Goal: Information Seeking & Learning: Learn about a topic

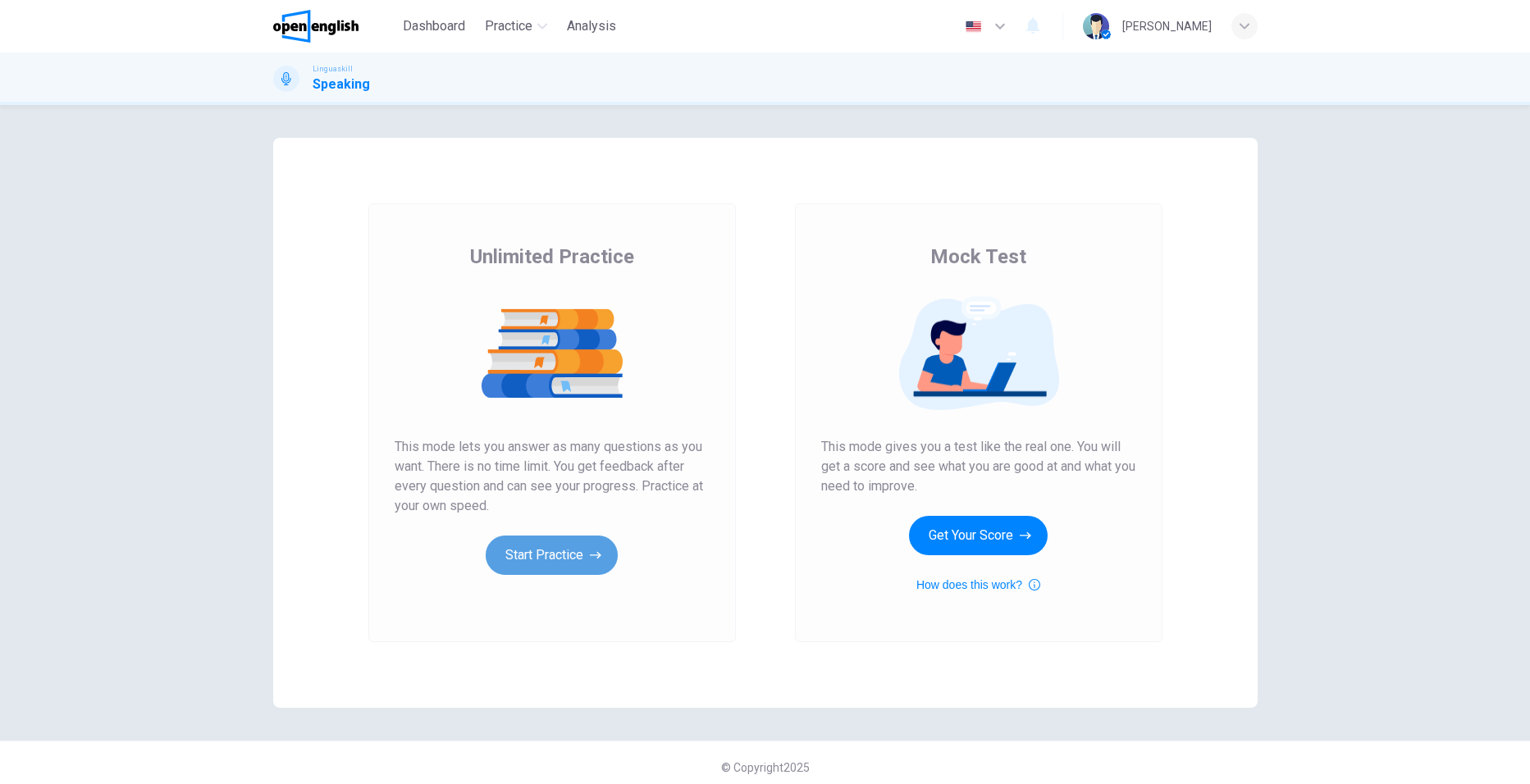
click at [538, 550] on button "Start Practice" at bounding box center [552, 555] width 132 height 40
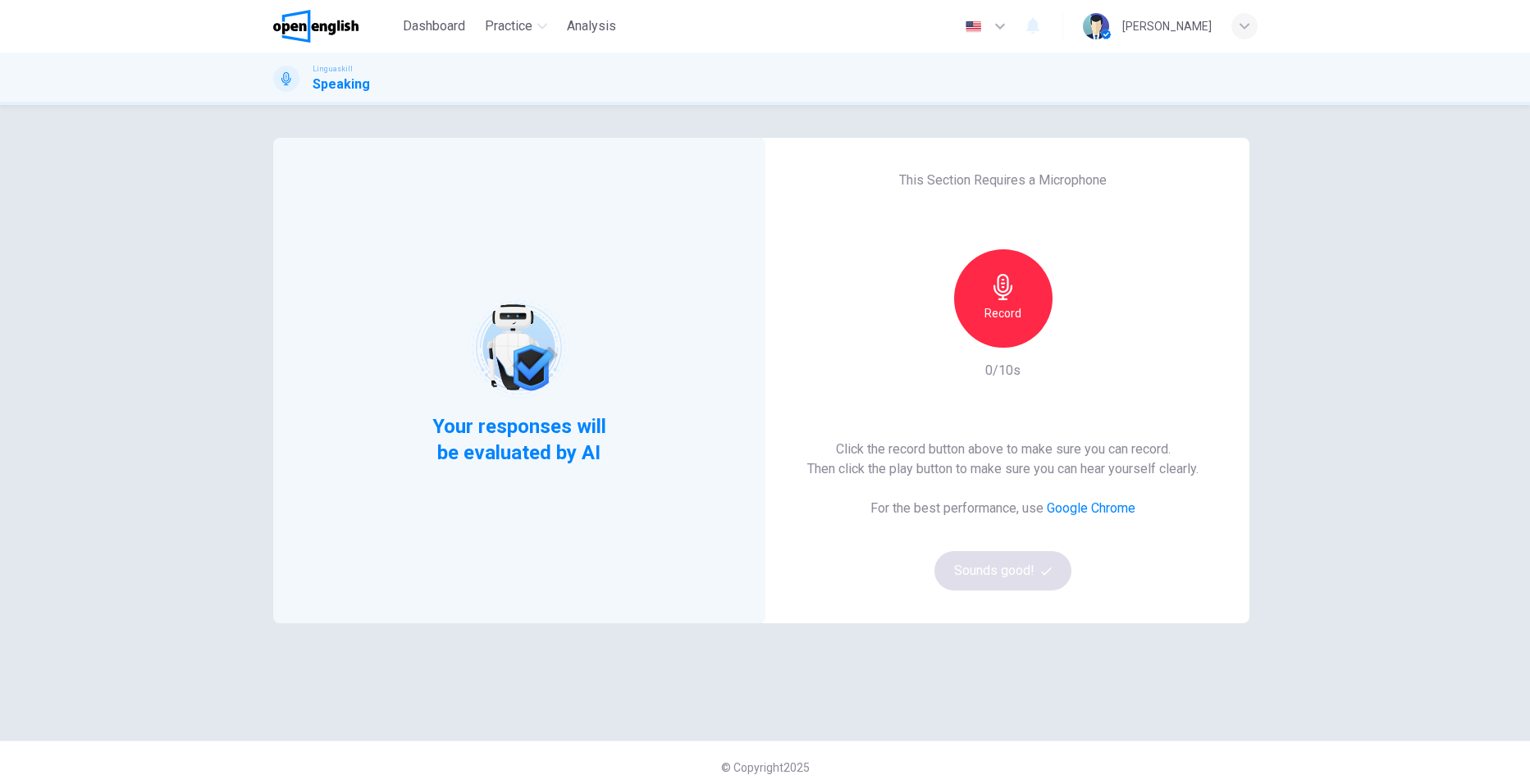
click at [1006, 322] on h6 "Record" at bounding box center [1003, 313] width 37 height 19
click at [1070, 341] on icon "button" at bounding box center [1078, 334] width 17 height 17
click at [1006, 567] on button "Sounds good!" at bounding box center [1003, 570] width 137 height 40
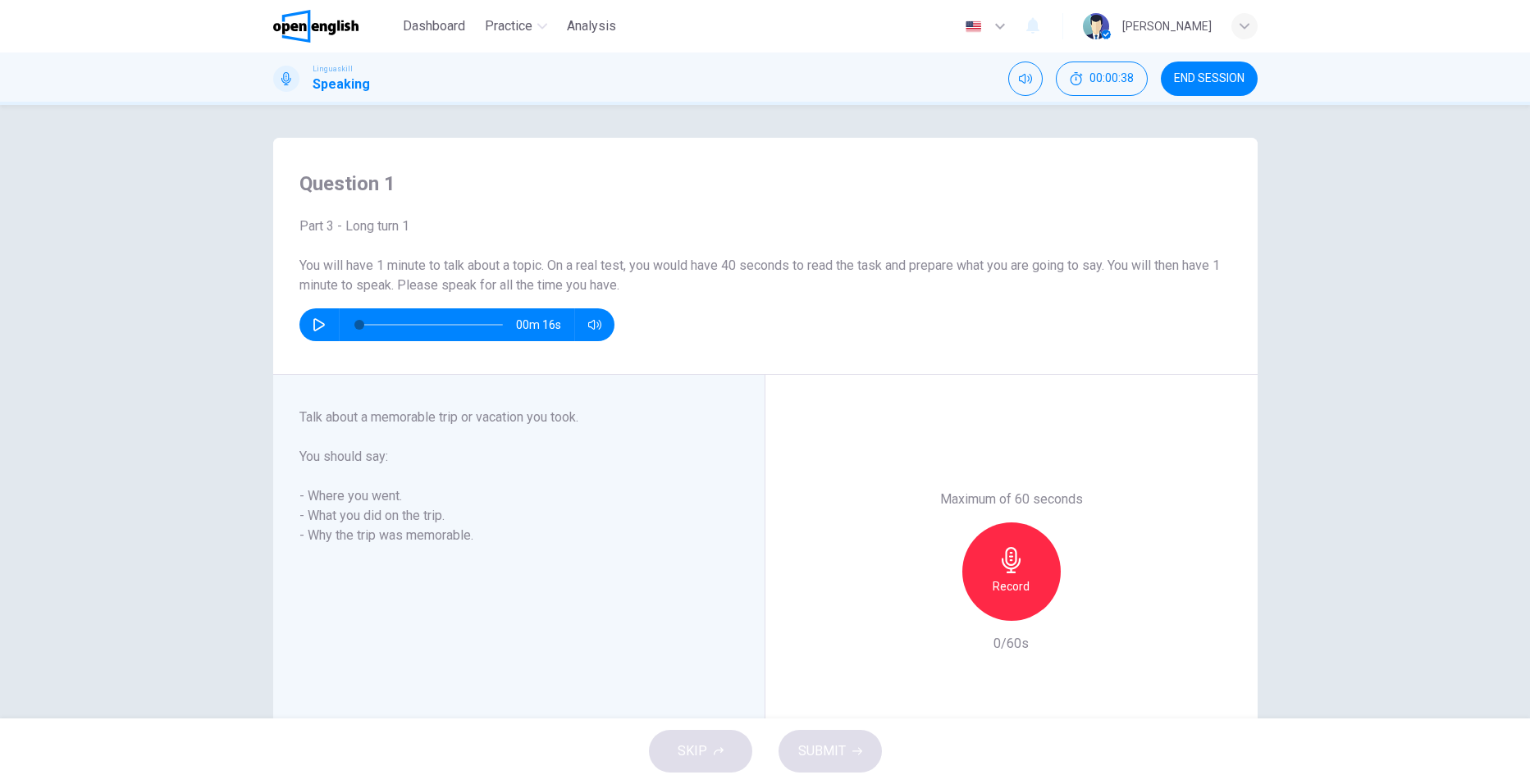
click at [319, 323] on icon "button" at bounding box center [319, 324] width 13 height 13
type input "*"
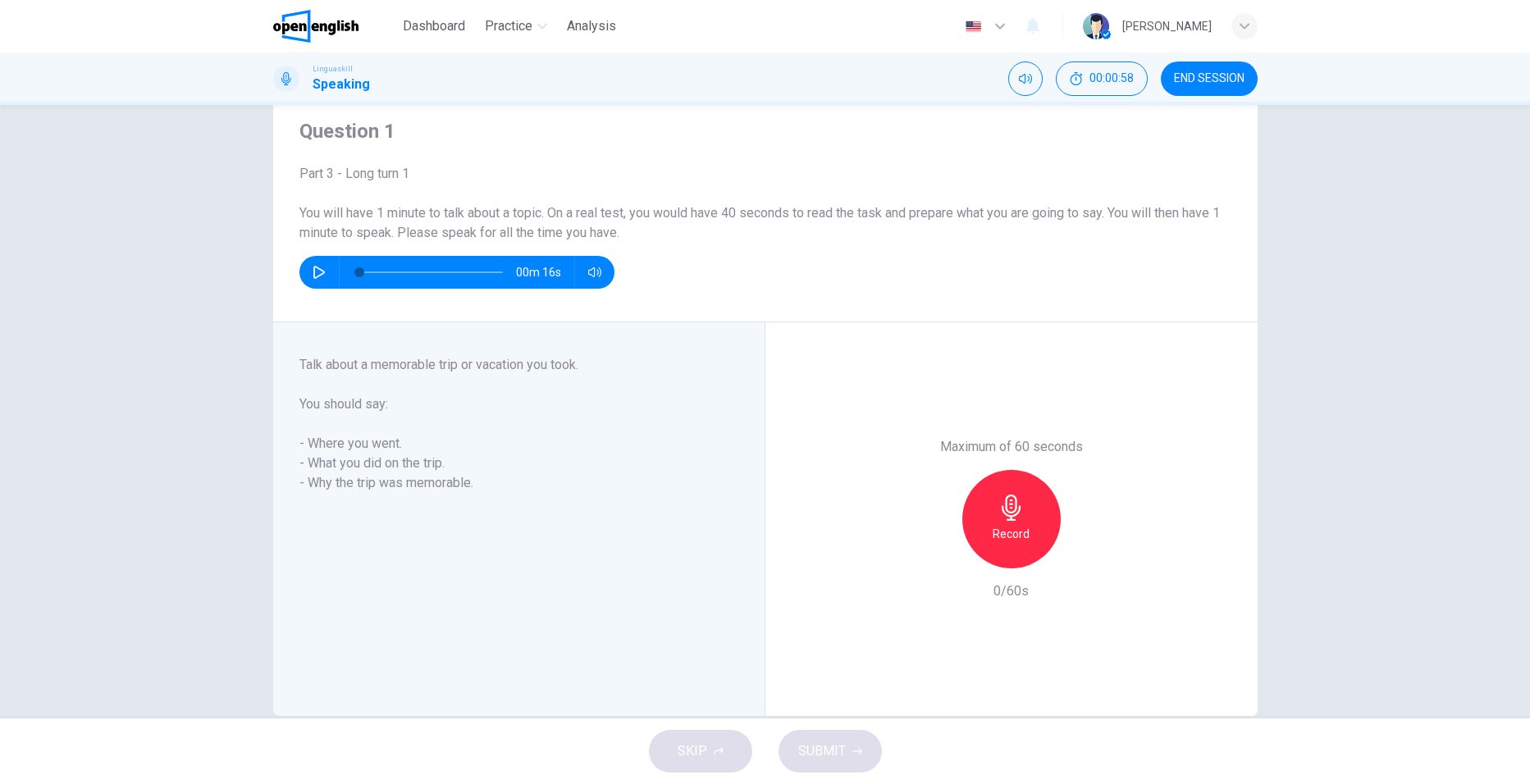
scroll to position [82, 0]
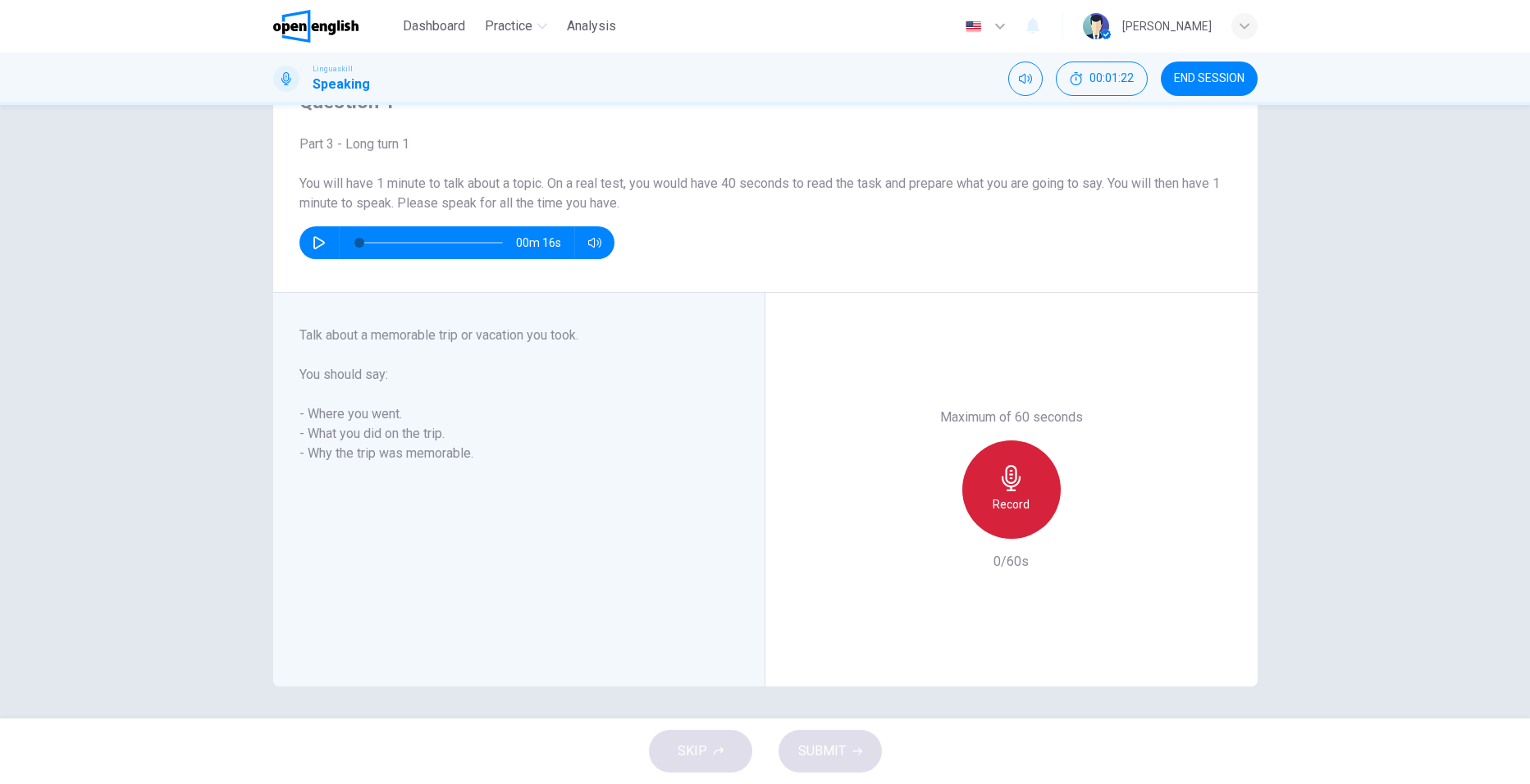
click at [1012, 508] on h6 "Record" at bounding box center [1011, 504] width 37 height 19
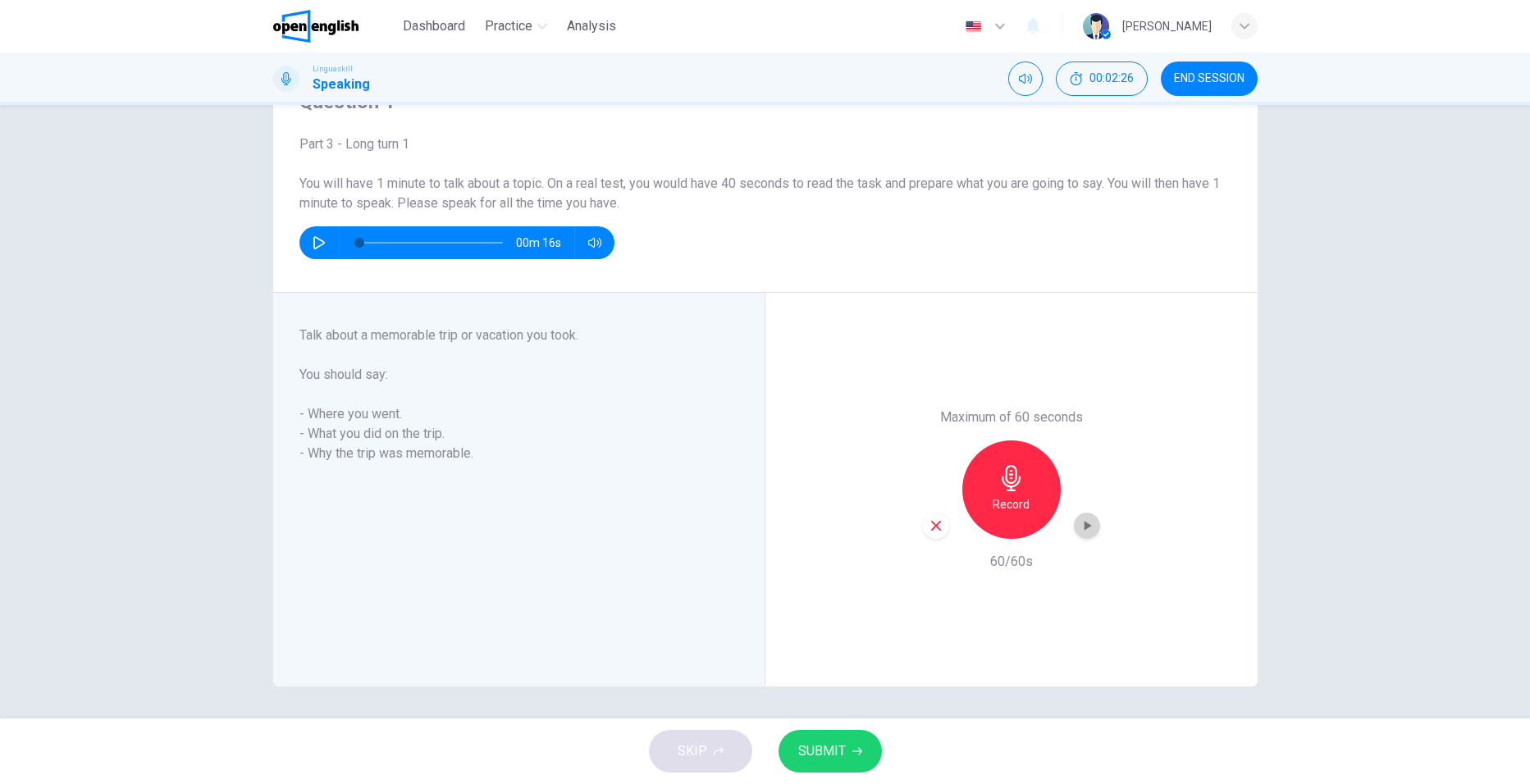
click at [1079, 524] on icon "button" at bounding box center [1087, 525] width 17 height 17
click at [825, 752] on span "SUBMIT" at bounding box center [822, 751] width 48 height 23
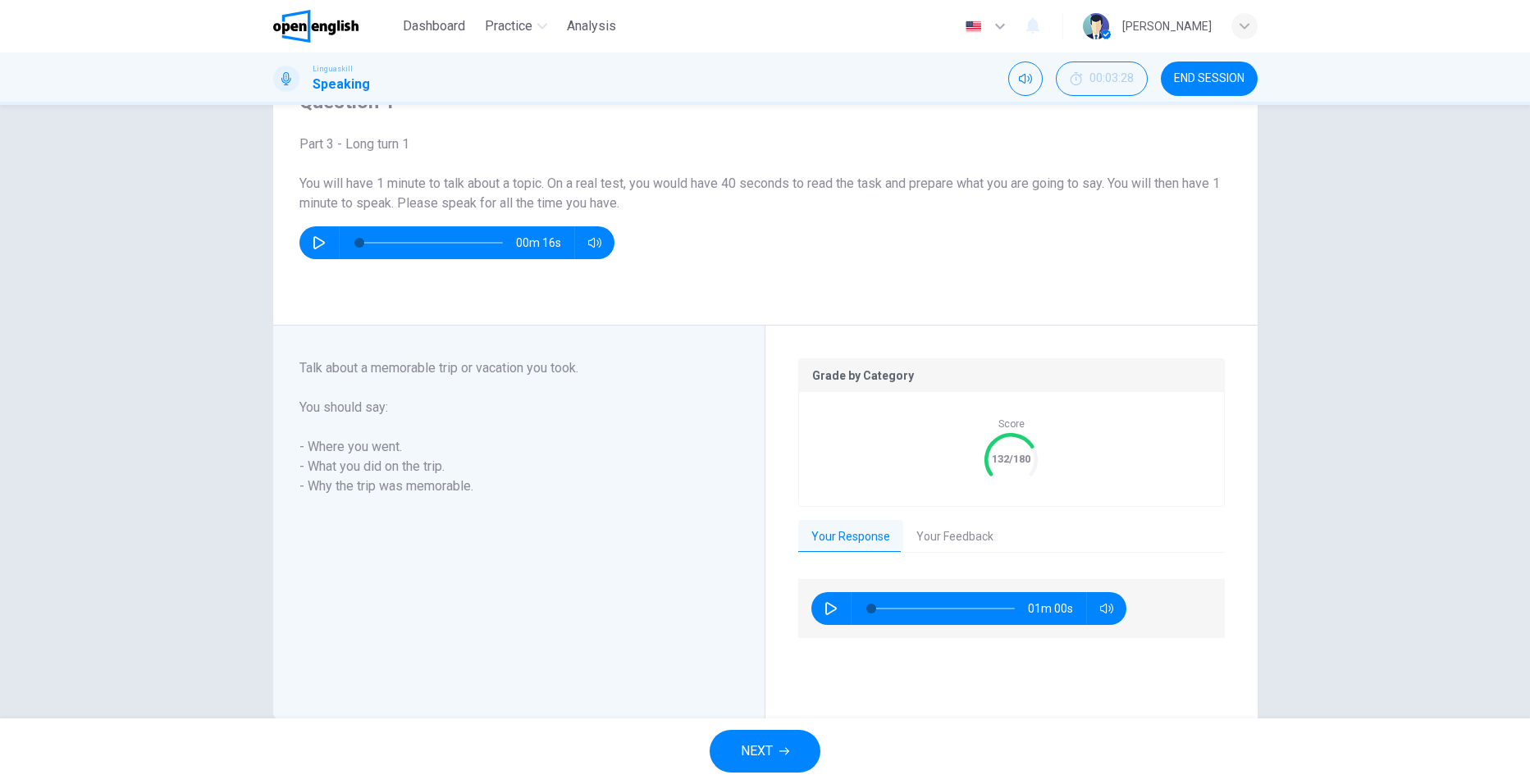
click at [828, 609] on icon "button" at bounding box center [830, 608] width 13 height 13
type input "*"
click at [950, 537] on button "Your Feedback" at bounding box center [954, 536] width 103 height 34
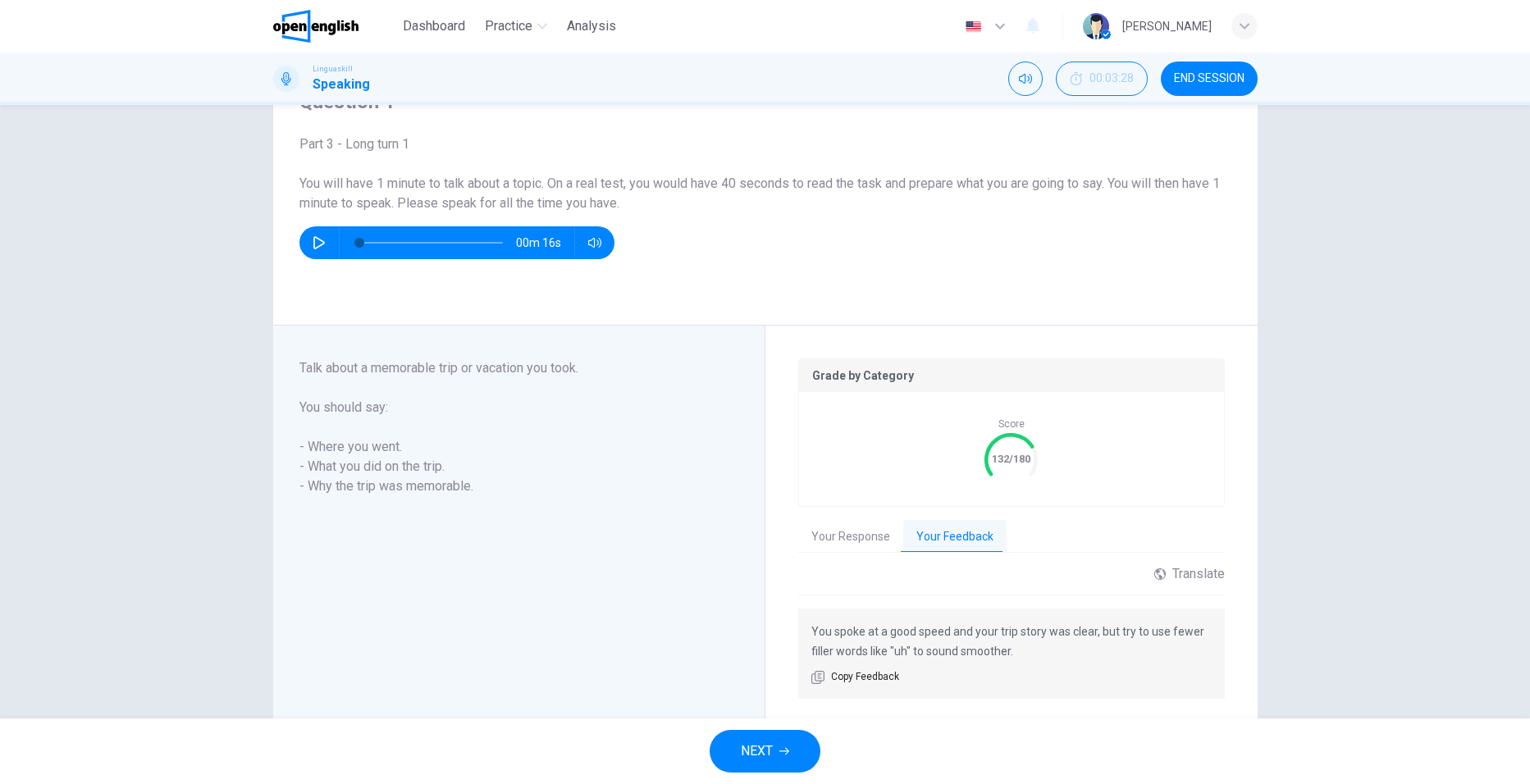
scroll to position [129, 0]
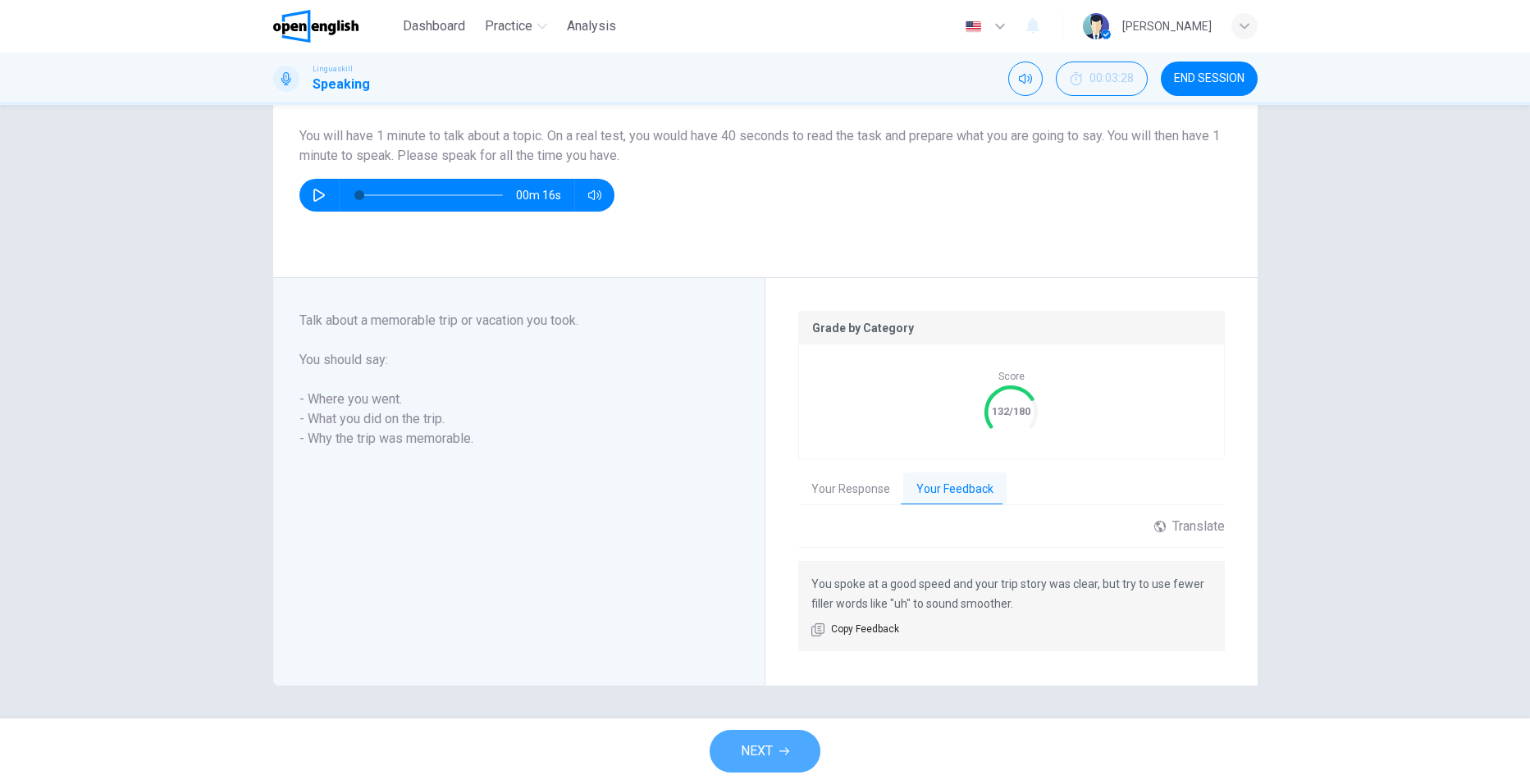
click at [779, 758] on button "NEXT" at bounding box center [765, 751] width 111 height 42
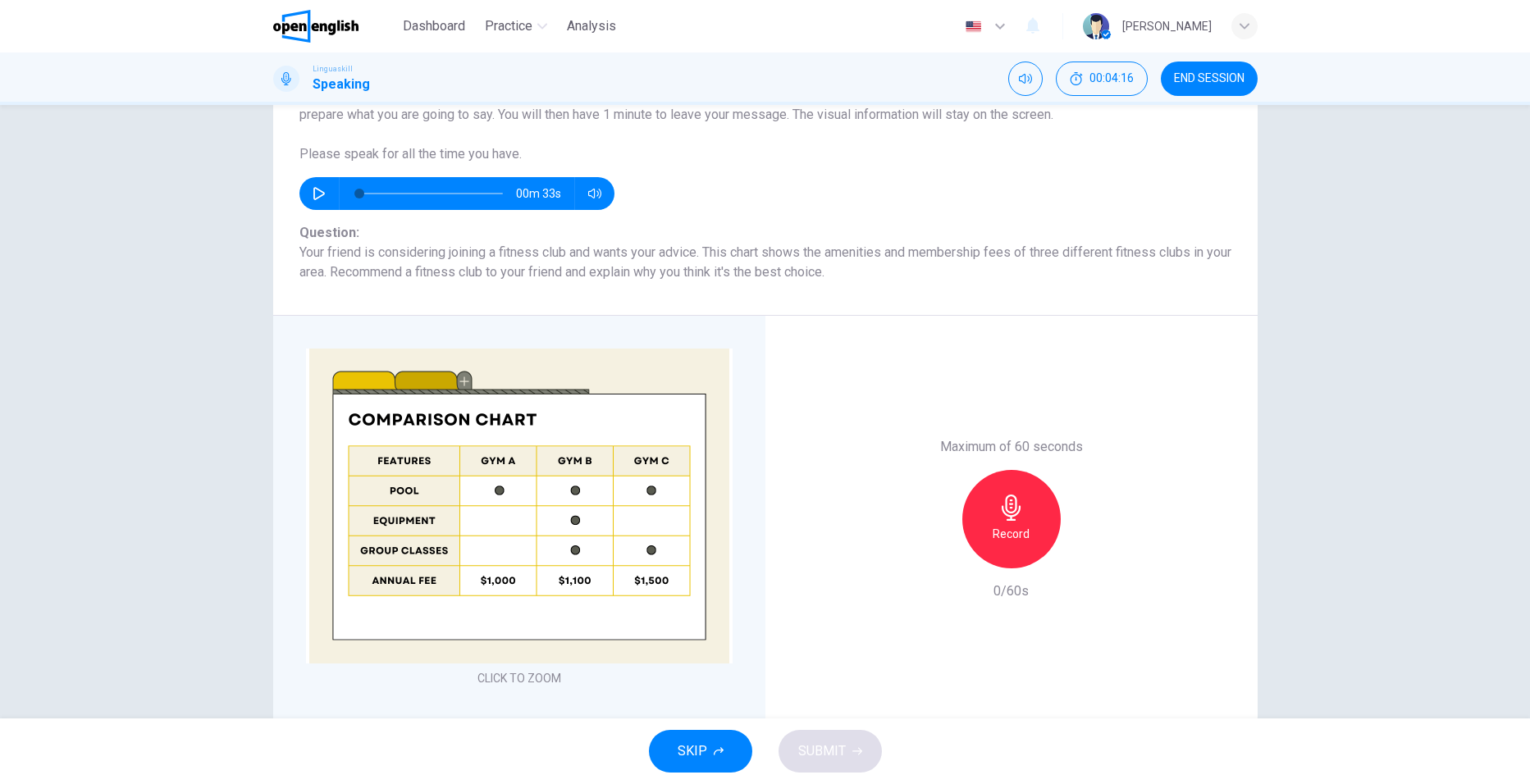
scroll to position [164, 0]
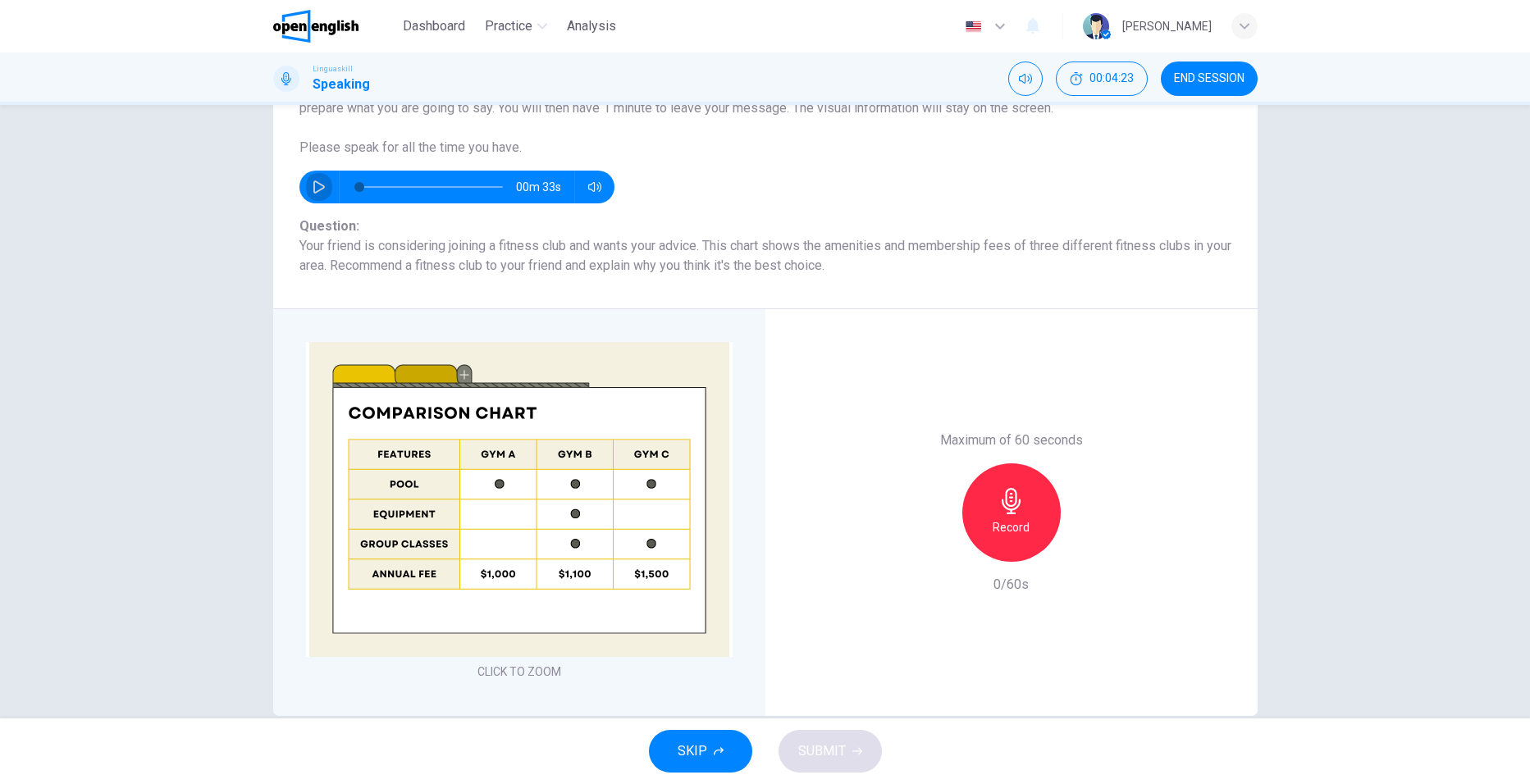
click at [314, 190] on icon "button" at bounding box center [319, 187] width 11 height 13
type input "*"
click at [1012, 525] on h6 "Record" at bounding box center [1011, 527] width 37 height 19
click at [1089, 551] on icon "button" at bounding box center [1087, 548] width 17 height 17
click at [845, 743] on button "SUBMIT" at bounding box center [829, 751] width 103 height 42
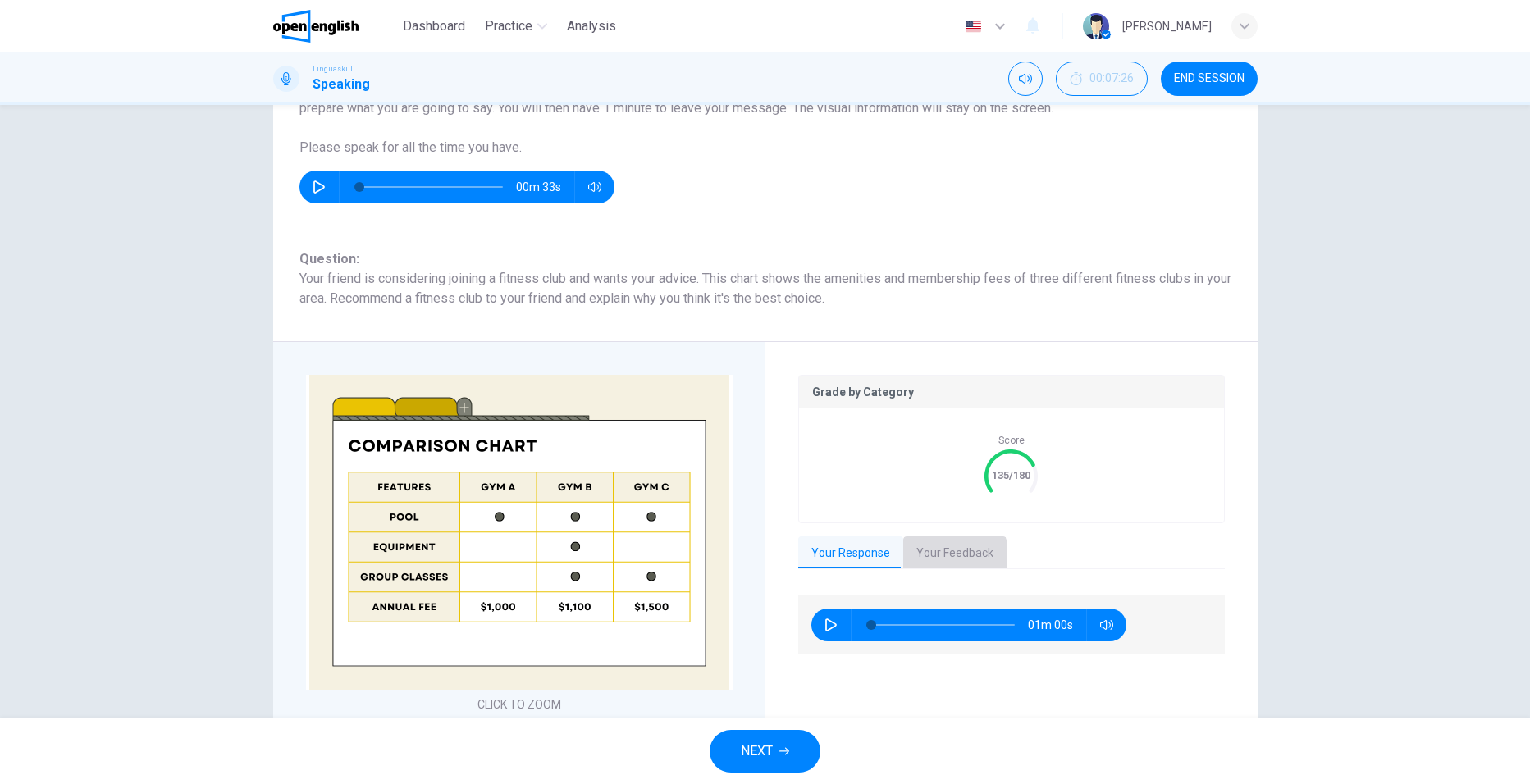
click at [943, 554] on button "Your Feedback" at bounding box center [954, 553] width 103 height 34
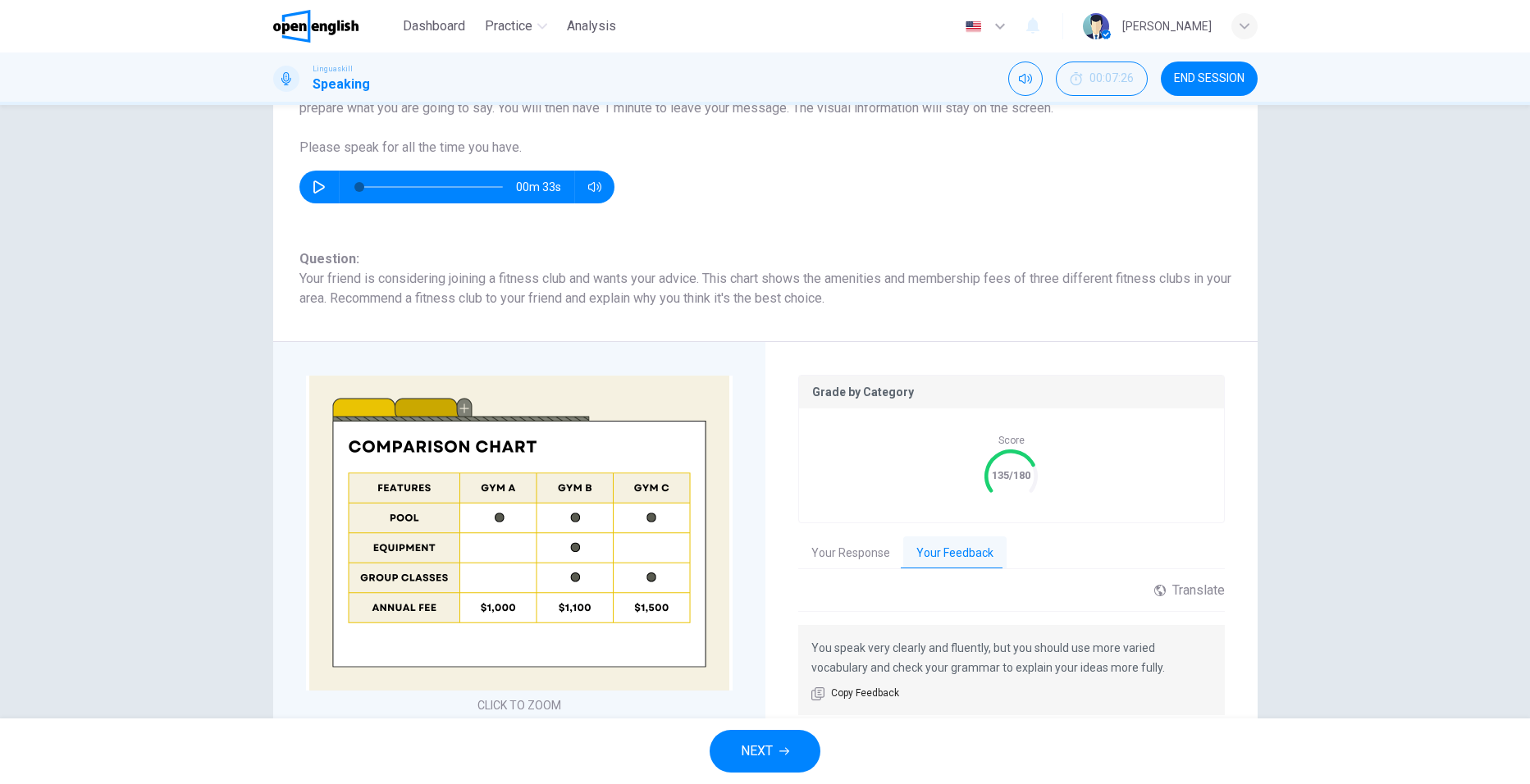
click at [769, 743] on span "NEXT" at bounding box center [756, 751] width 32 height 23
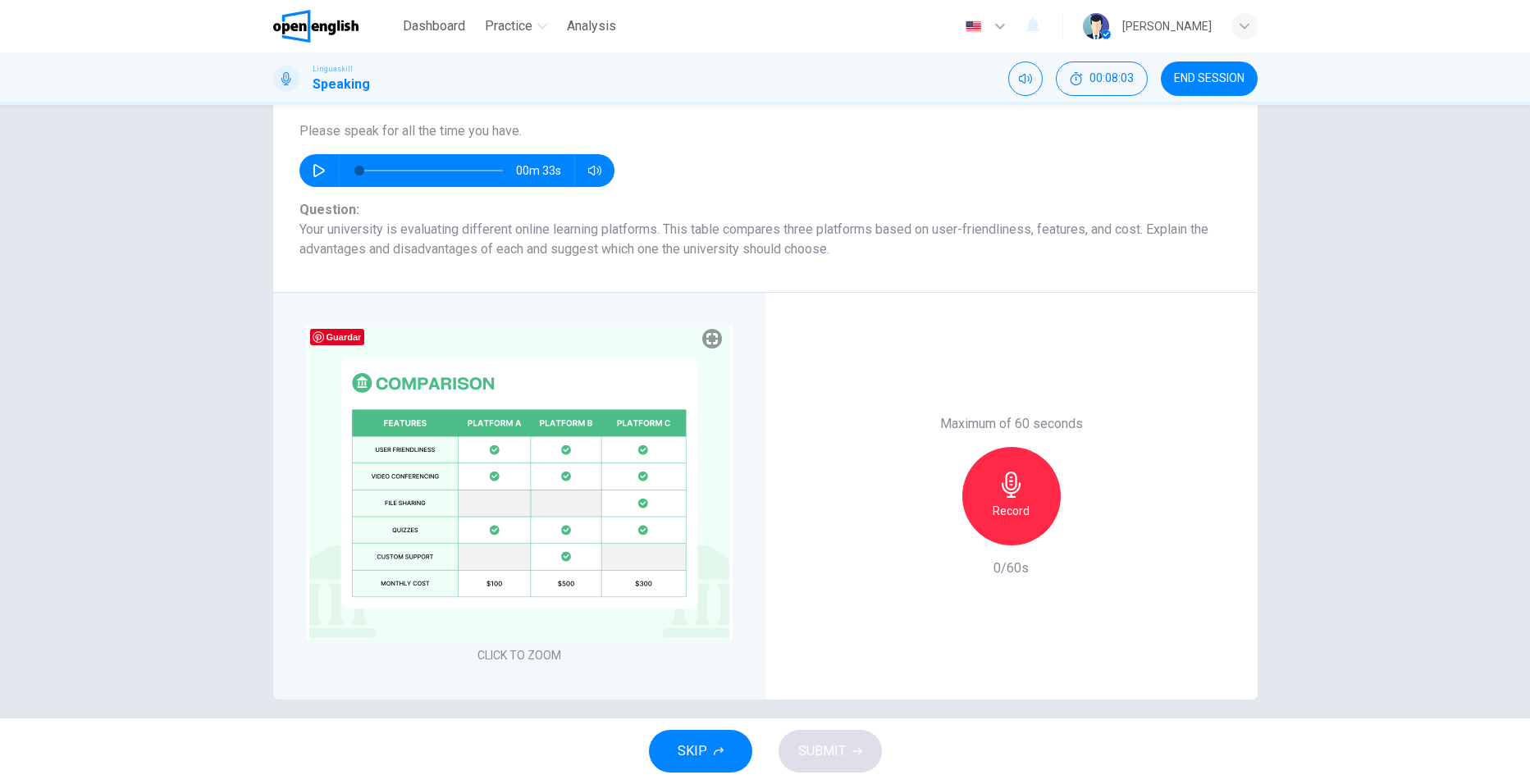
scroll to position [195, 0]
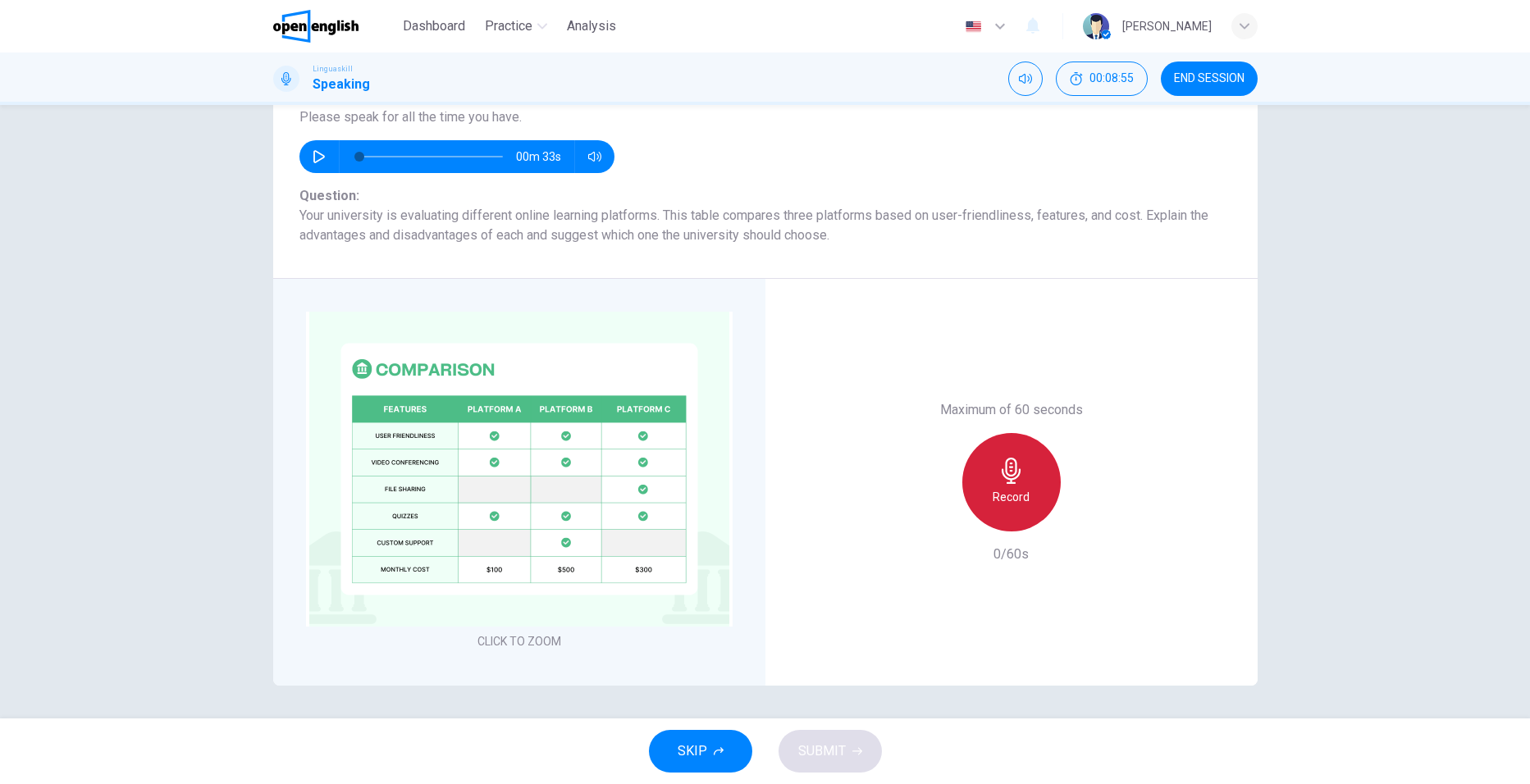
click at [1021, 477] on div "Record" at bounding box center [1012, 482] width 99 height 99
click at [1091, 522] on div "button" at bounding box center [1087, 518] width 26 height 26
click at [828, 764] on button "SUBMIT" at bounding box center [829, 751] width 103 height 42
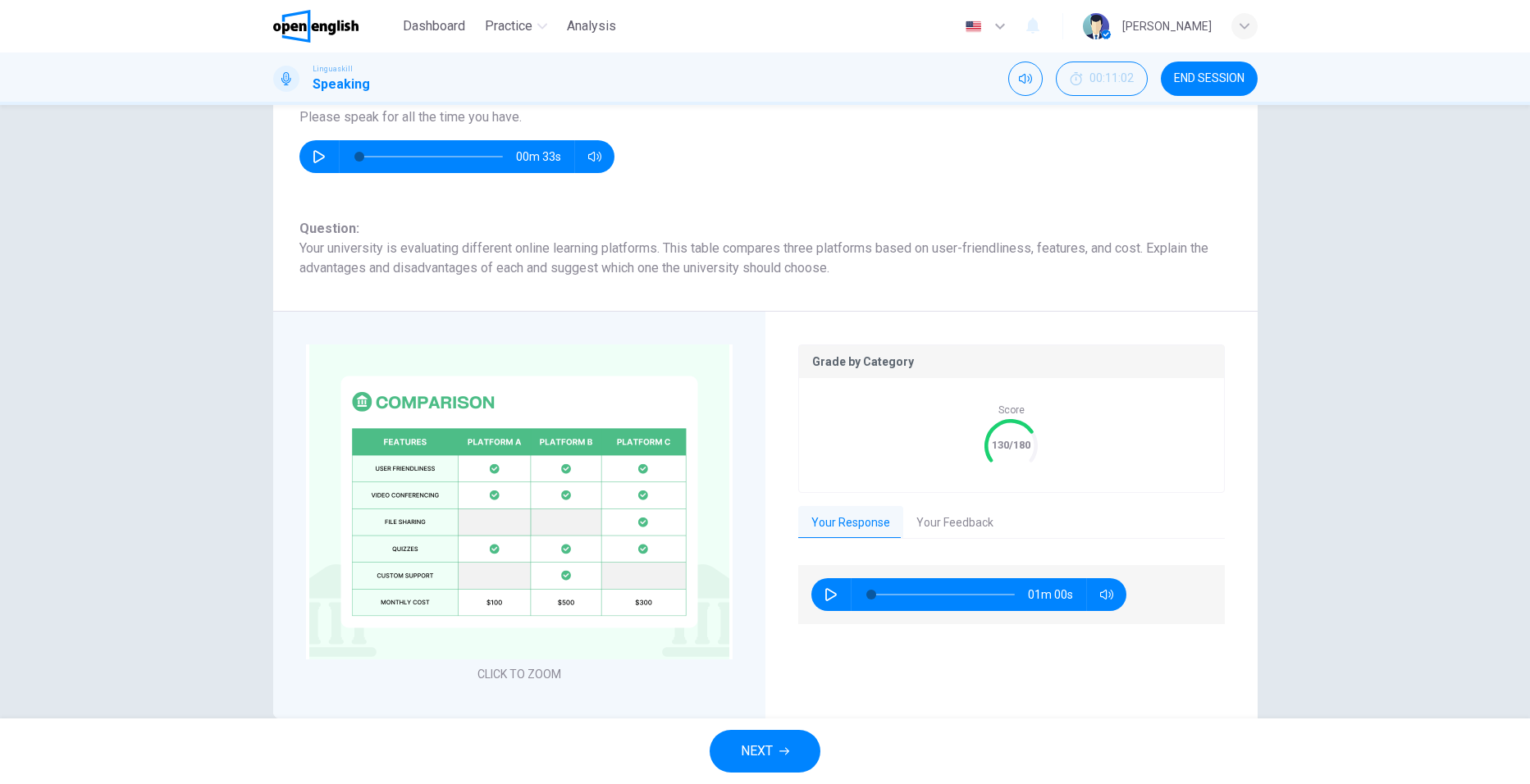
click at [963, 520] on button "Your Feedback" at bounding box center [954, 522] width 103 height 34
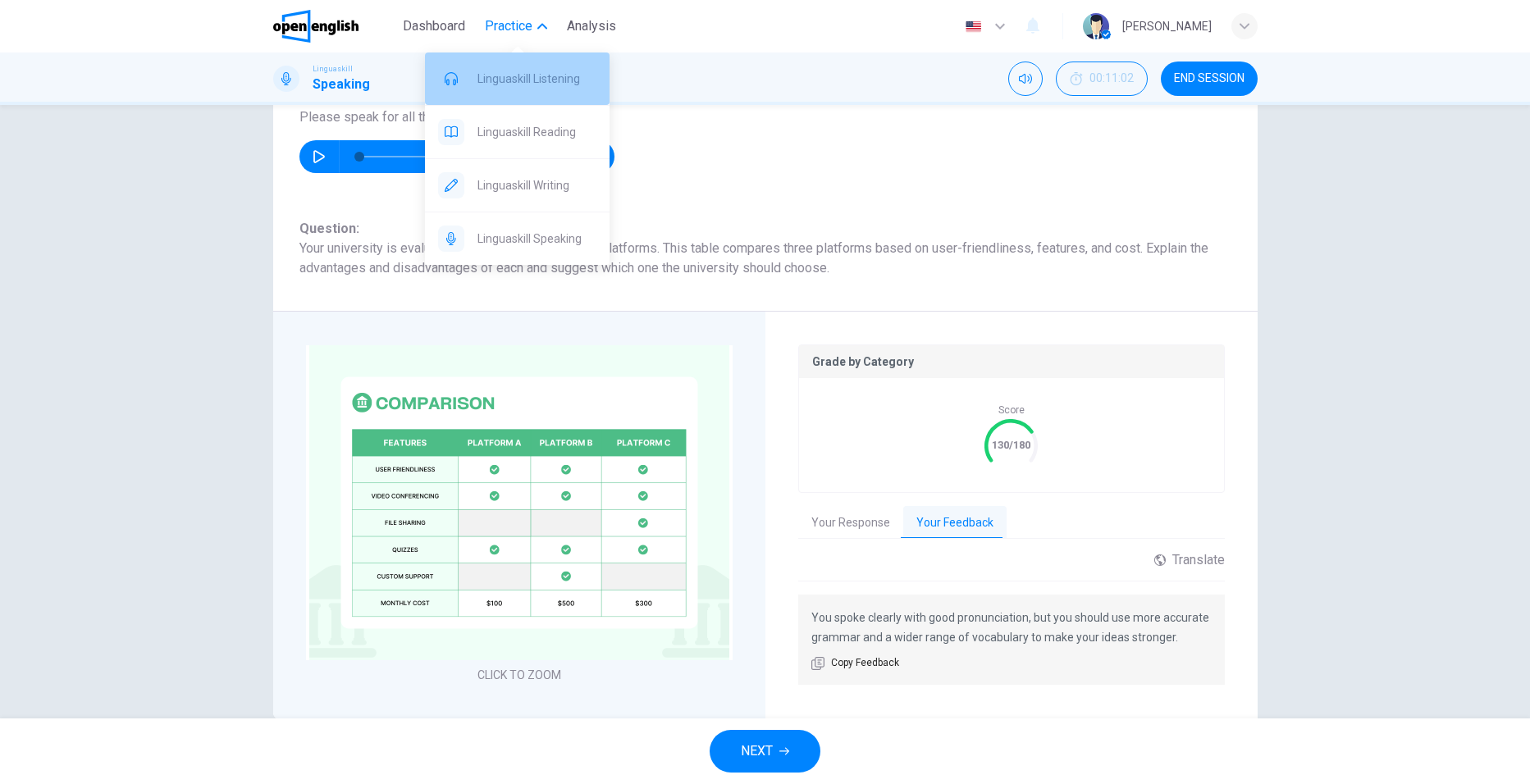
click at [546, 79] on span "Linguaskill Listening" at bounding box center [537, 78] width 119 height 19
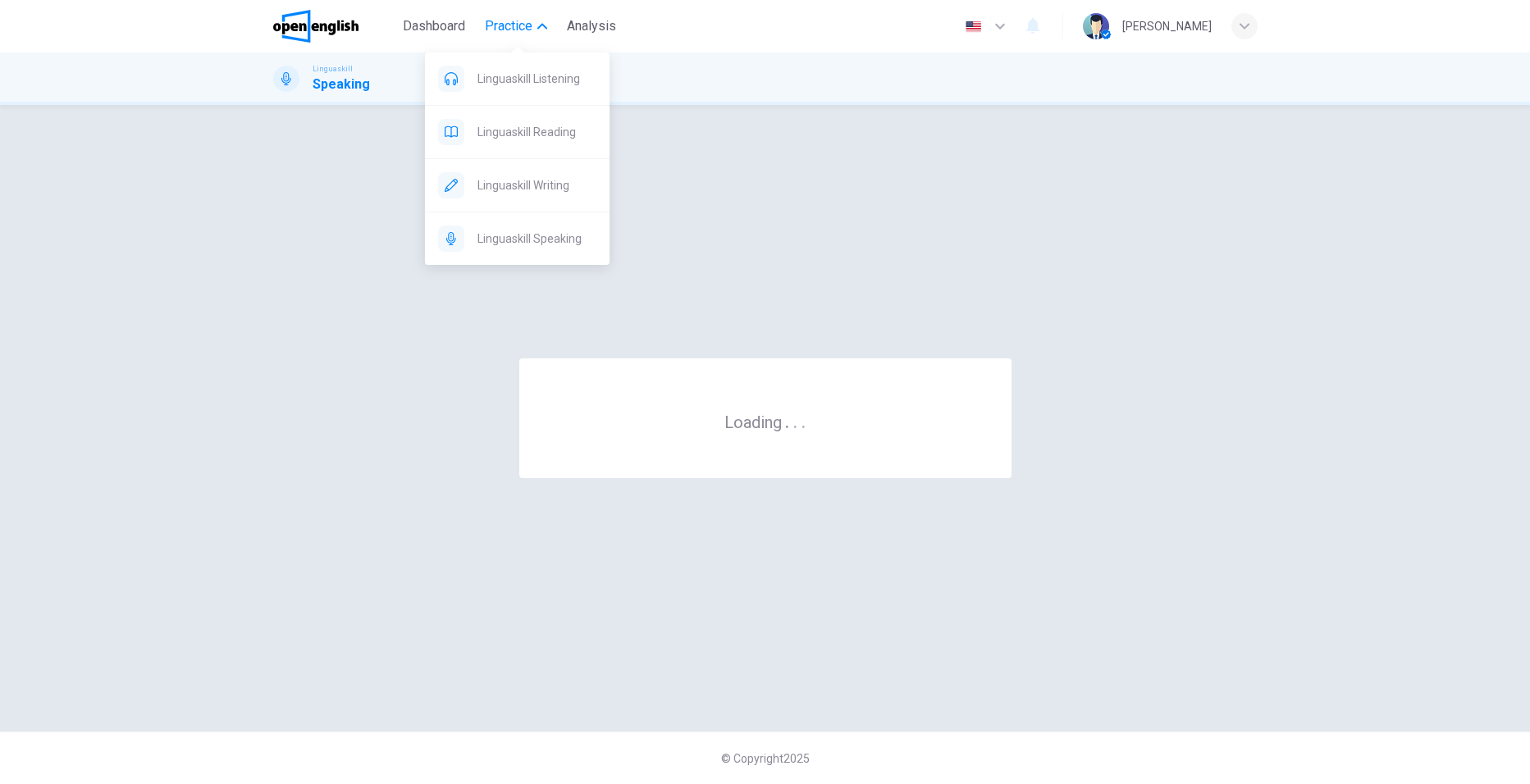
scroll to position [0, 0]
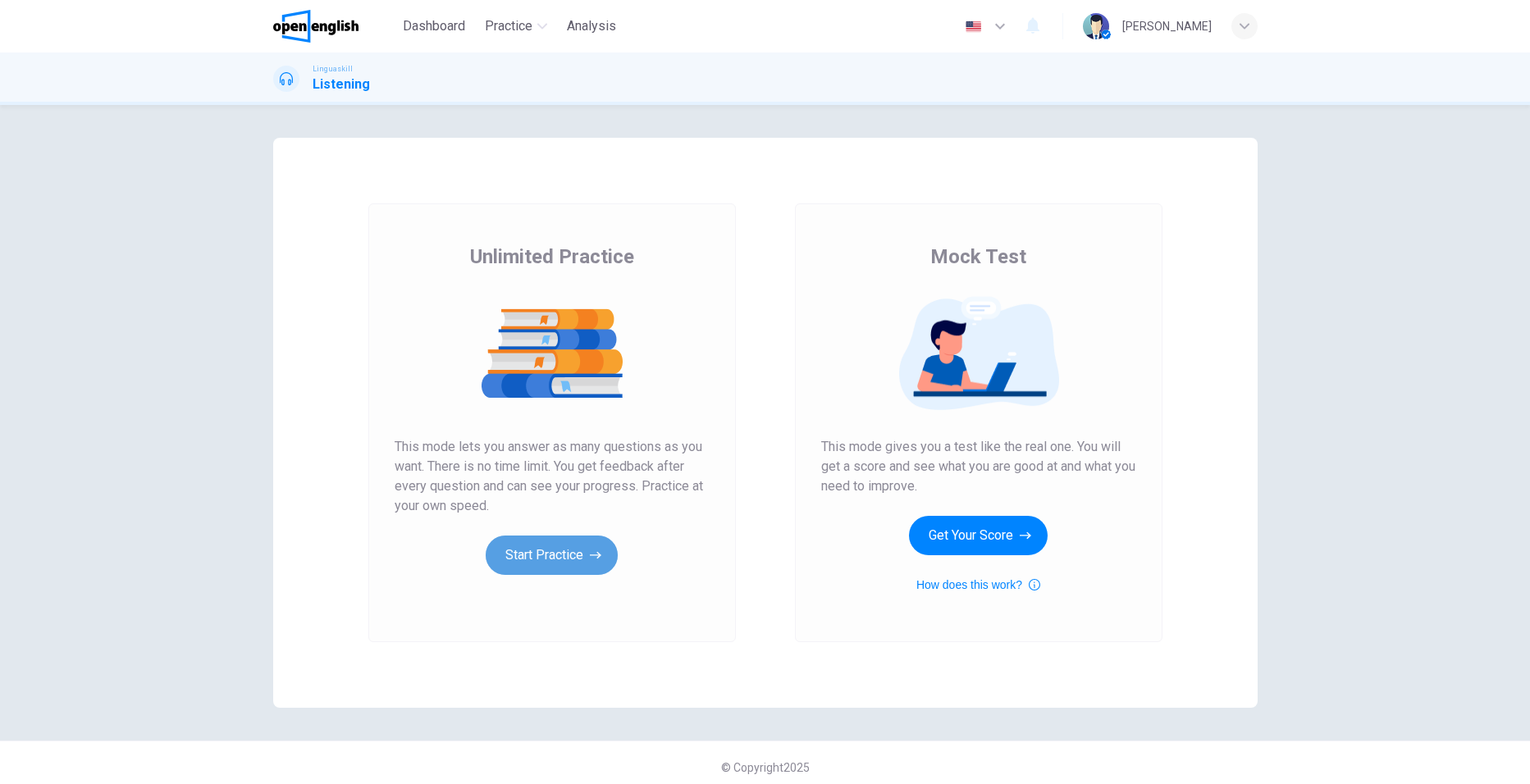
click at [560, 551] on button "Start Practice" at bounding box center [552, 555] width 132 height 40
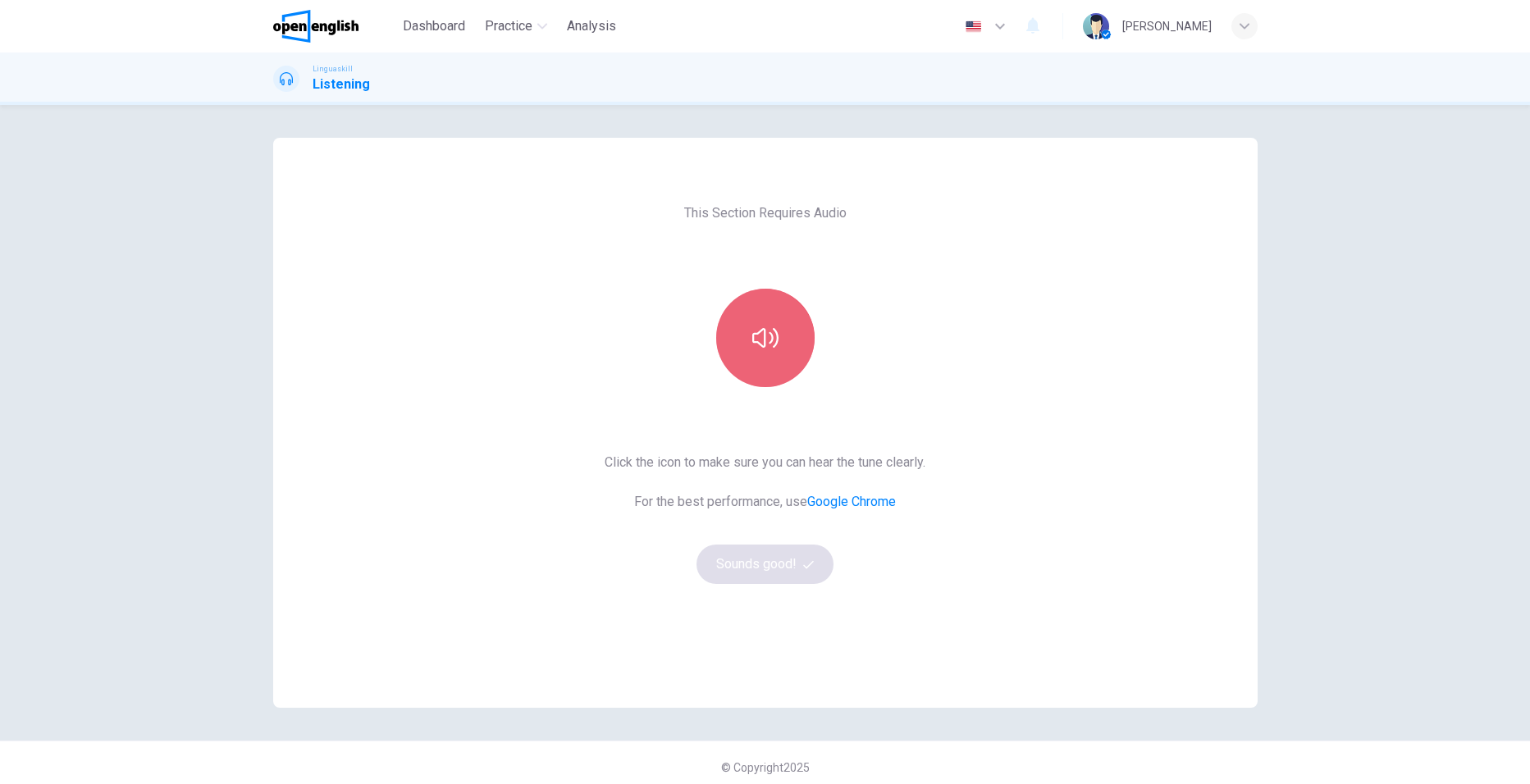
click at [753, 349] on icon "button" at bounding box center [765, 338] width 26 height 26
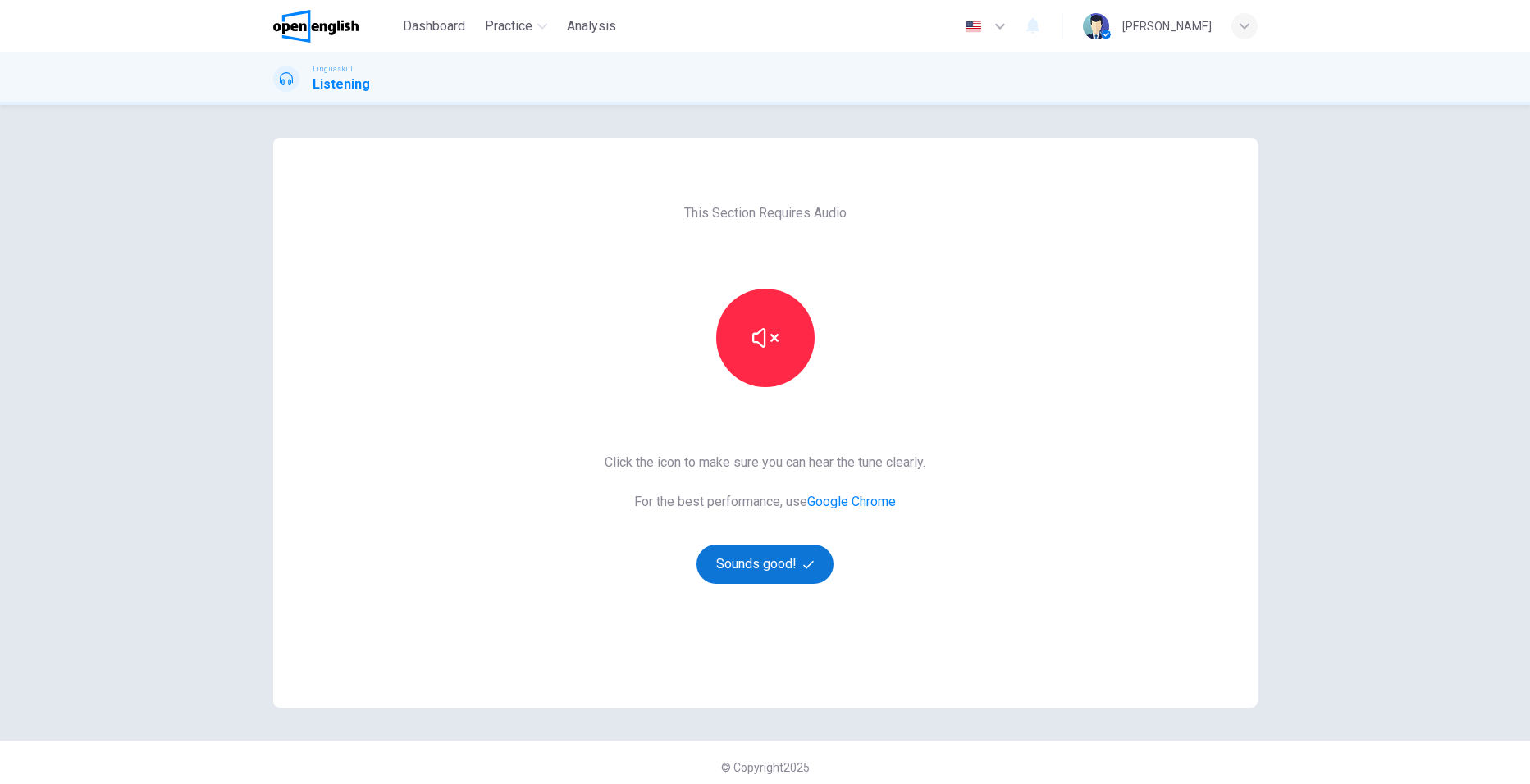
click at [760, 564] on button "Sounds good!" at bounding box center [765, 564] width 137 height 40
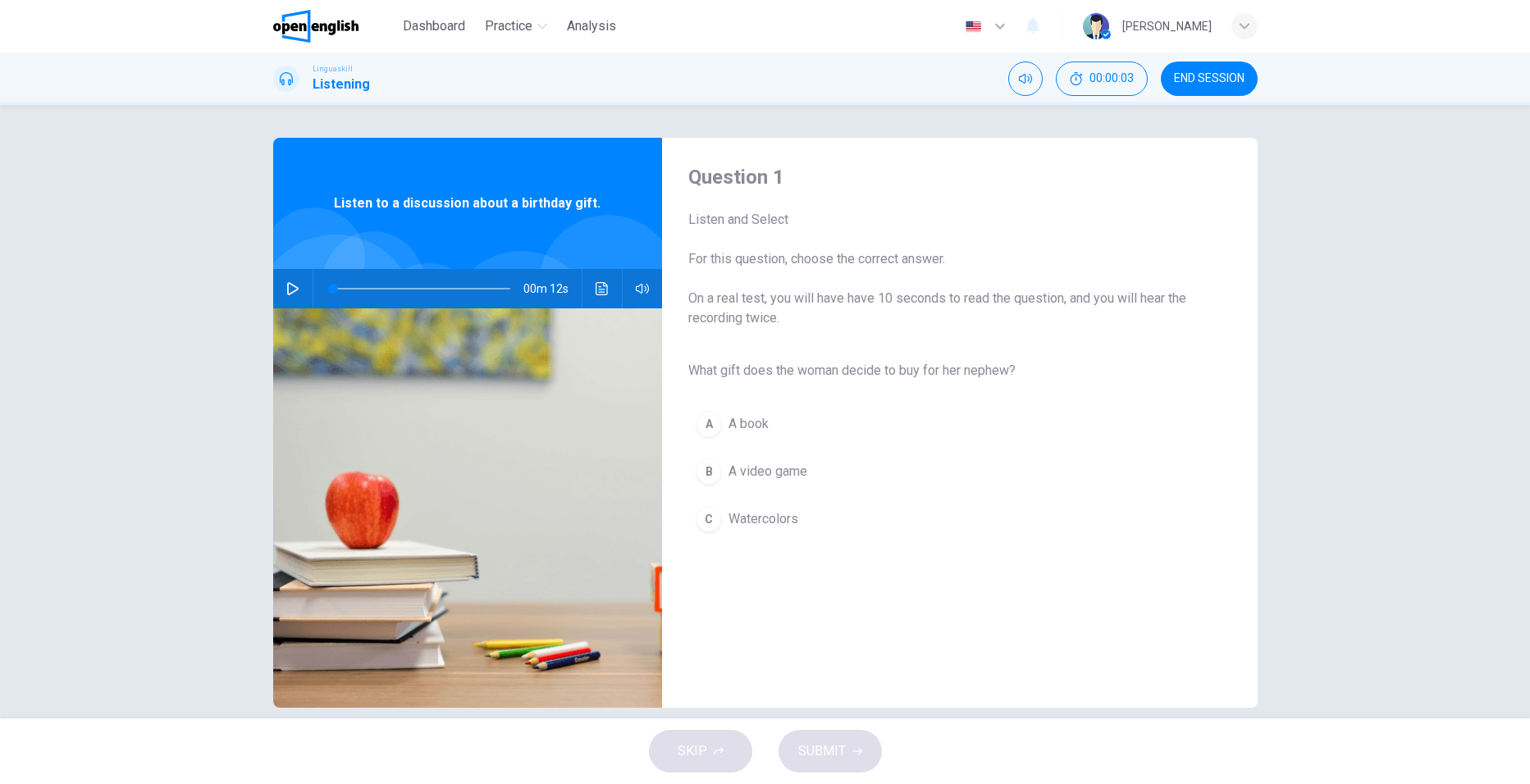
click at [289, 290] on icon "button" at bounding box center [293, 288] width 13 height 13
type input "*"
click at [716, 522] on div "C" at bounding box center [709, 519] width 26 height 26
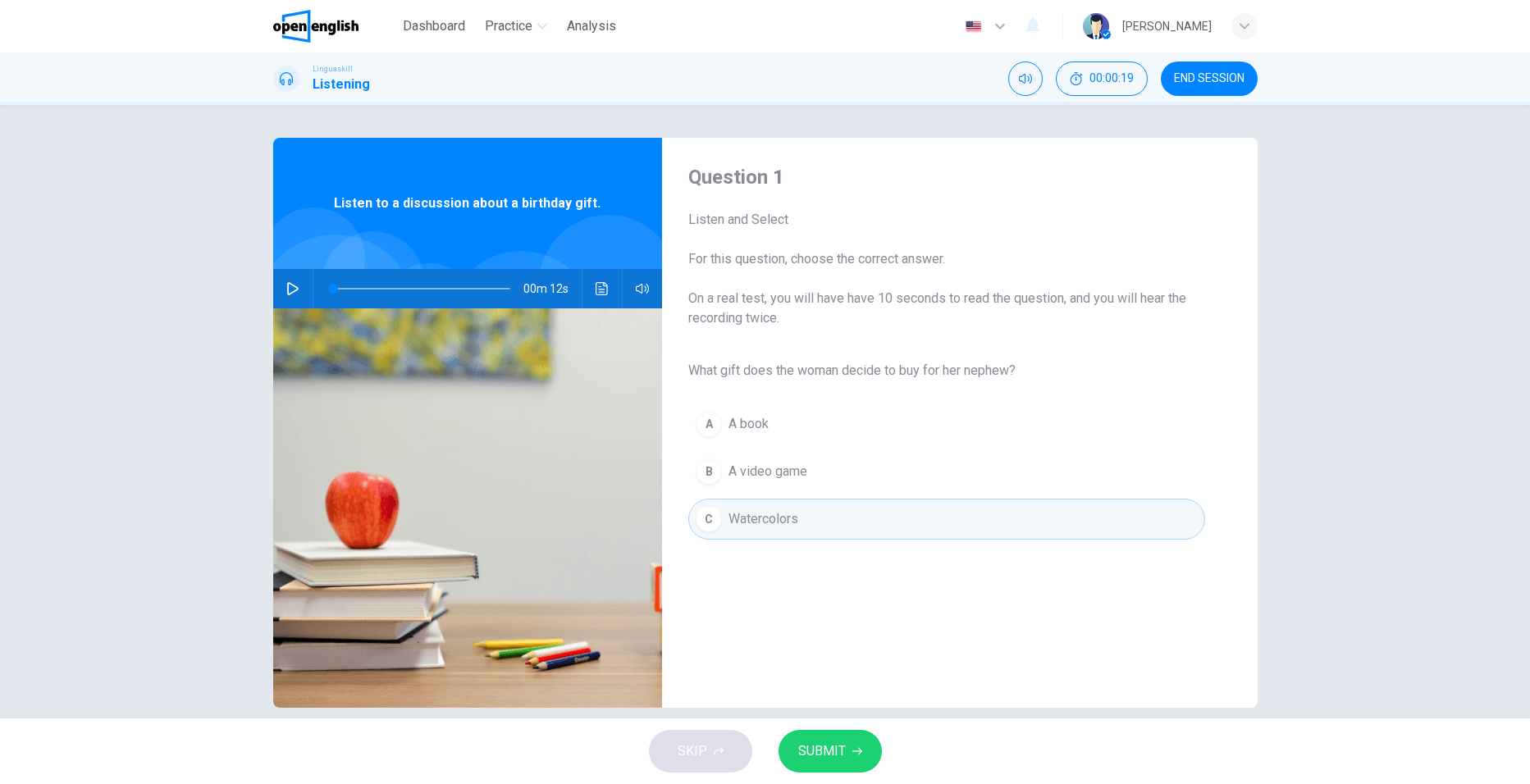
click at [828, 733] on button "SUBMIT" at bounding box center [829, 751] width 103 height 42
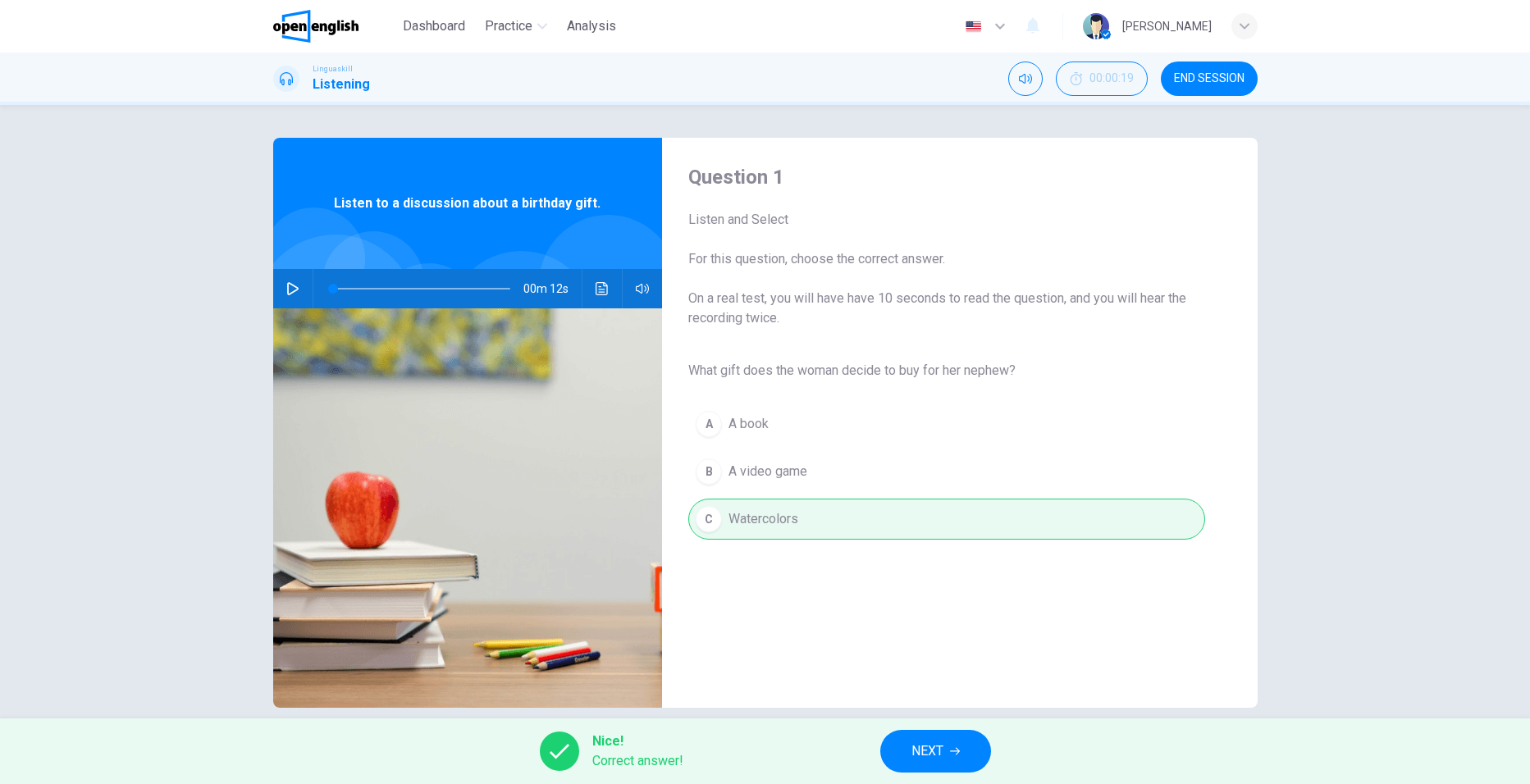
click at [903, 748] on button "NEXT" at bounding box center [936, 751] width 111 height 42
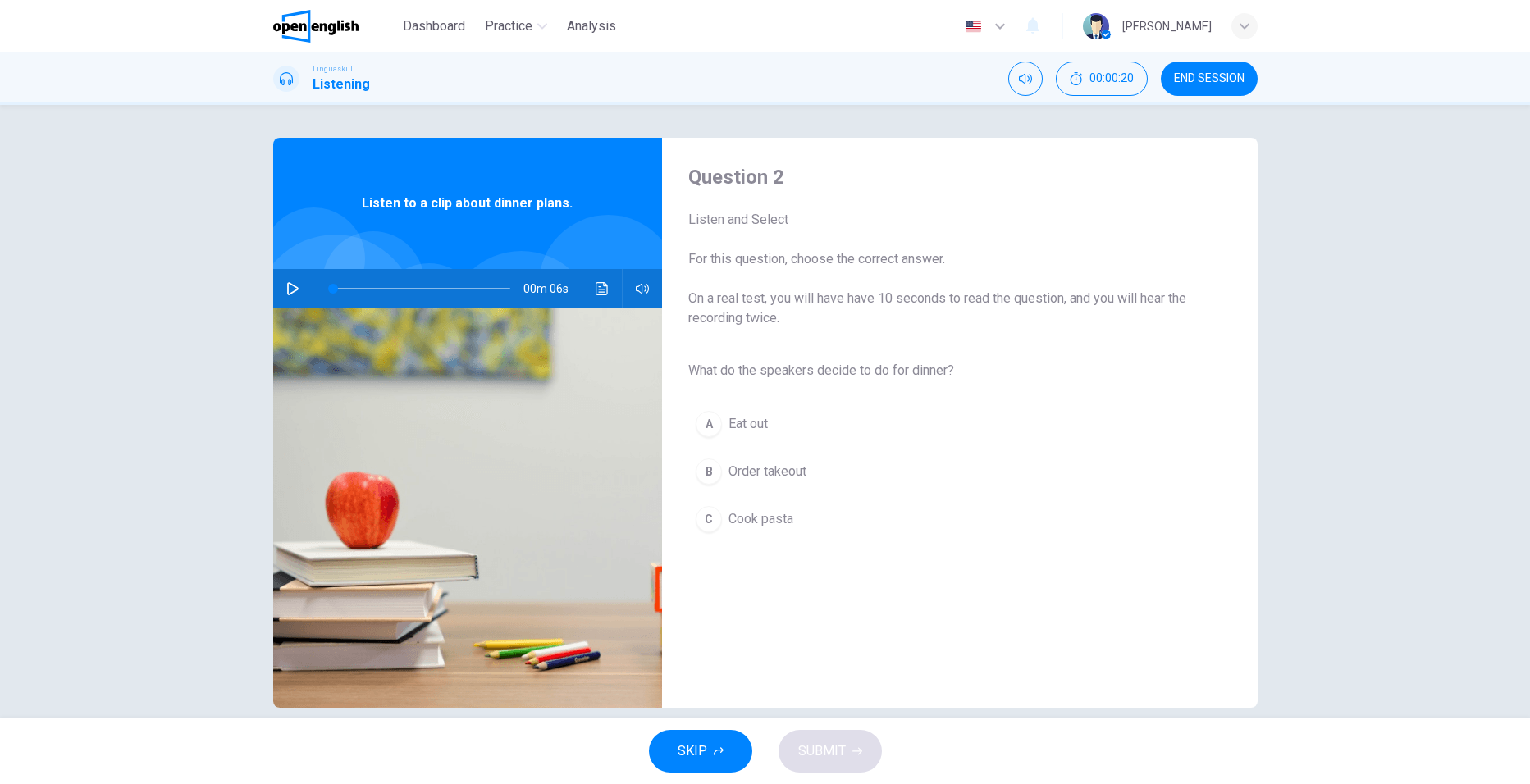
click at [287, 288] on icon "button" at bounding box center [293, 288] width 11 height 13
type input "*"
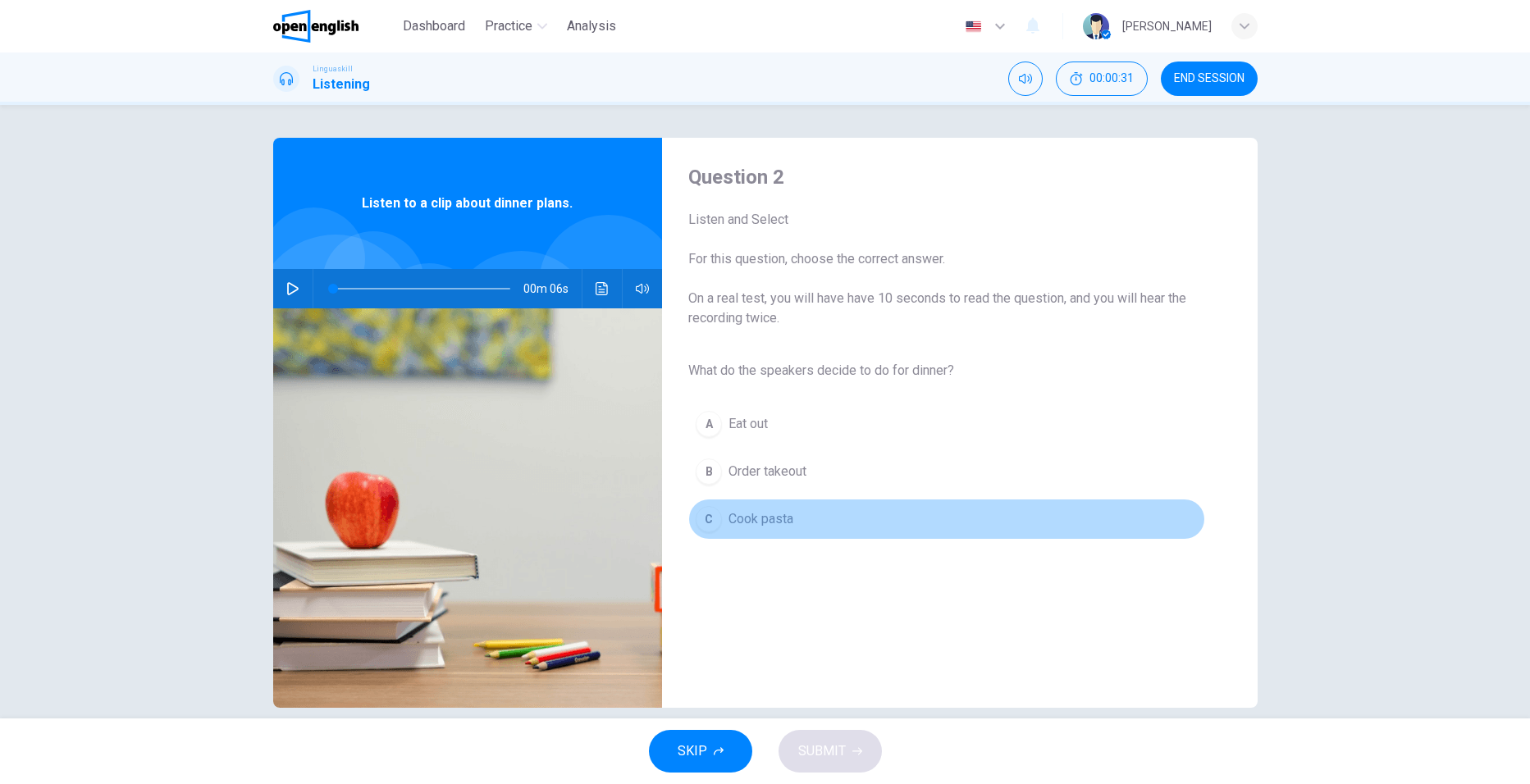
click at [706, 521] on div "C" at bounding box center [709, 519] width 26 height 26
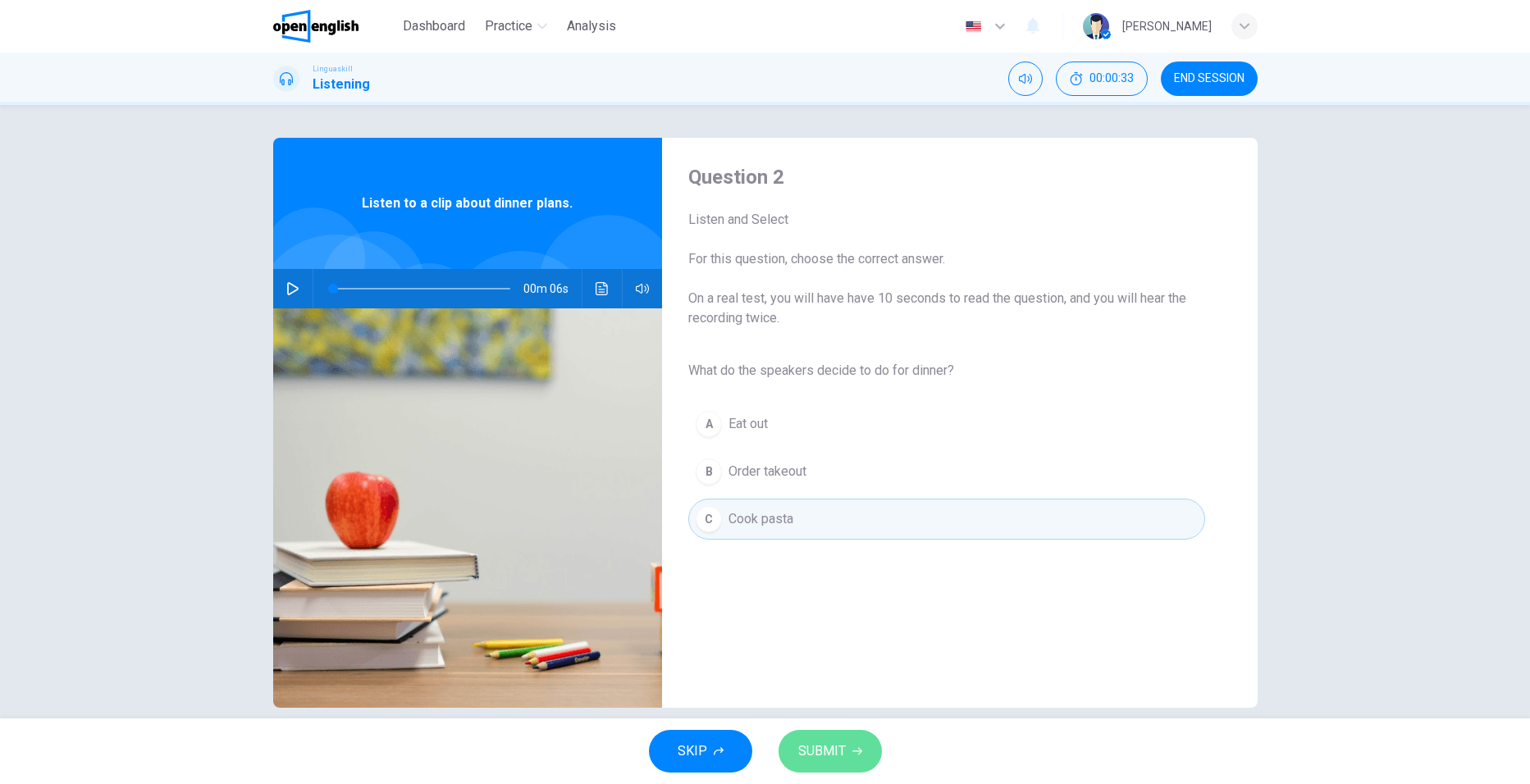
click at [826, 746] on span "SUBMIT" at bounding box center [822, 751] width 48 height 23
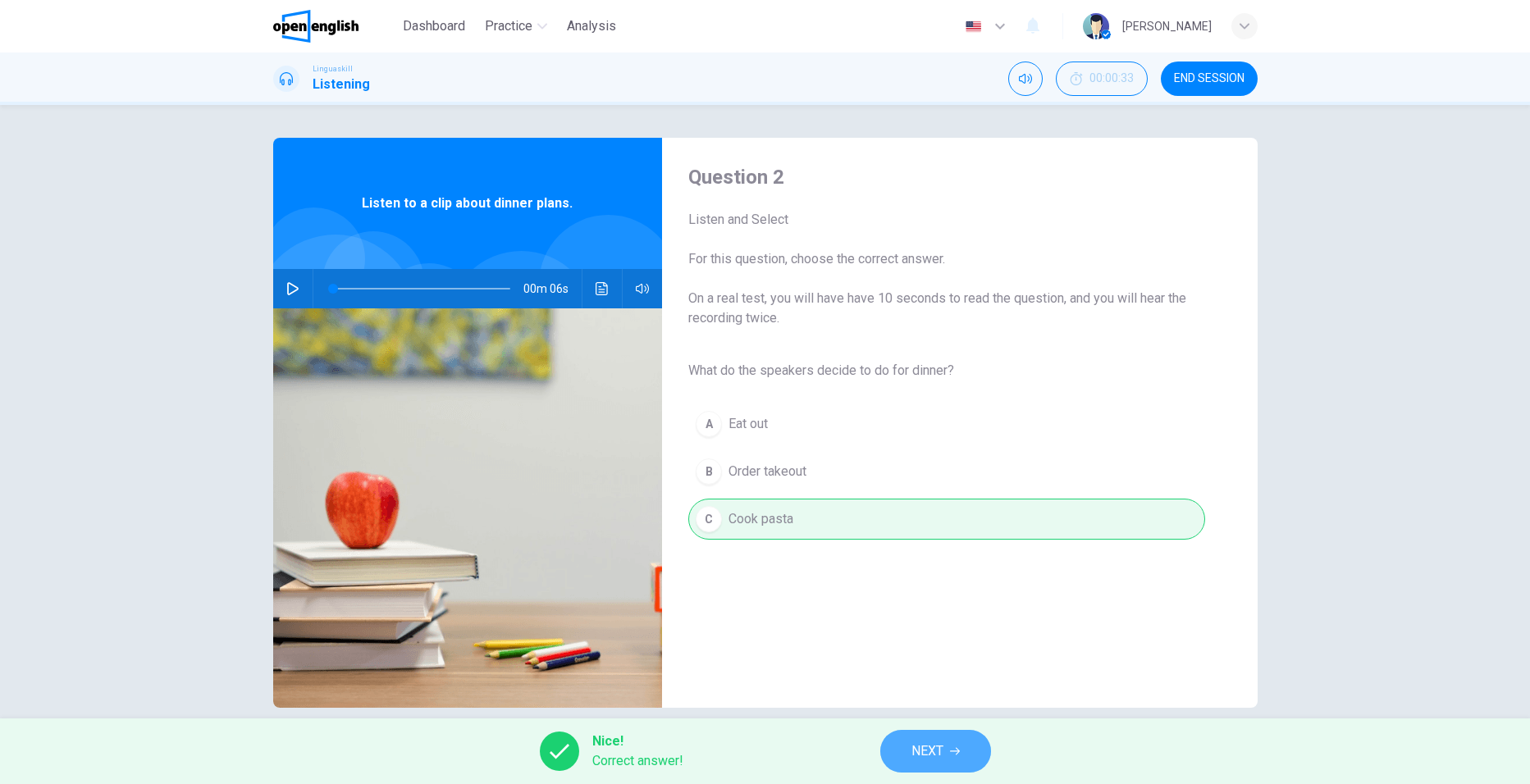
click at [903, 755] on button "NEXT" at bounding box center [936, 751] width 111 height 42
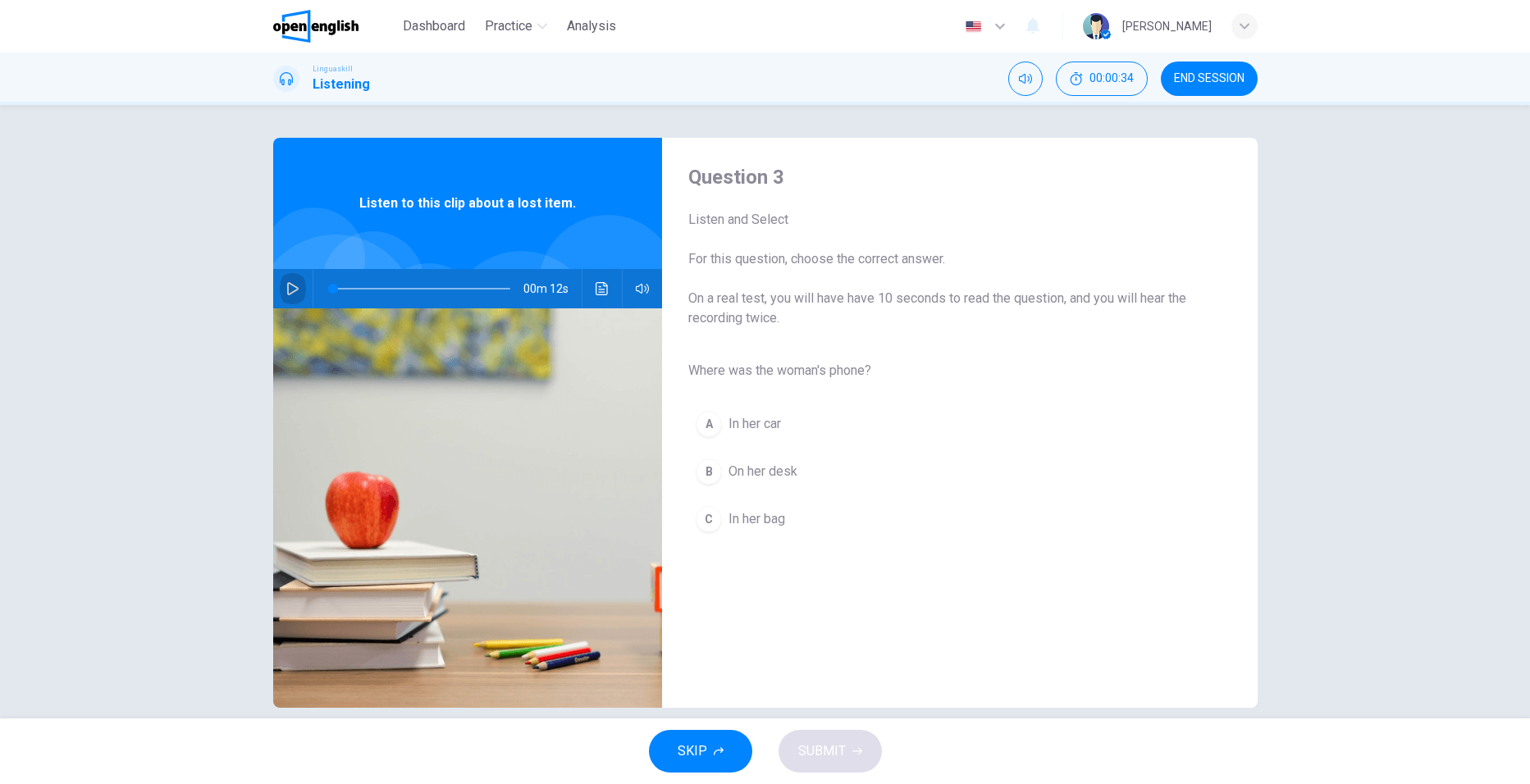
click at [282, 280] on button "button" at bounding box center [293, 288] width 26 height 40
click at [289, 290] on icon "button" at bounding box center [293, 288] width 13 height 13
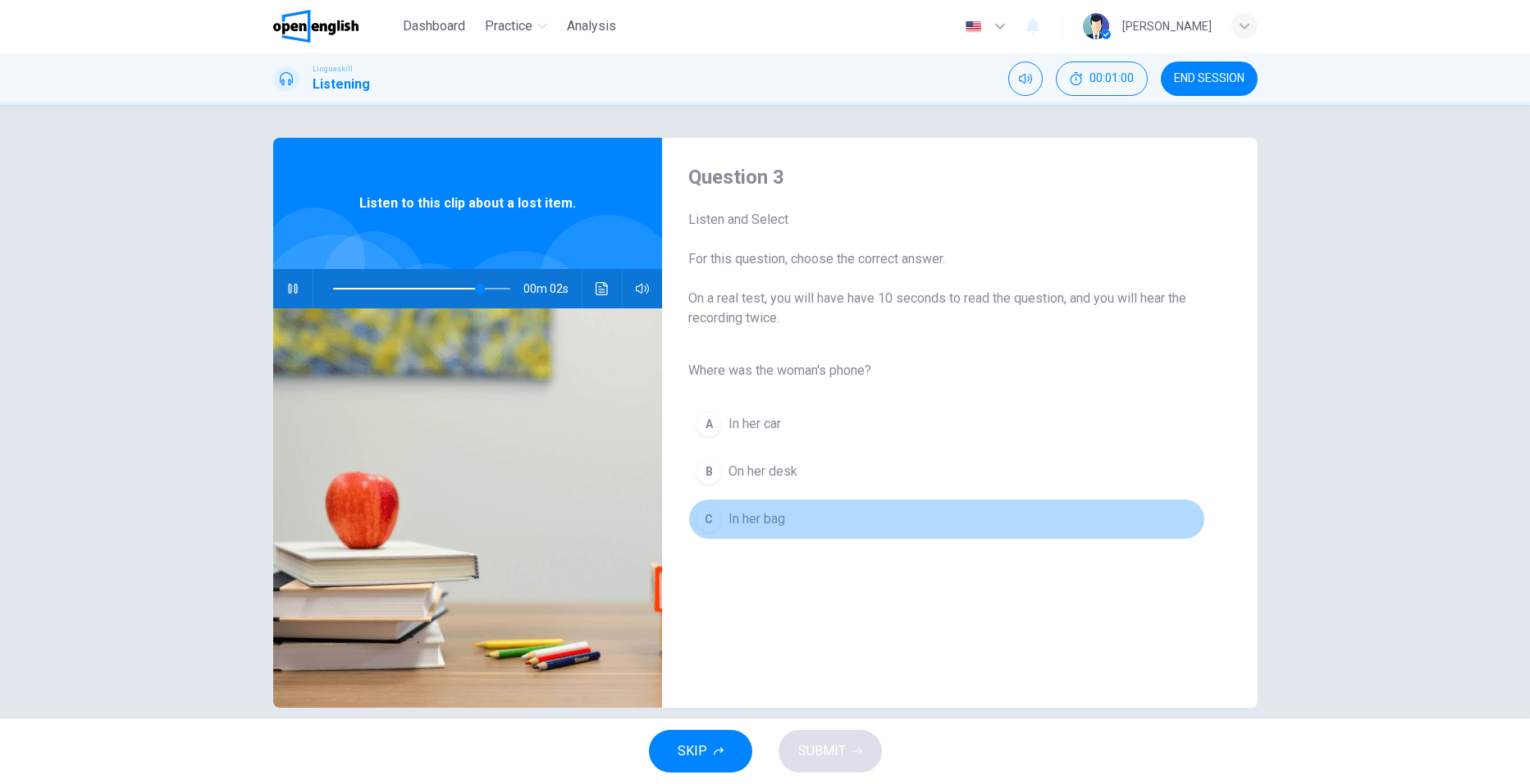
click at [704, 517] on div "C" at bounding box center [709, 519] width 26 height 26
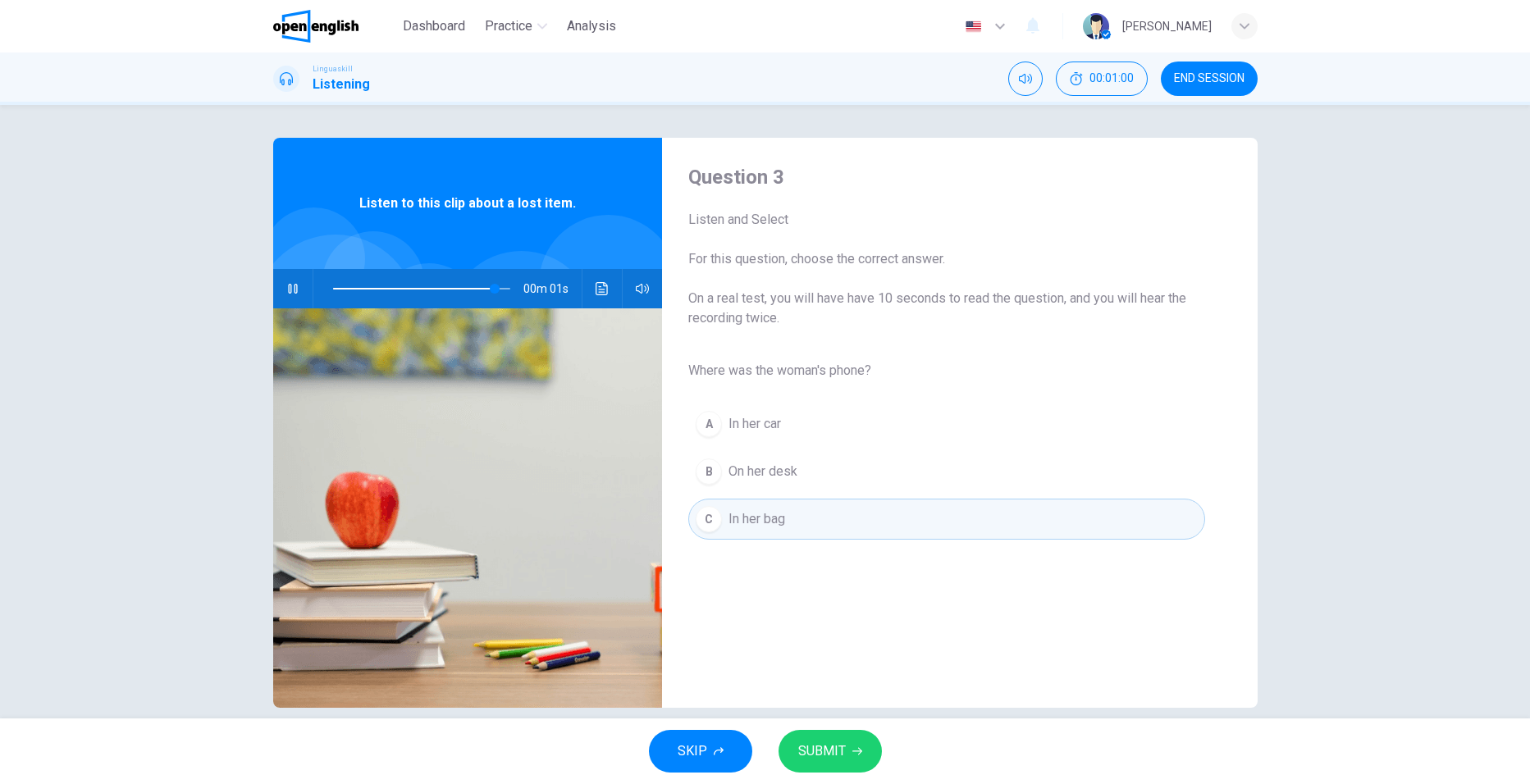
click at [828, 757] on span "SUBMIT" at bounding box center [822, 751] width 48 height 23
type input "*"
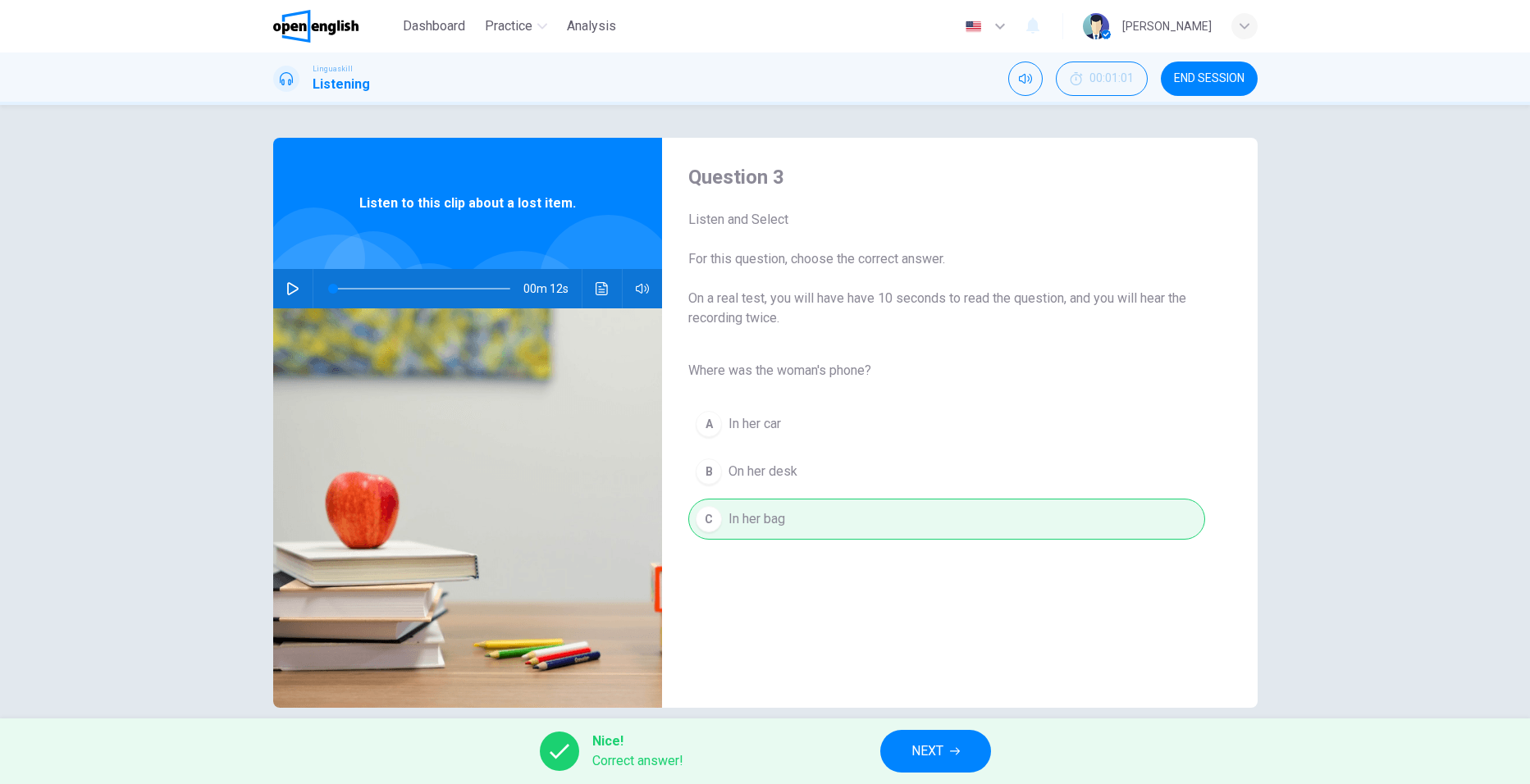
click at [931, 758] on span "NEXT" at bounding box center [927, 751] width 32 height 23
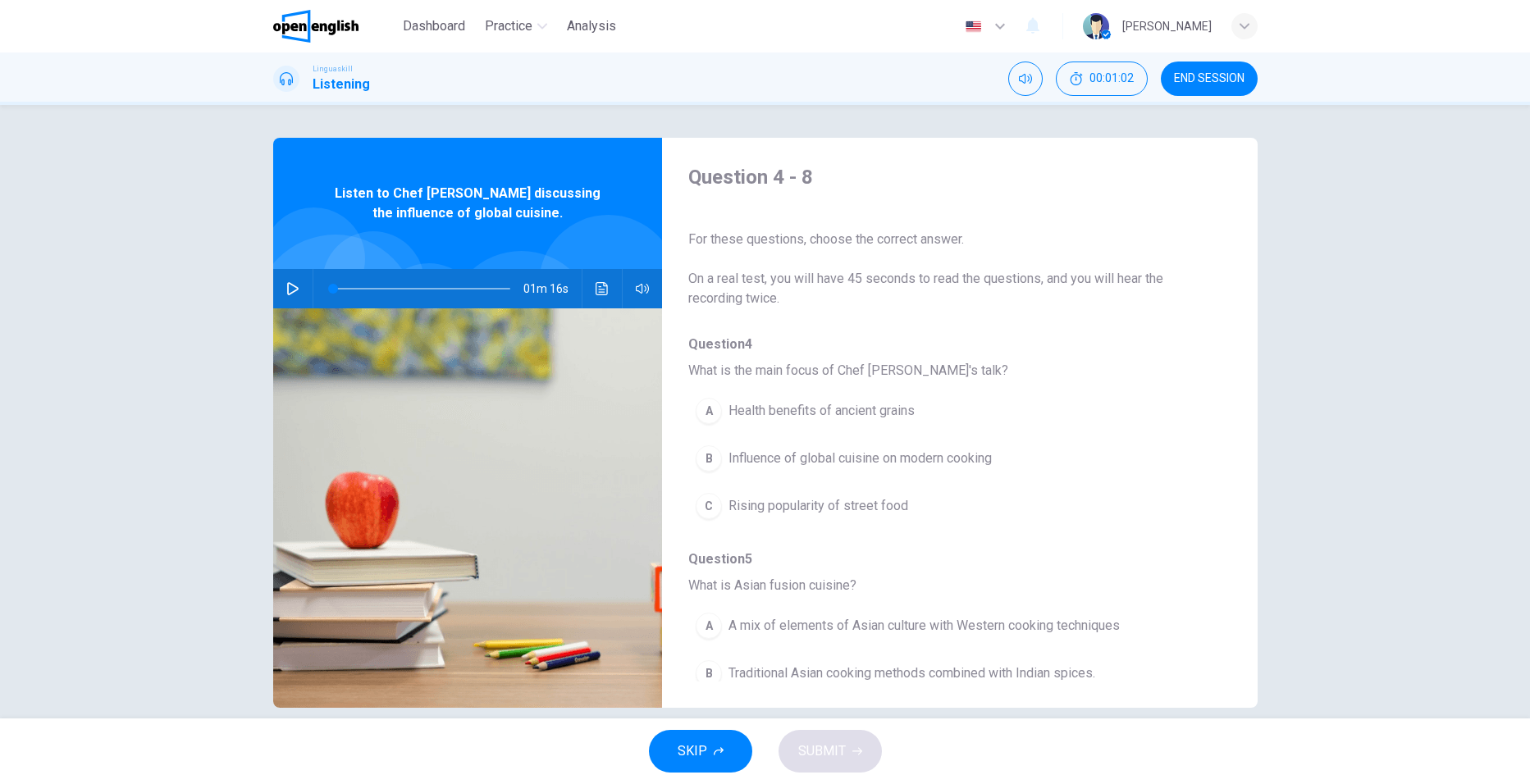
click at [295, 293] on button "button" at bounding box center [293, 288] width 26 height 40
click at [289, 285] on icon "button" at bounding box center [293, 288] width 11 height 13
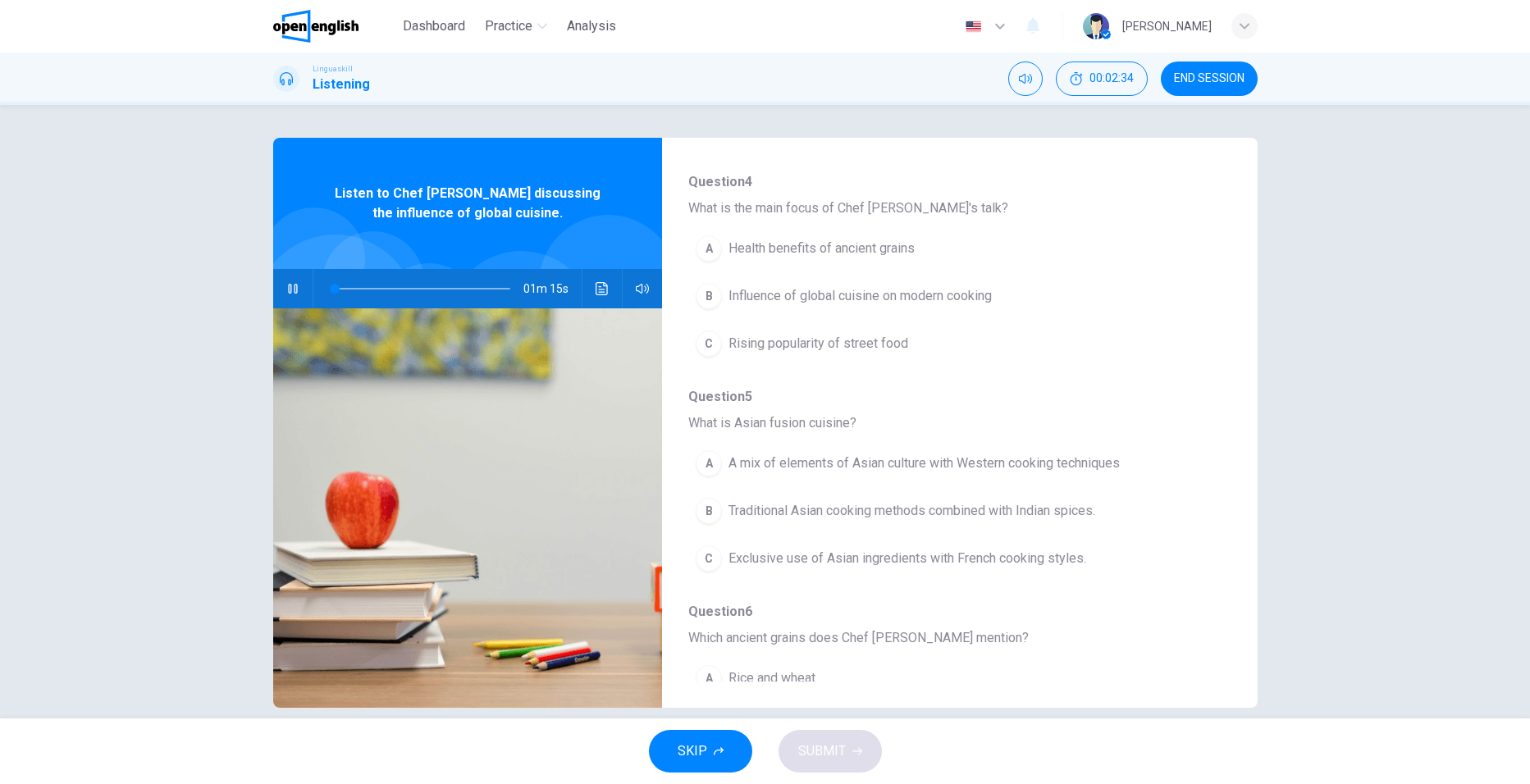
scroll to position [164, 0]
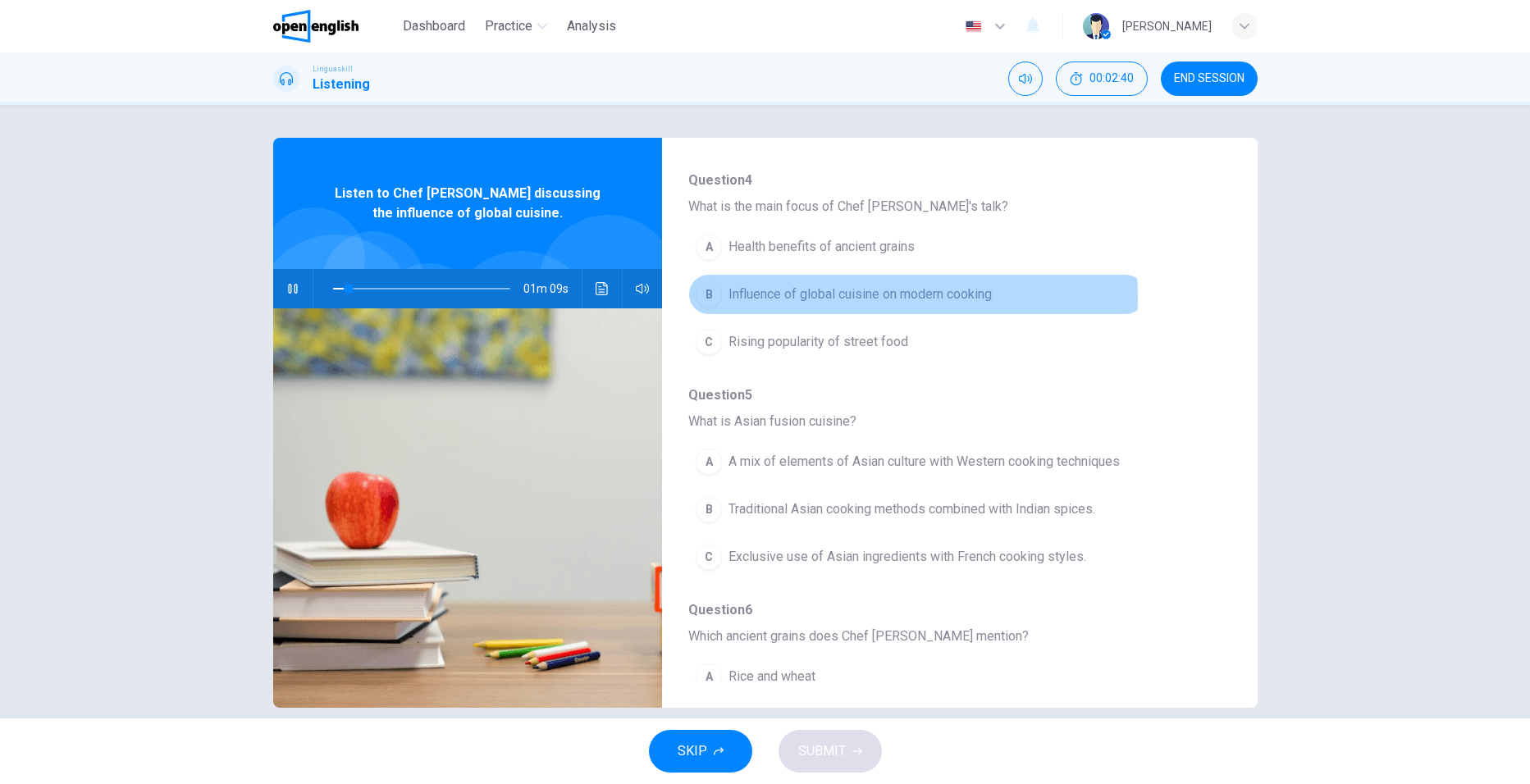
click at [707, 300] on div "B" at bounding box center [709, 294] width 26 height 26
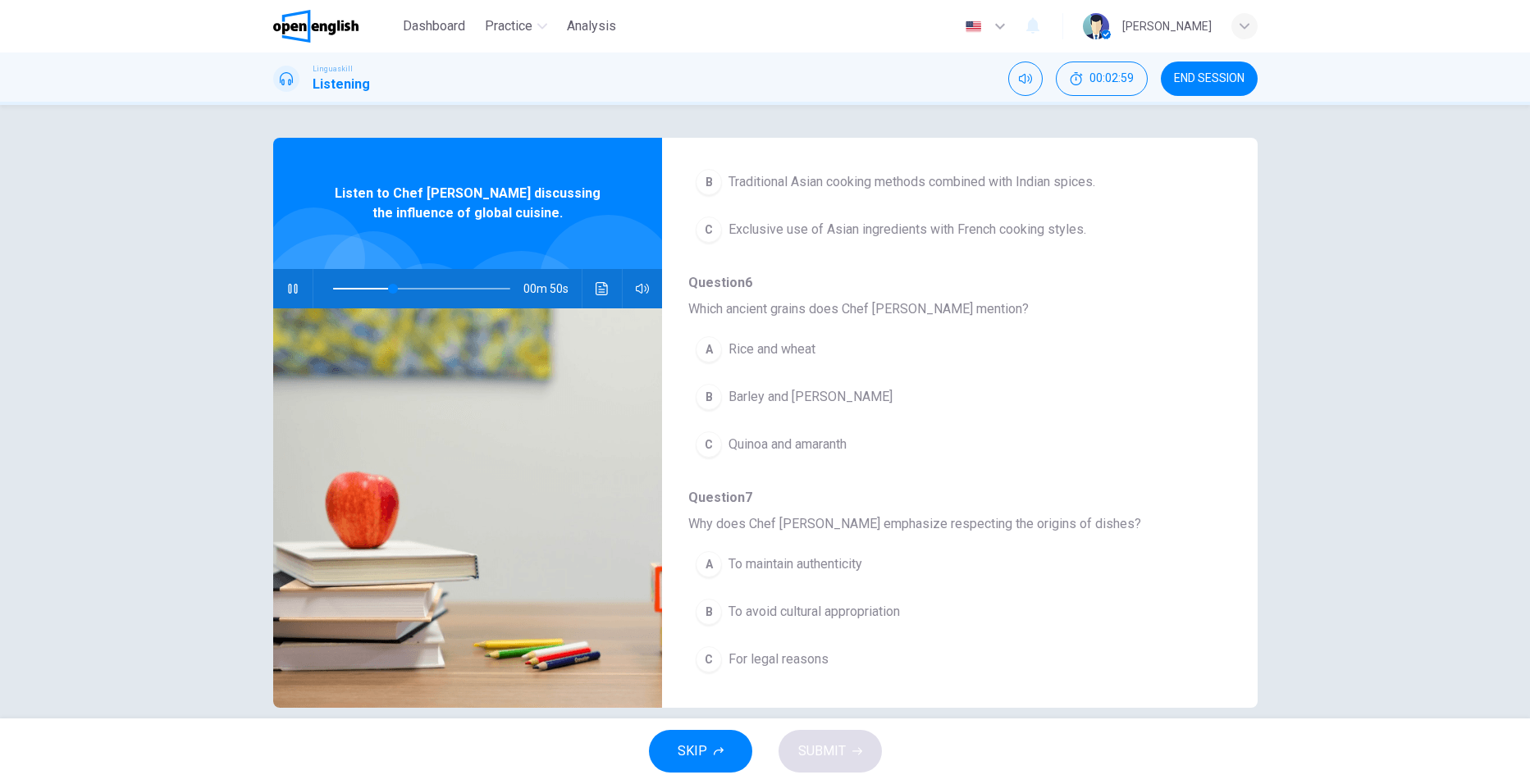
scroll to position [492, 0]
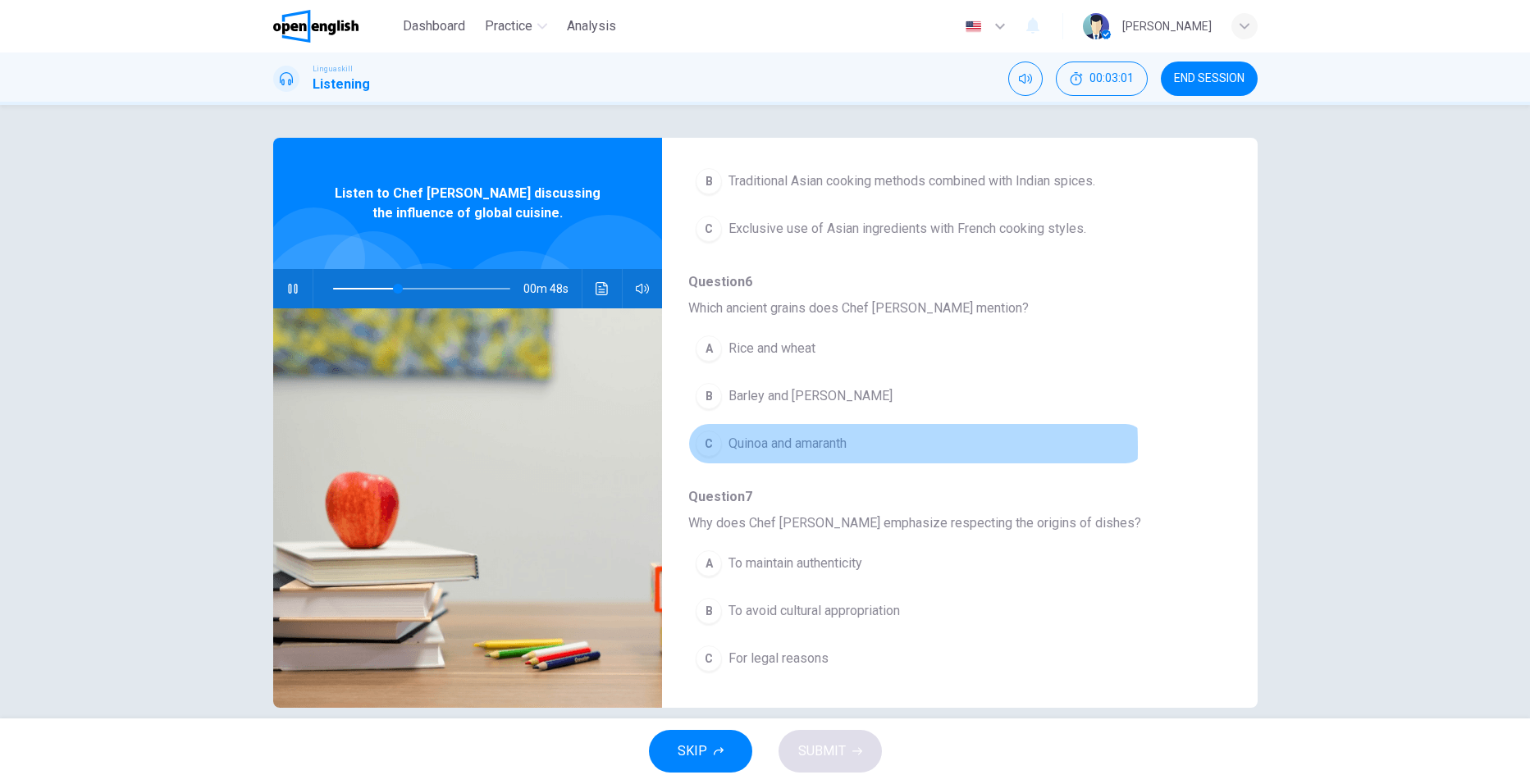
click at [702, 447] on div "C" at bounding box center [709, 444] width 26 height 26
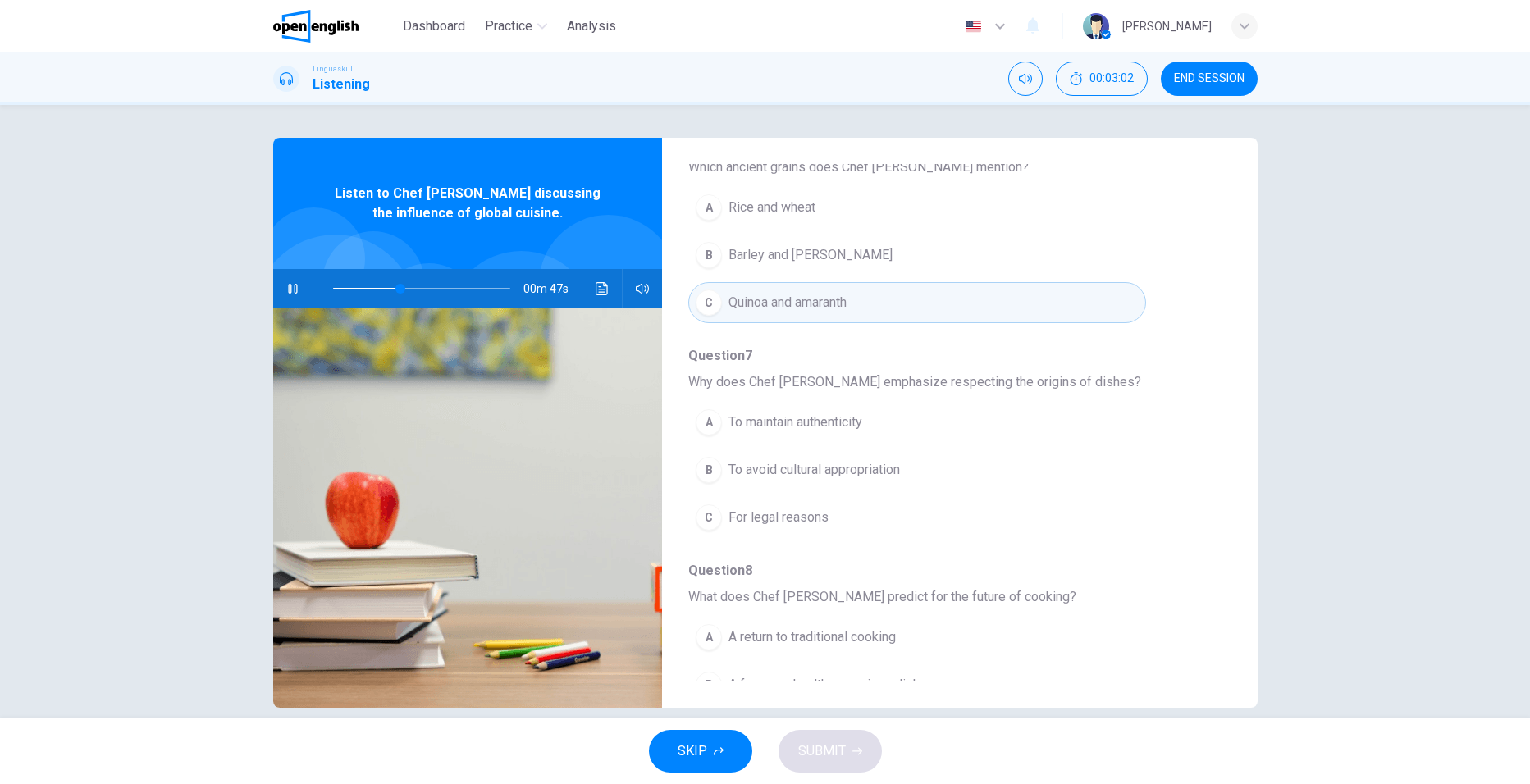
scroll to position [656, 0]
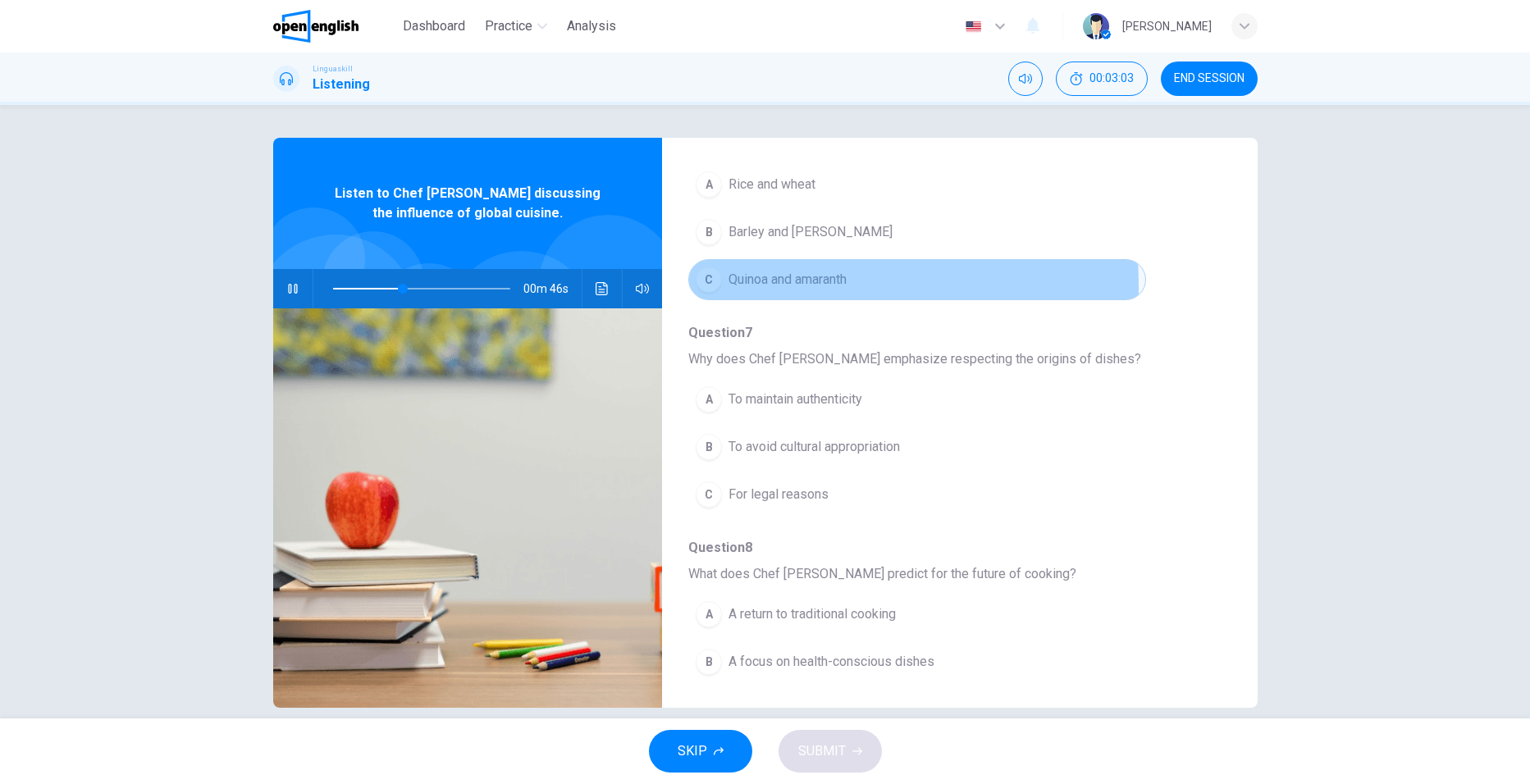
click at [717, 286] on button "C Quinoa and amaranth" at bounding box center [917, 279] width 457 height 41
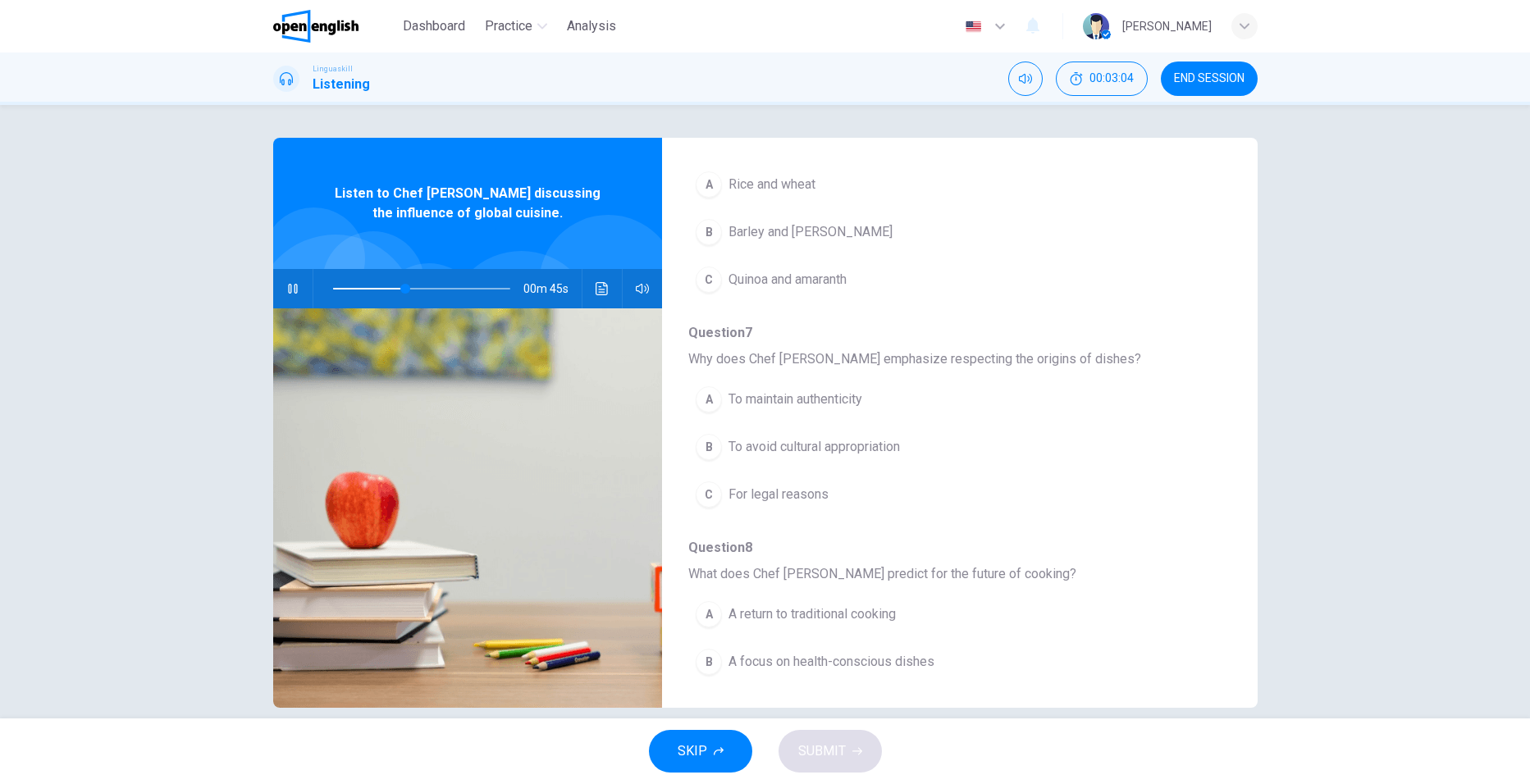
click at [707, 281] on div "C" at bounding box center [709, 279] width 26 height 26
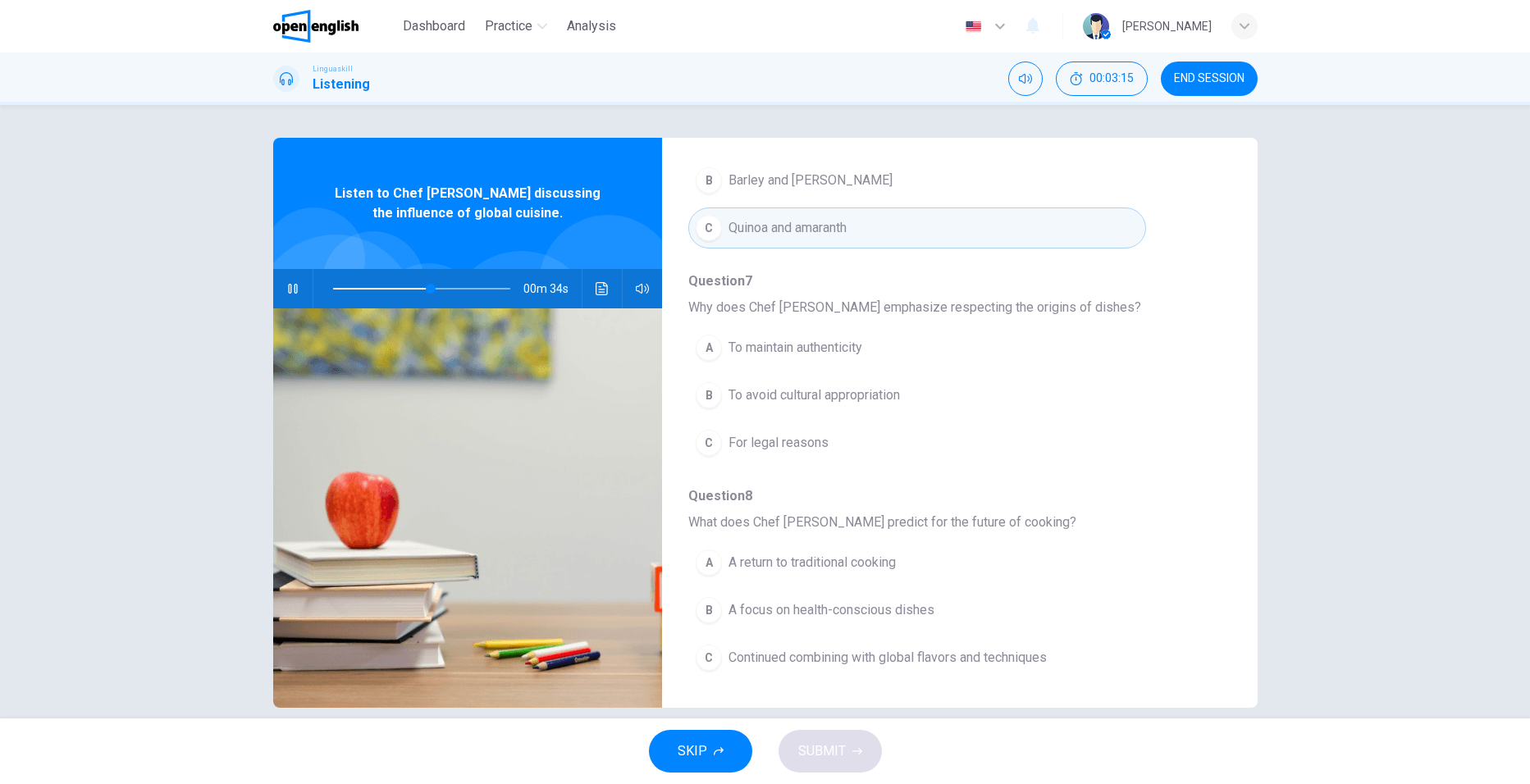
scroll to position [22, 0]
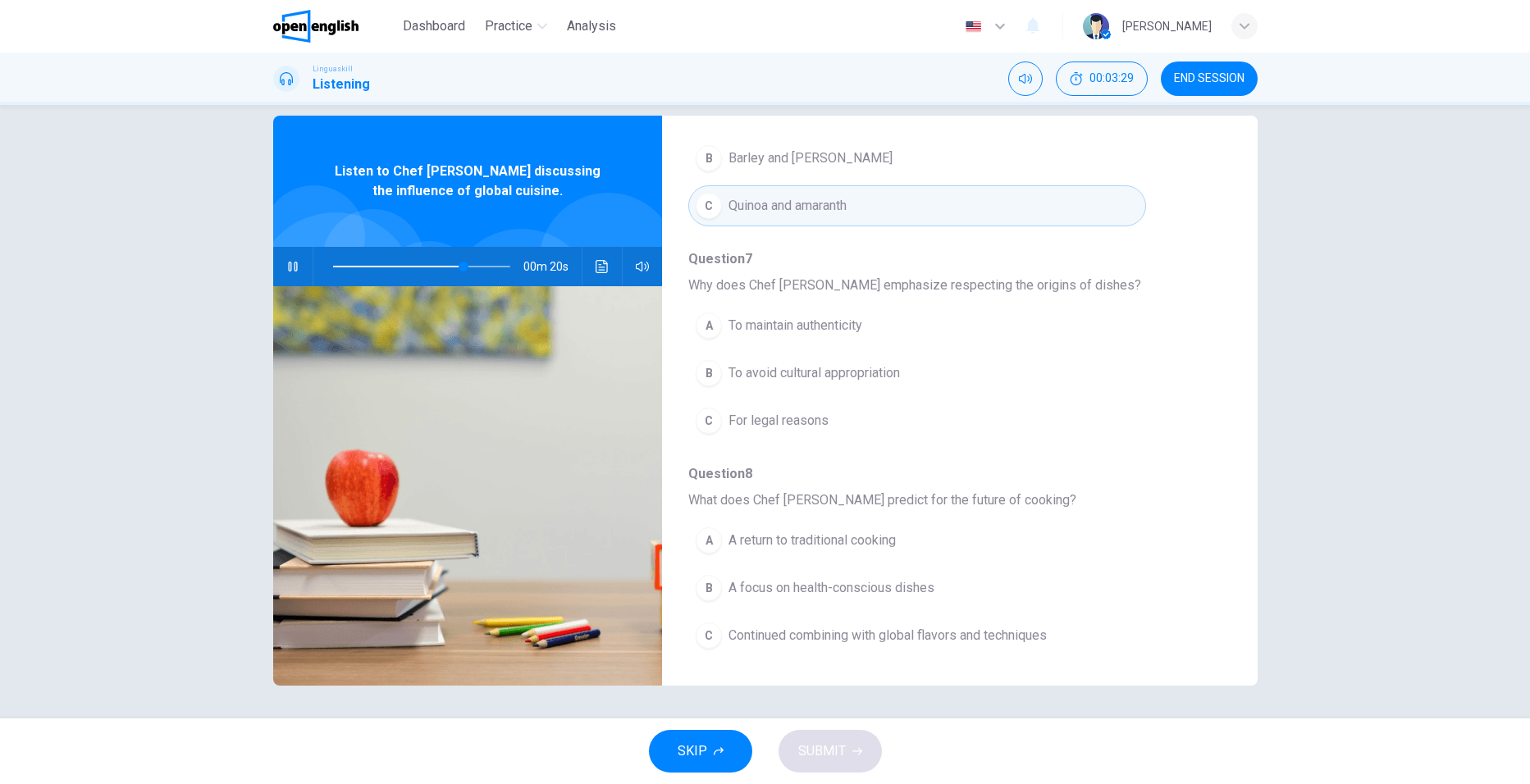
click at [711, 635] on div "C" at bounding box center [709, 635] width 26 height 26
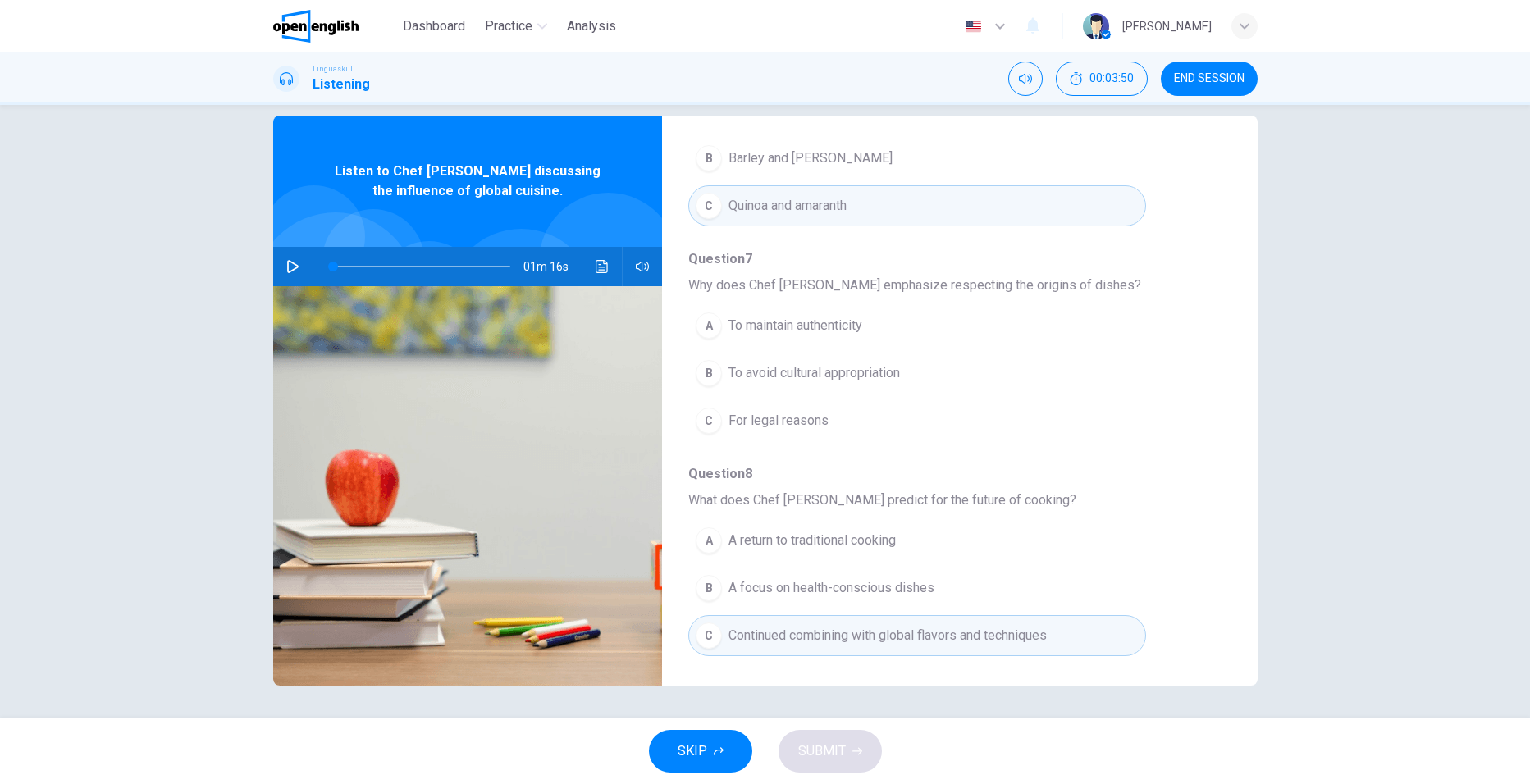
click at [290, 270] on icon "button" at bounding box center [293, 266] width 13 height 13
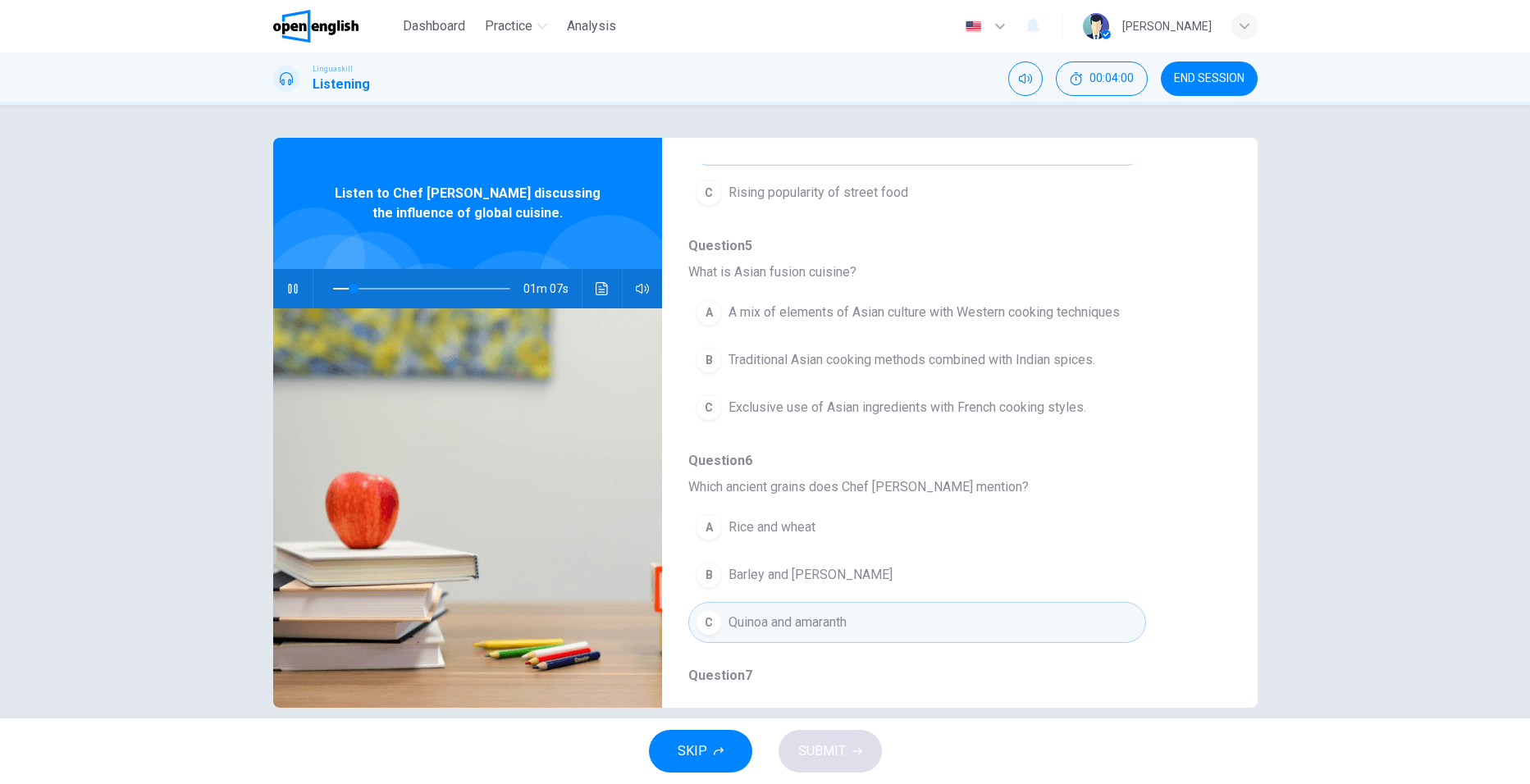
scroll to position [410, 0]
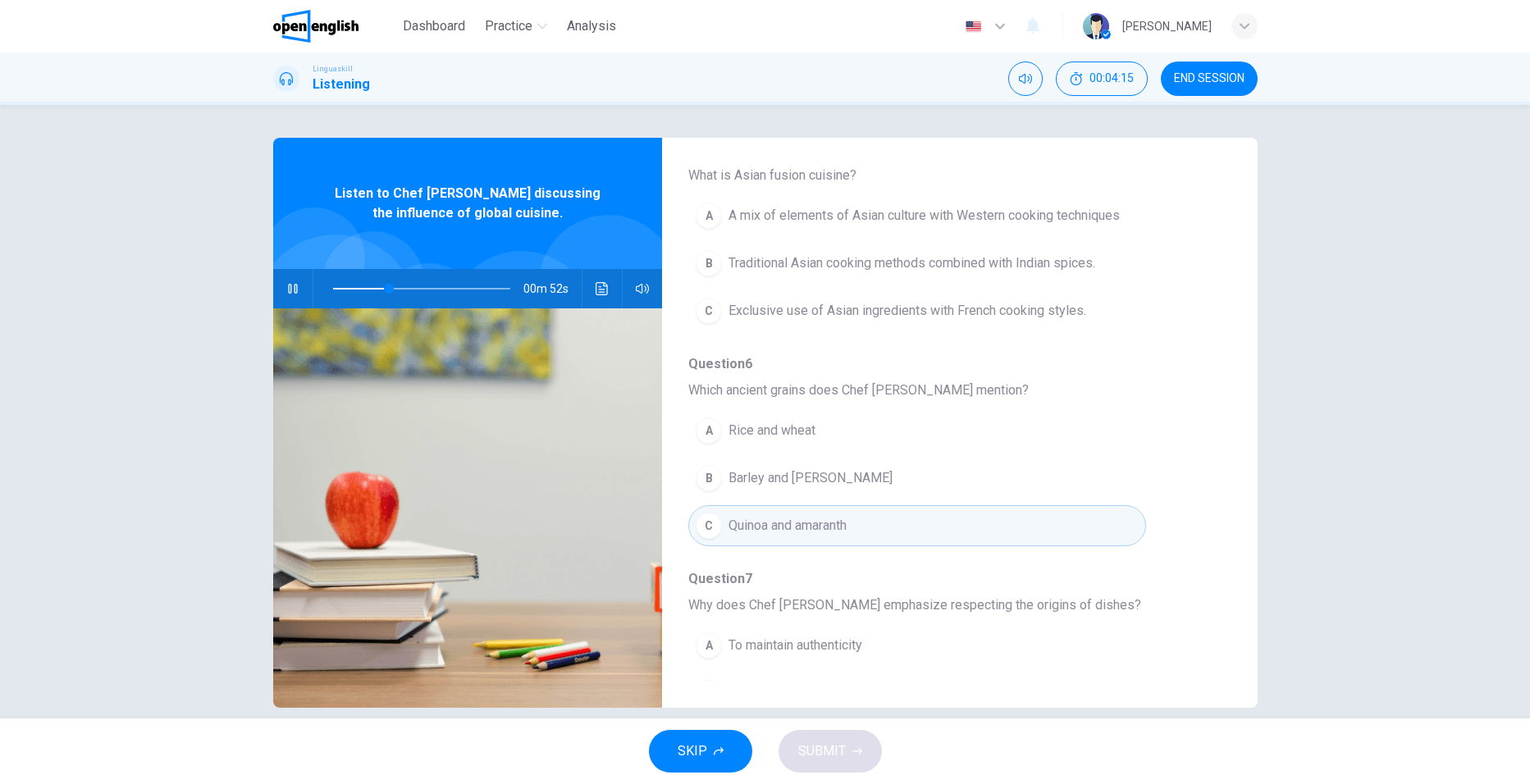
click at [703, 218] on div "A" at bounding box center [709, 216] width 26 height 26
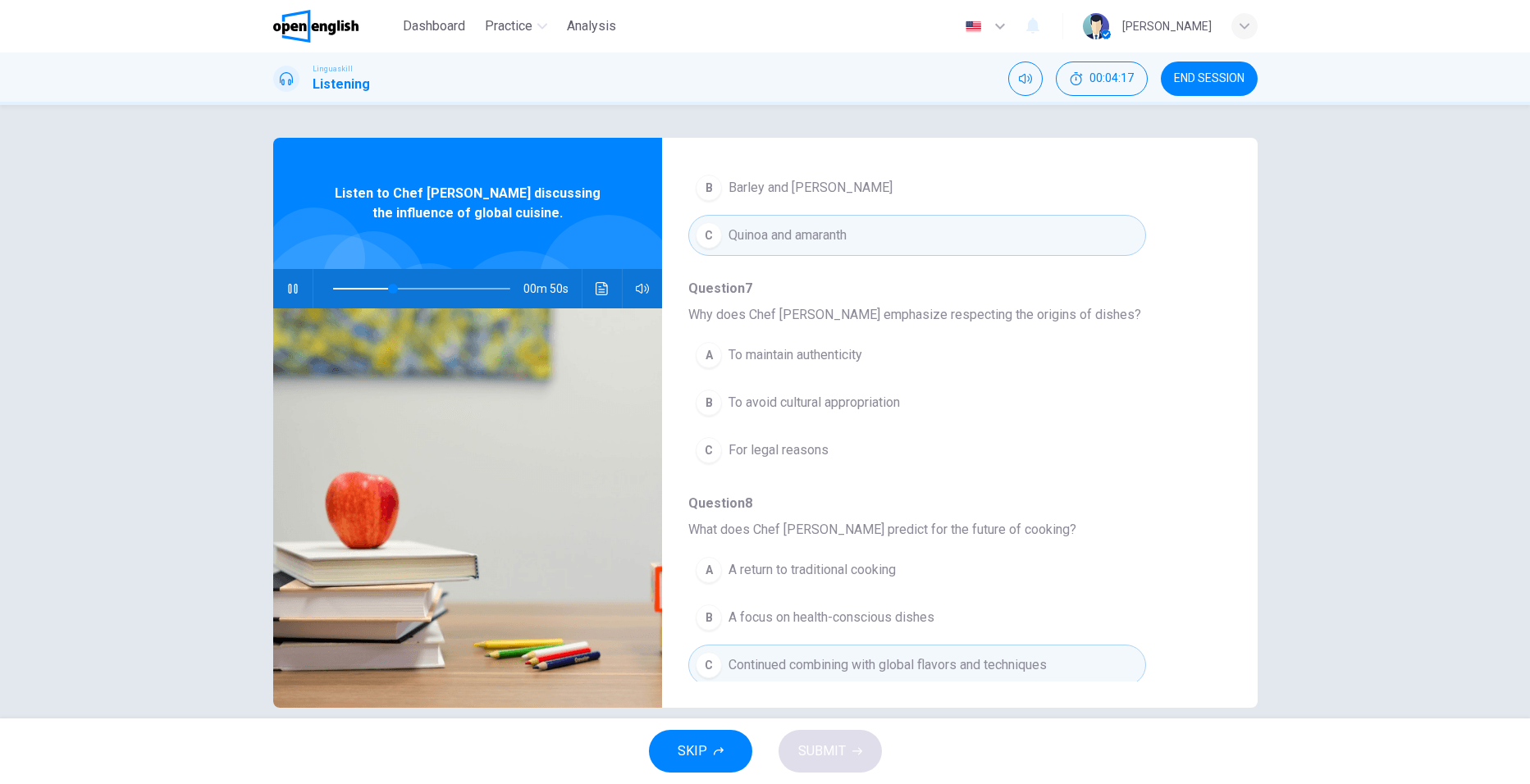
scroll to position [707, 0]
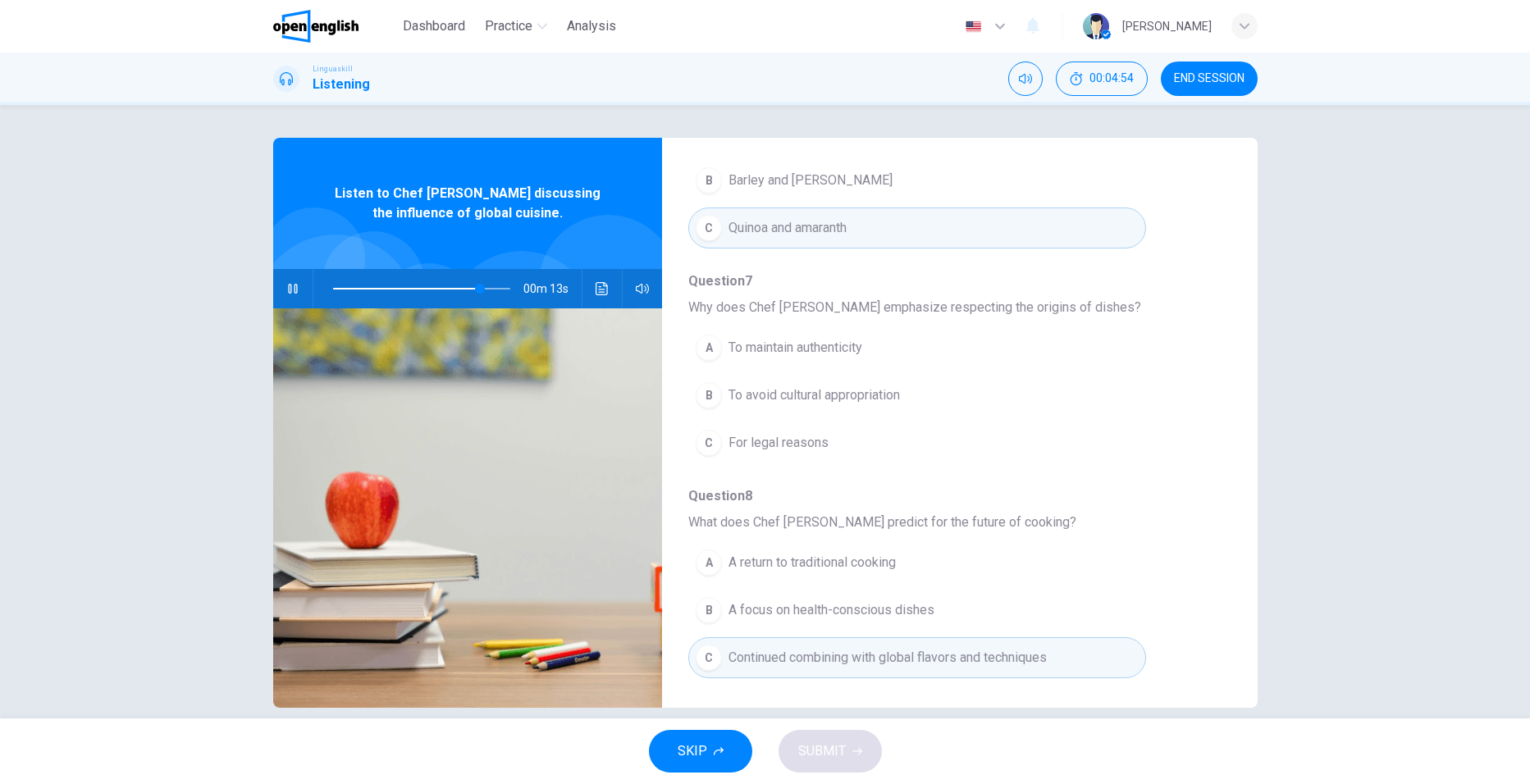
click at [703, 396] on div "B" at bounding box center [709, 396] width 26 height 26
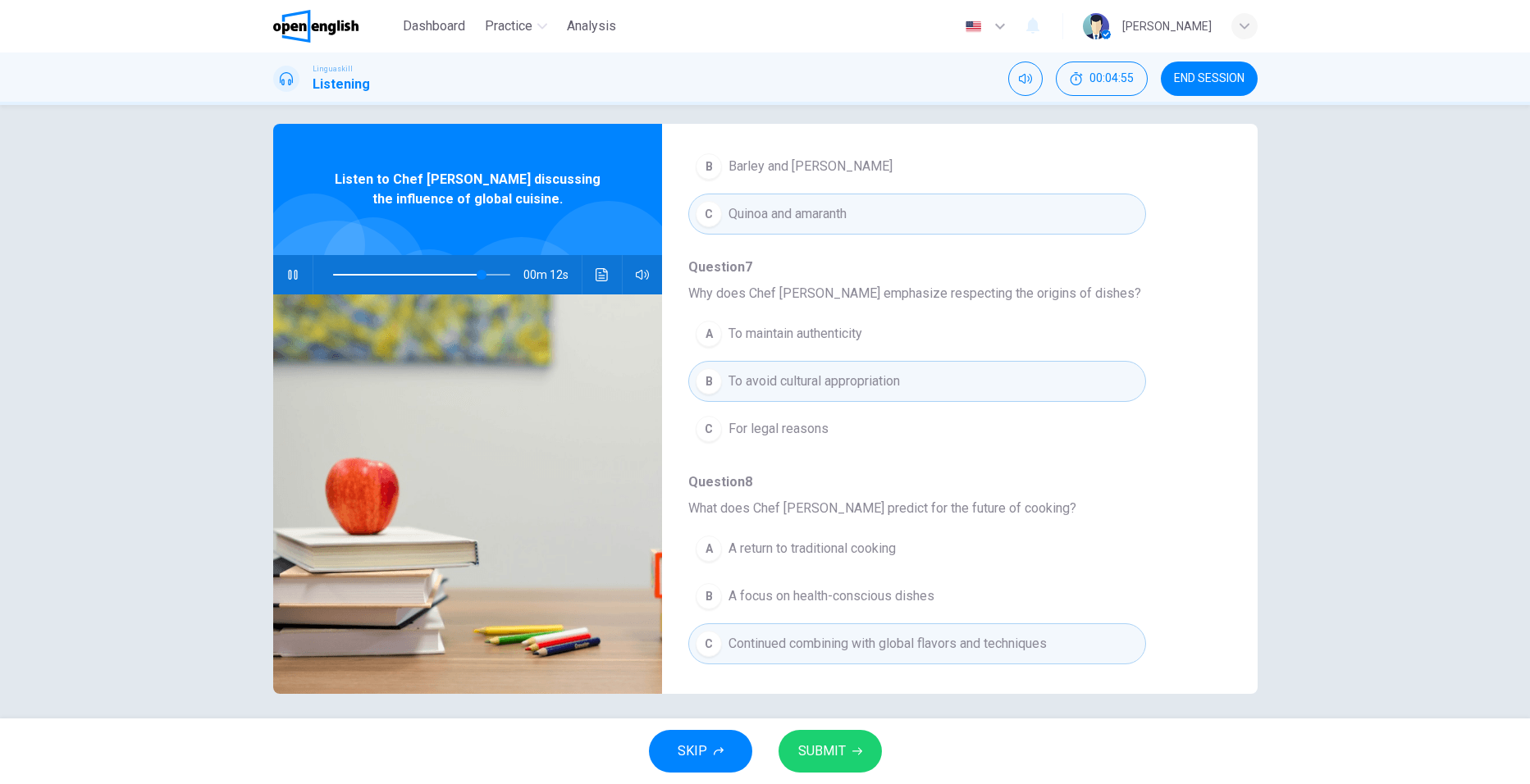
scroll to position [22, 0]
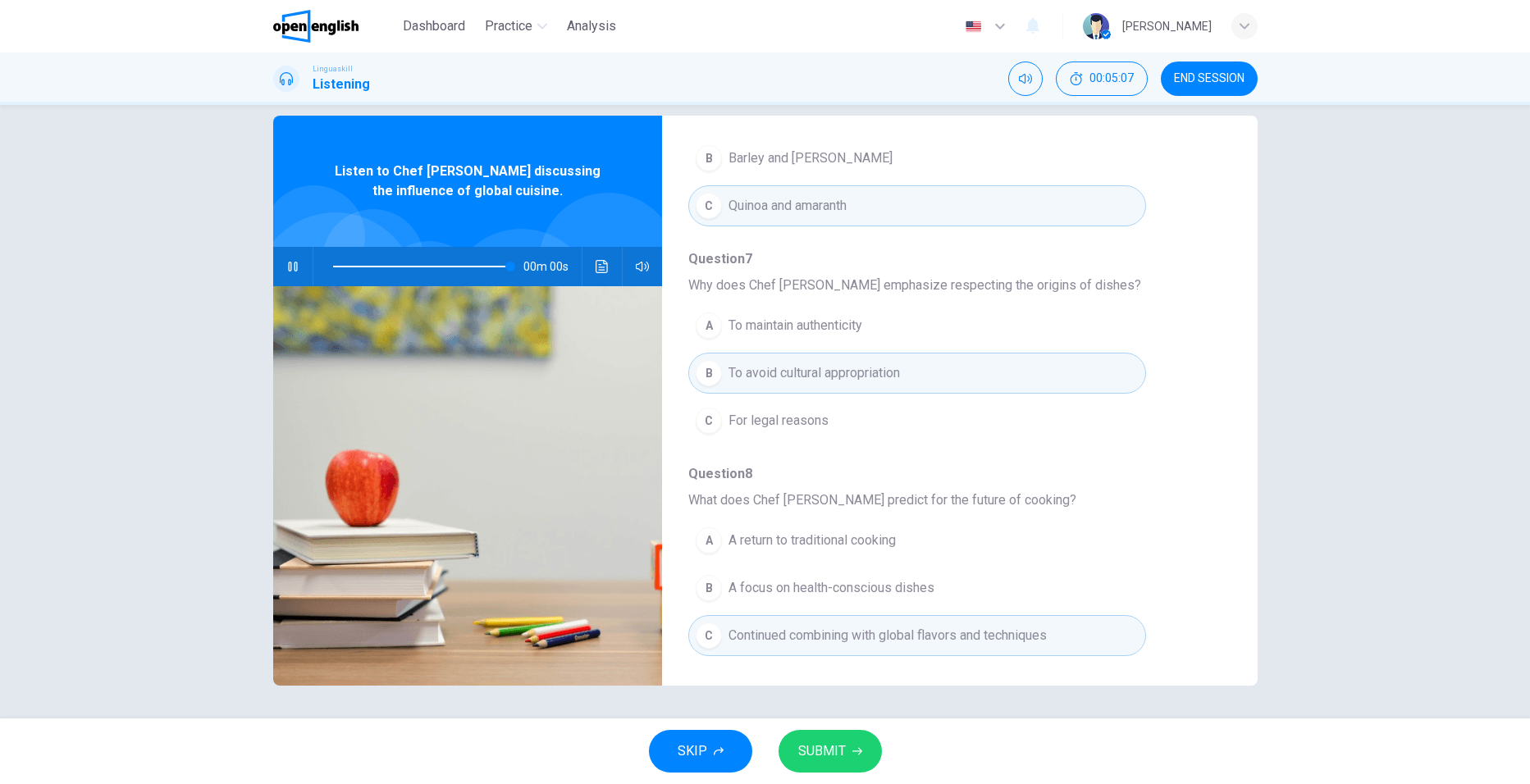
type input "*"
click at [591, 275] on button "Click to see the audio transcription" at bounding box center [602, 266] width 26 height 40
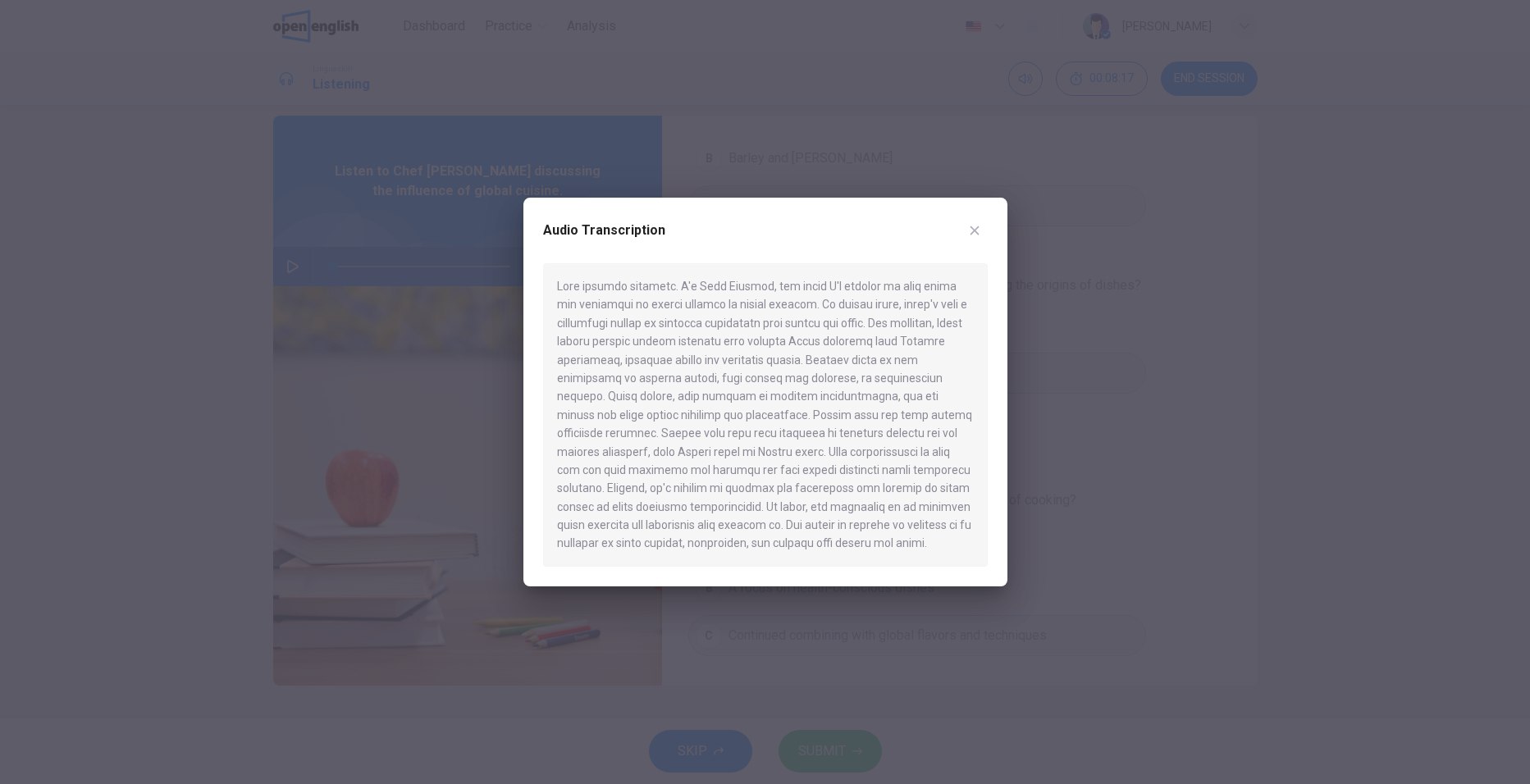
click at [978, 228] on icon "button" at bounding box center [974, 230] width 13 height 13
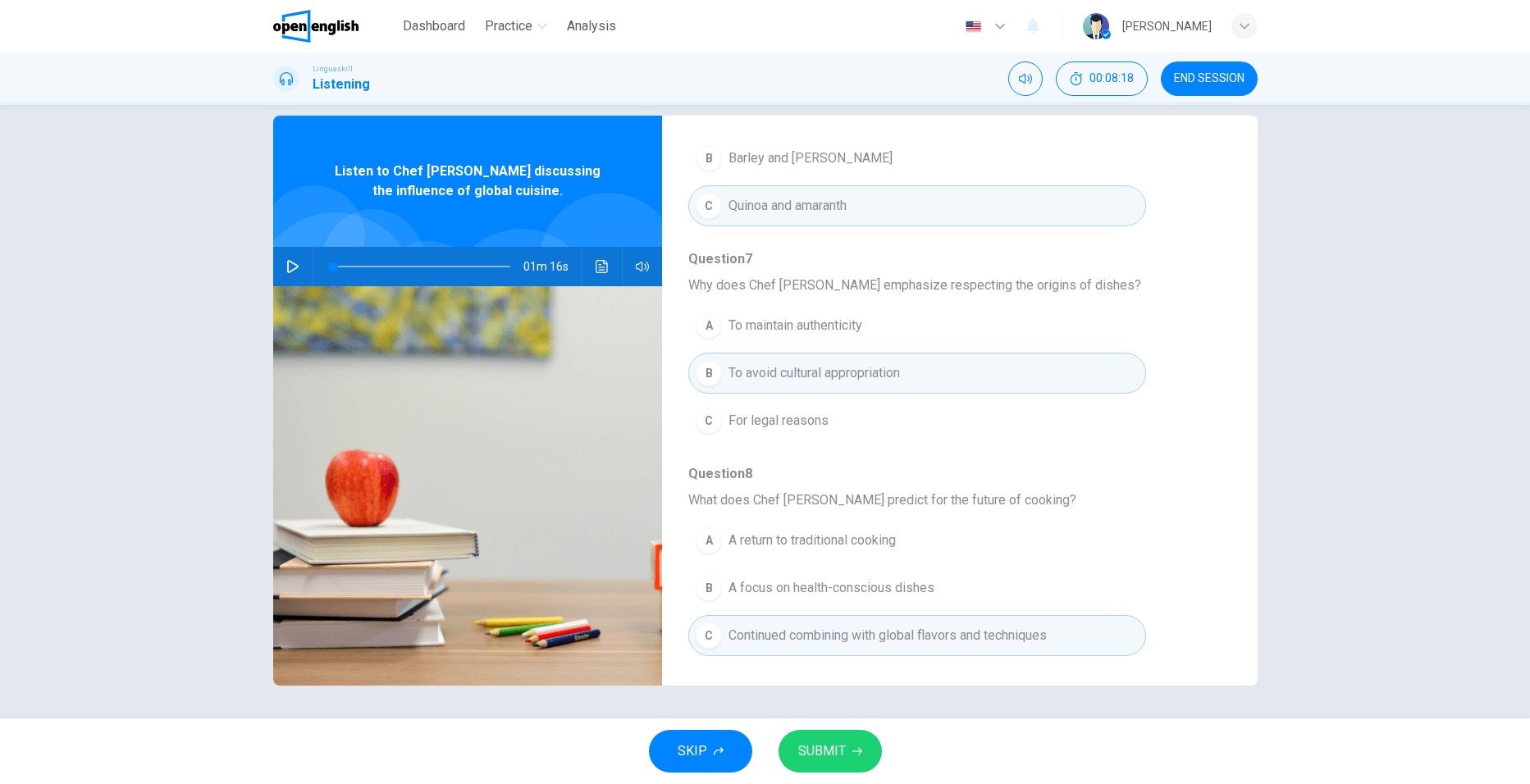
click at [844, 763] on button "SUBMIT" at bounding box center [829, 751] width 103 height 42
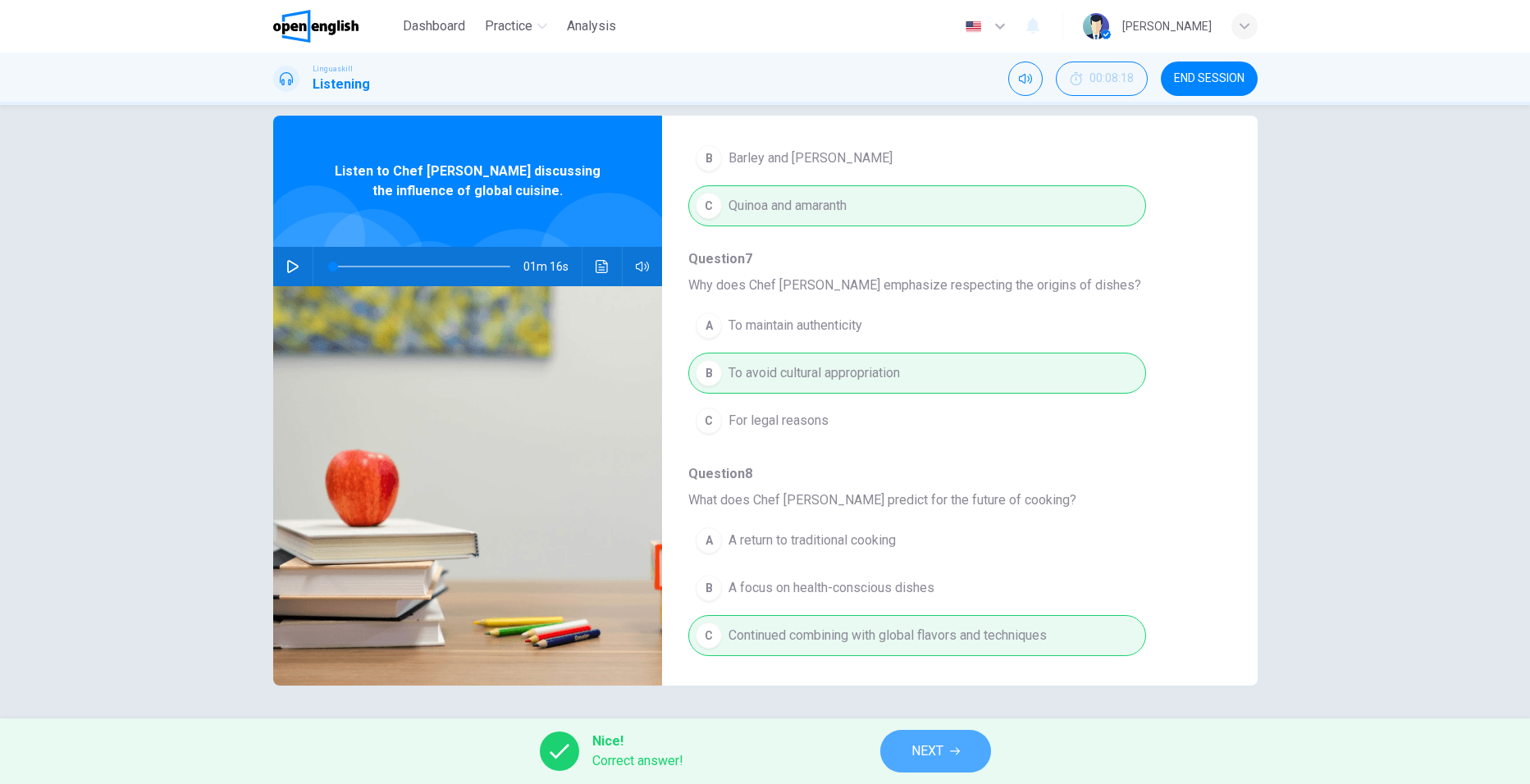
click at [940, 743] on span "NEXT" at bounding box center [927, 751] width 32 height 23
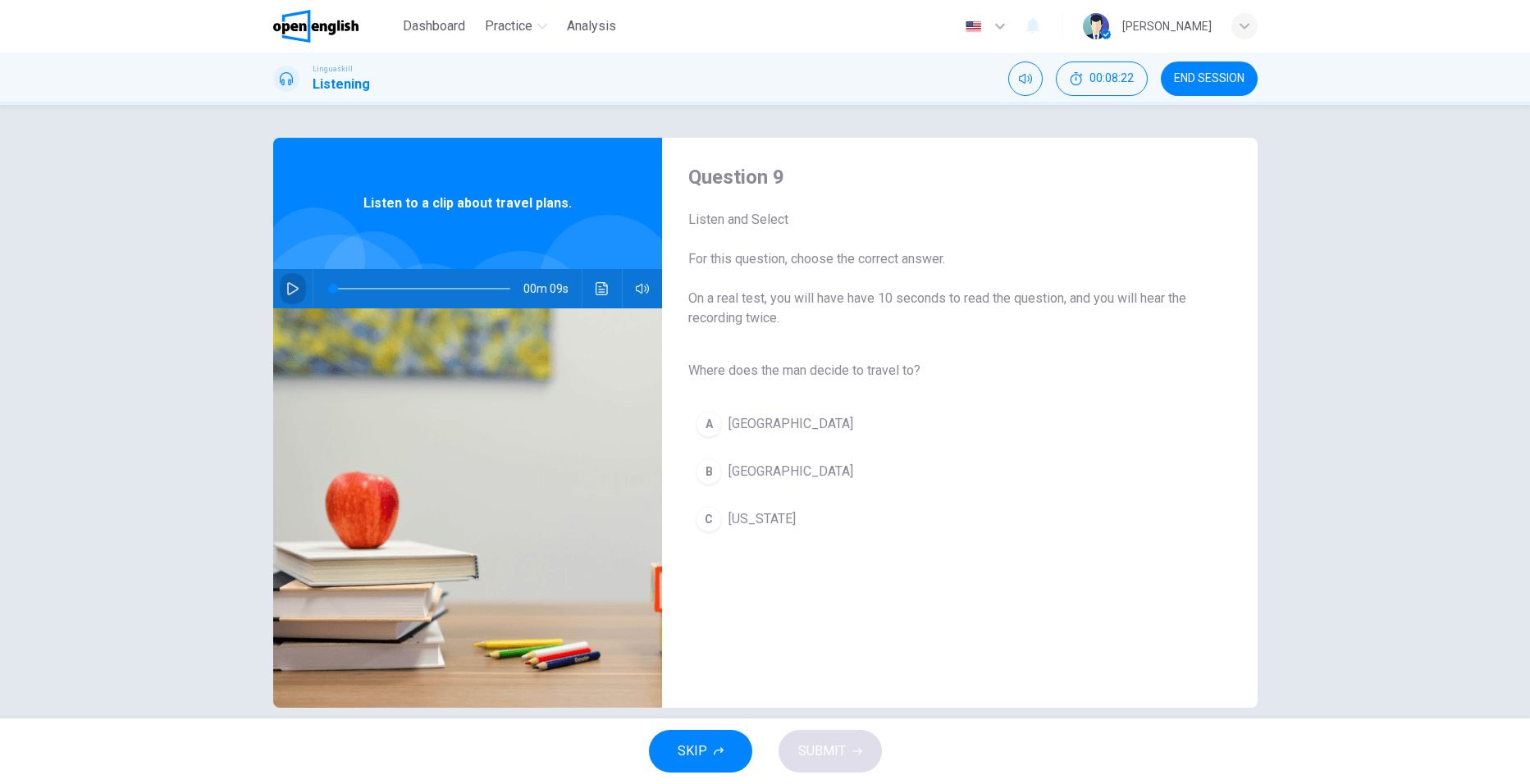
click at [286, 290] on icon "button" at bounding box center [293, 288] width 13 height 13
type input "*"
click at [703, 476] on div "B" at bounding box center [709, 471] width 26 height 26
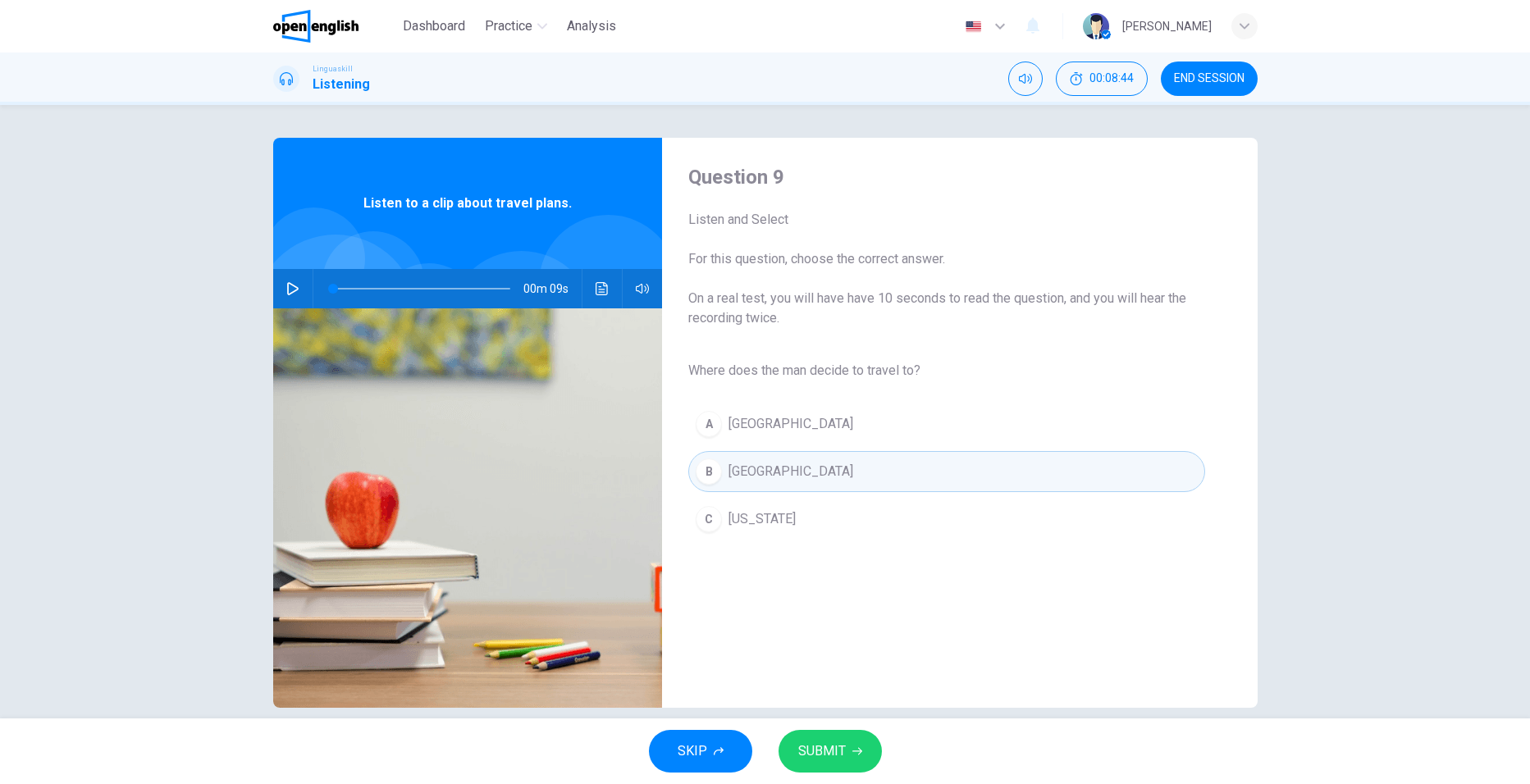
click at [854, 745] on button "SUBMIT" at bounding box center [829, 751] width 103 height 42
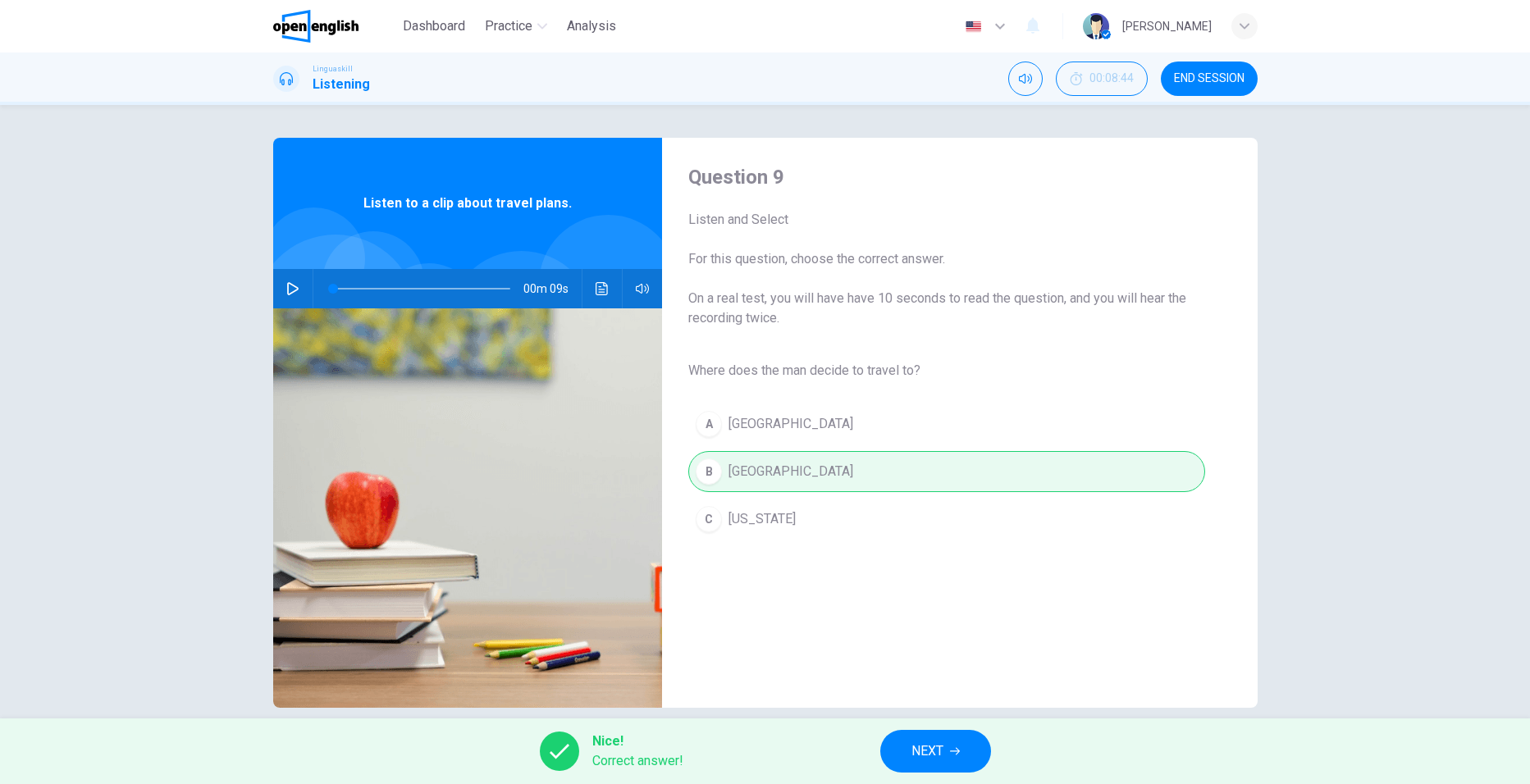
click at [934, 757] on span "NEXT" at bounding box center [927, 751] width 32 height 23
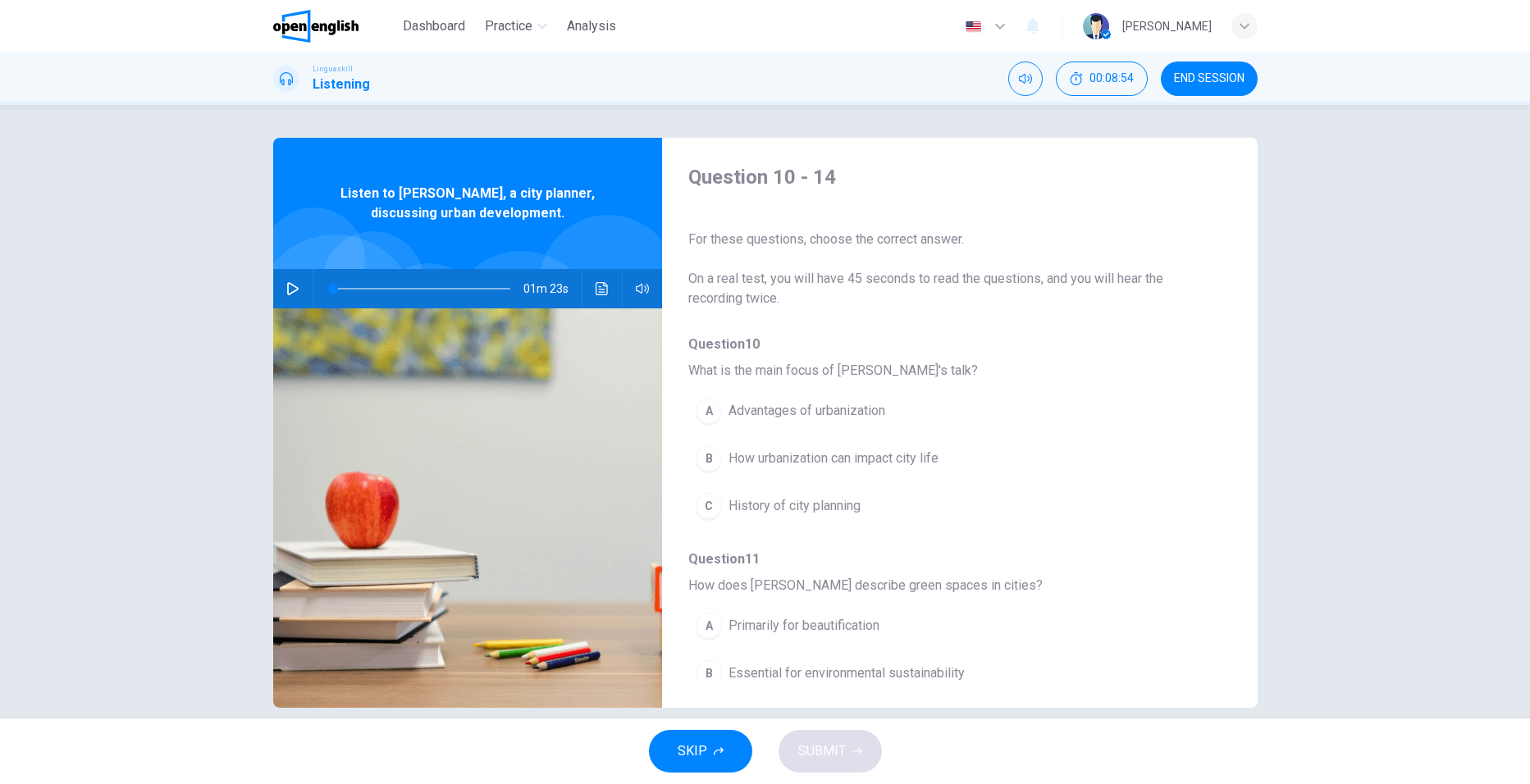
click at [286, 292] on icon "button" at bounding box center [293, 288] width 13 height 13
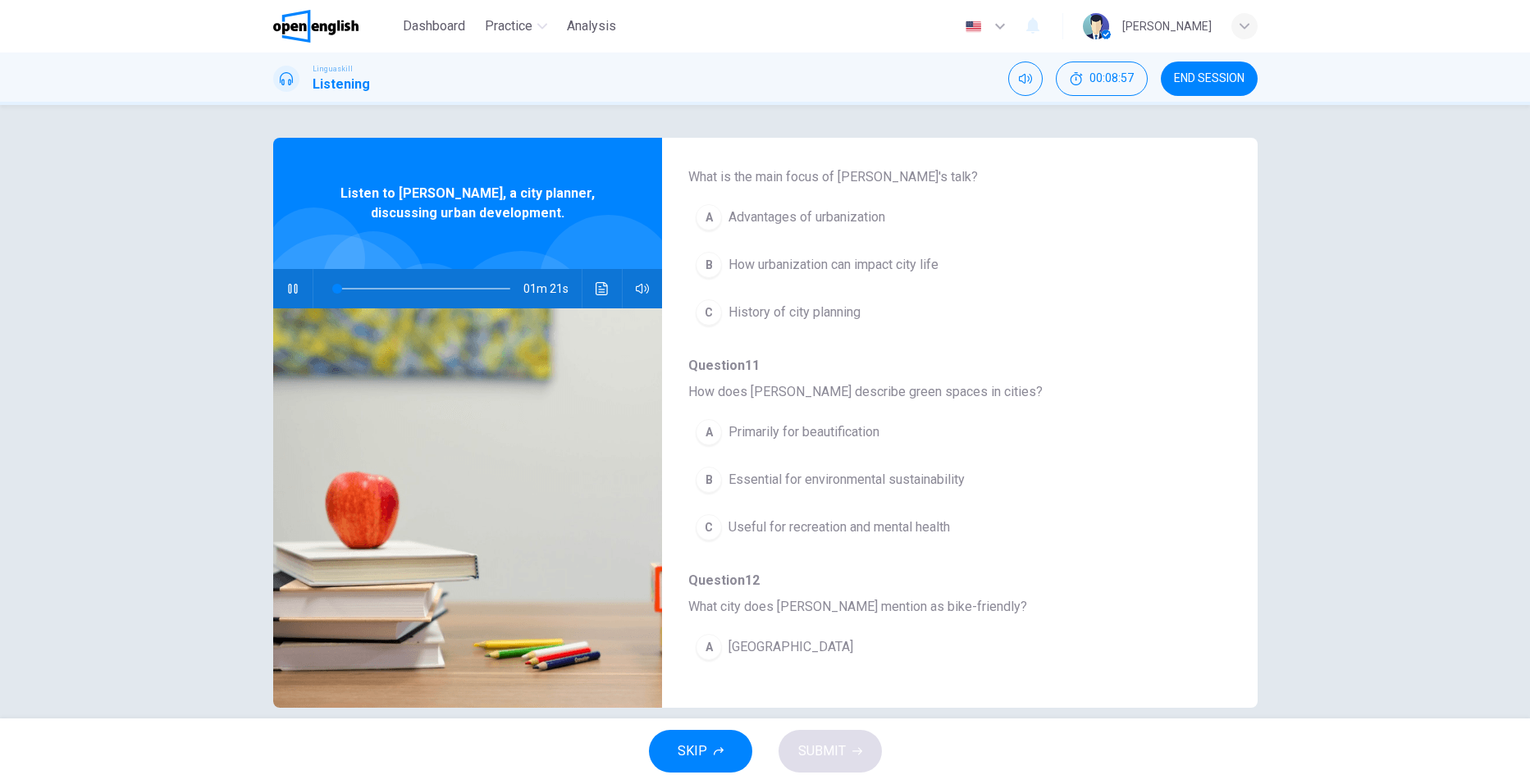
scroll to position [164, 0]
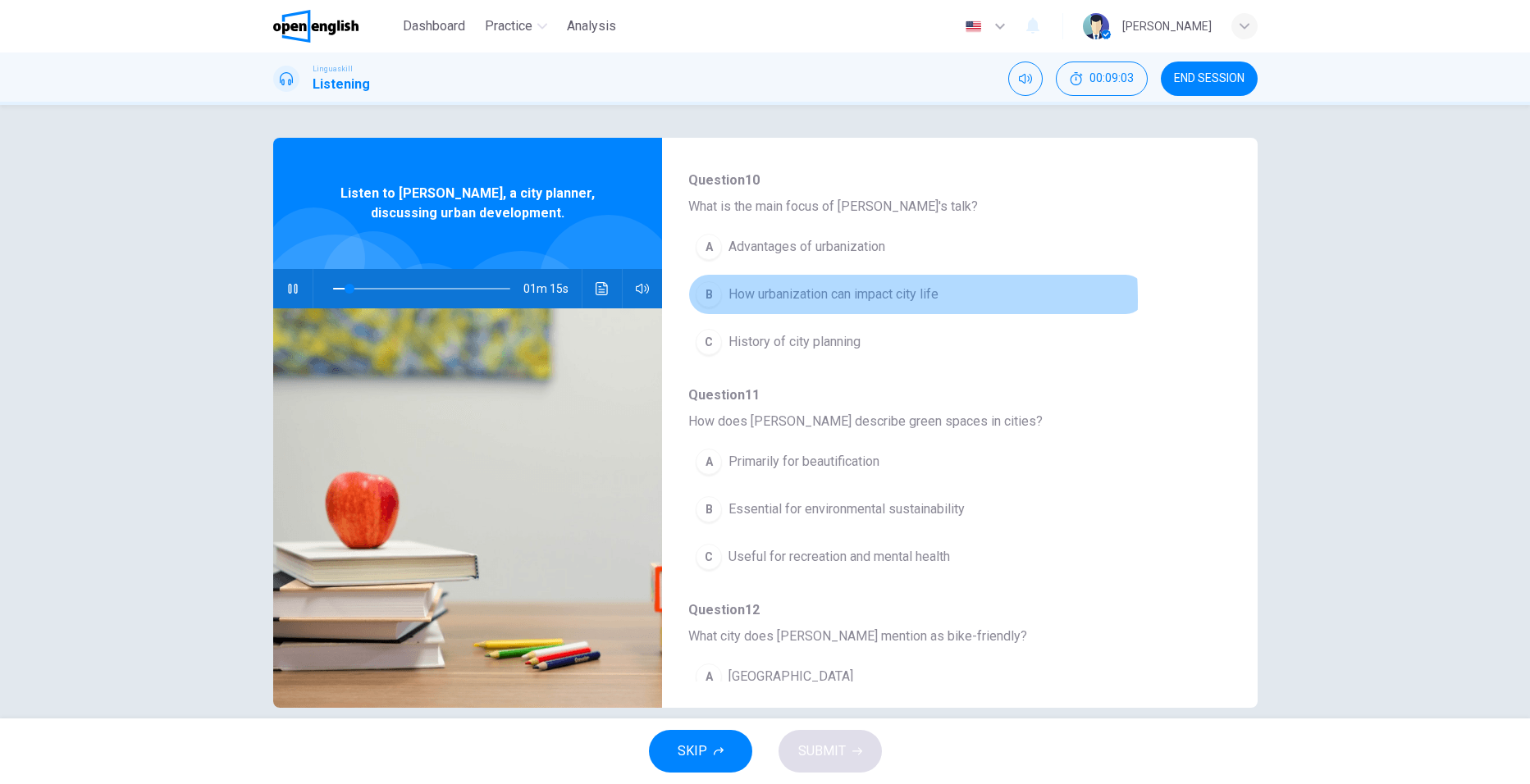
click at [709, 300] on div "B" at bounding box center [709, 294] width 26 height 26
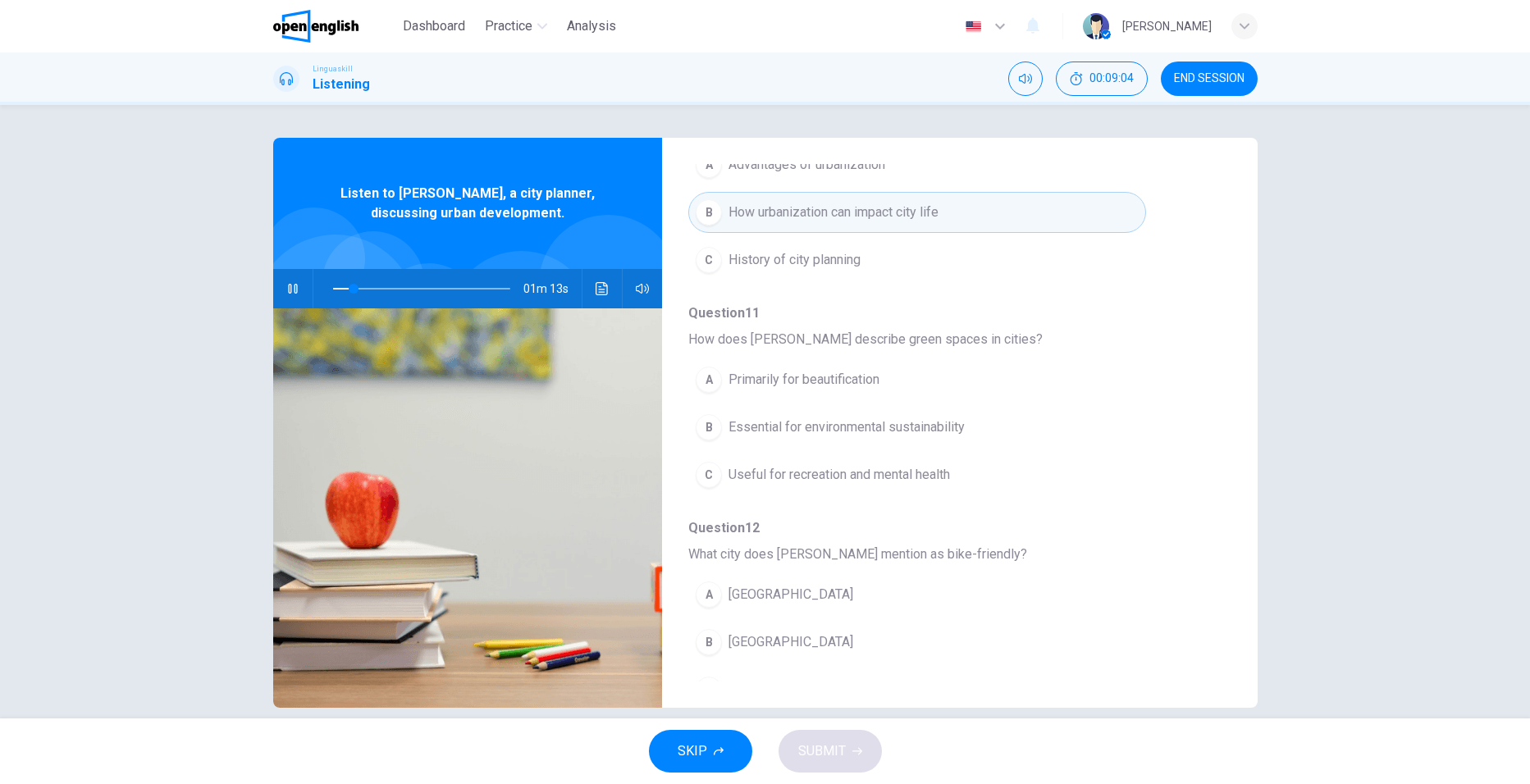
scroll to position [328, 0]
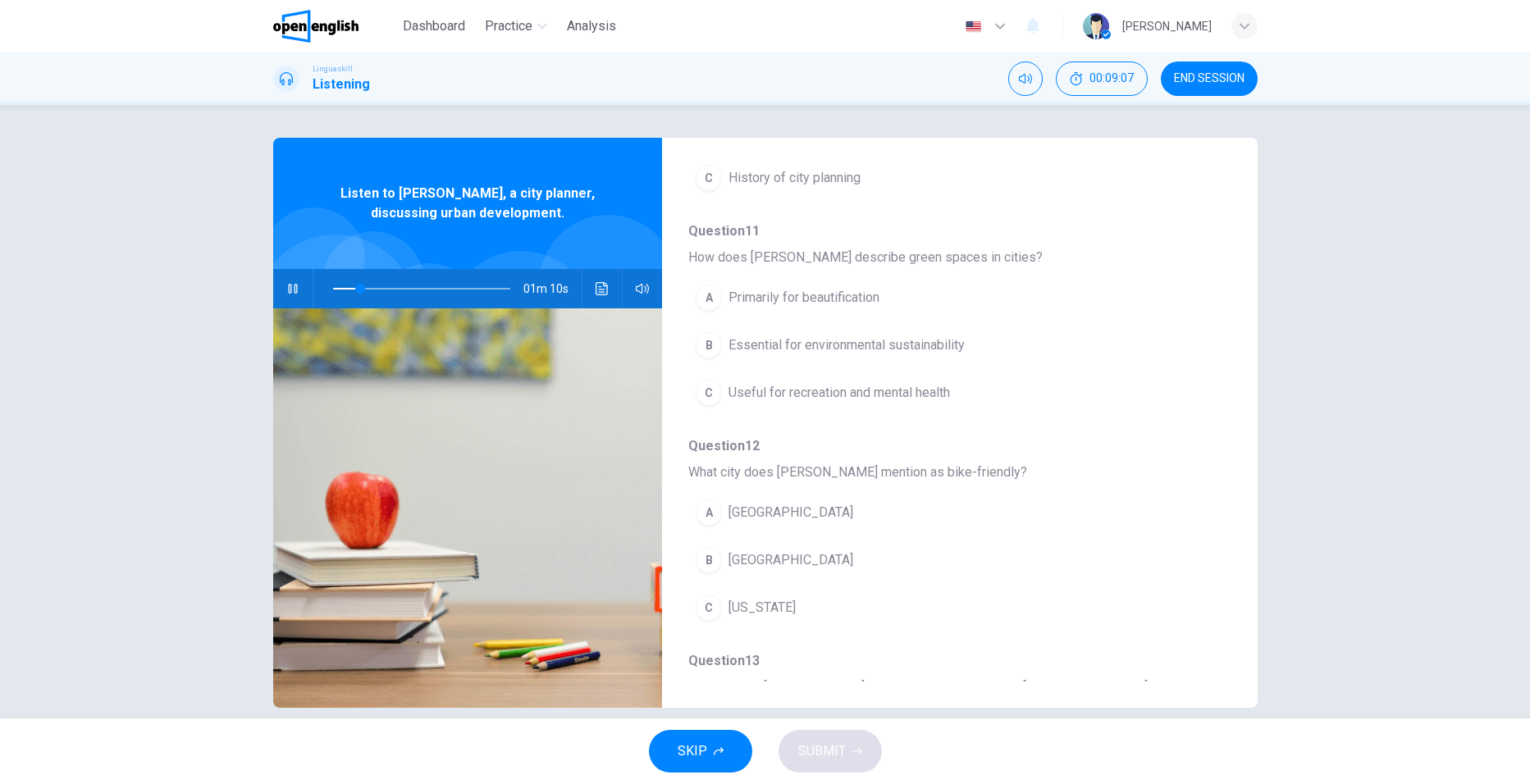
click at [714, 346] on div "B" at bounding box center [709, 345] width 26 height 26
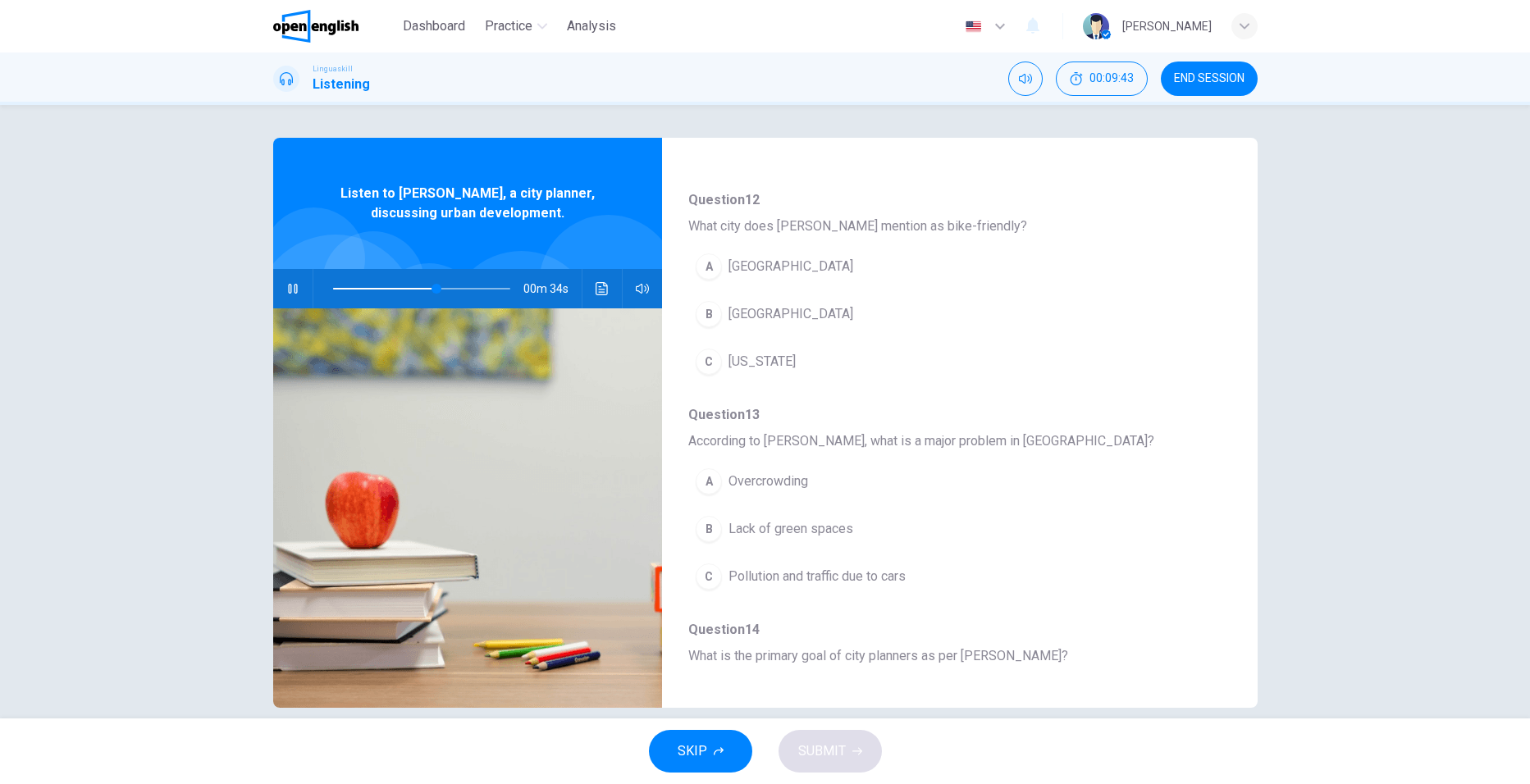
scroll to position [656, 0]
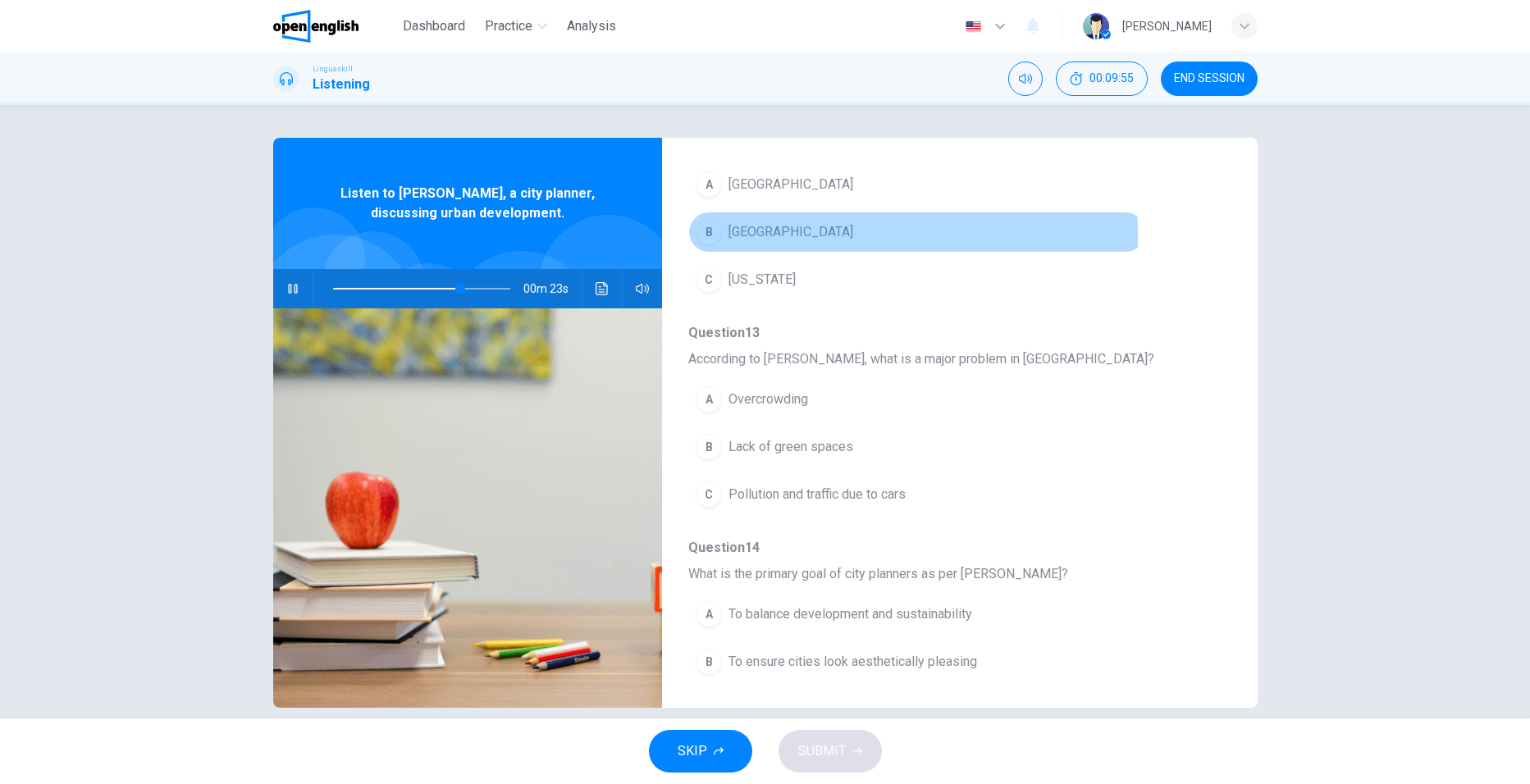
click at [703, 237] on div "B" at bounding box center [709, 232] width 26 height 26
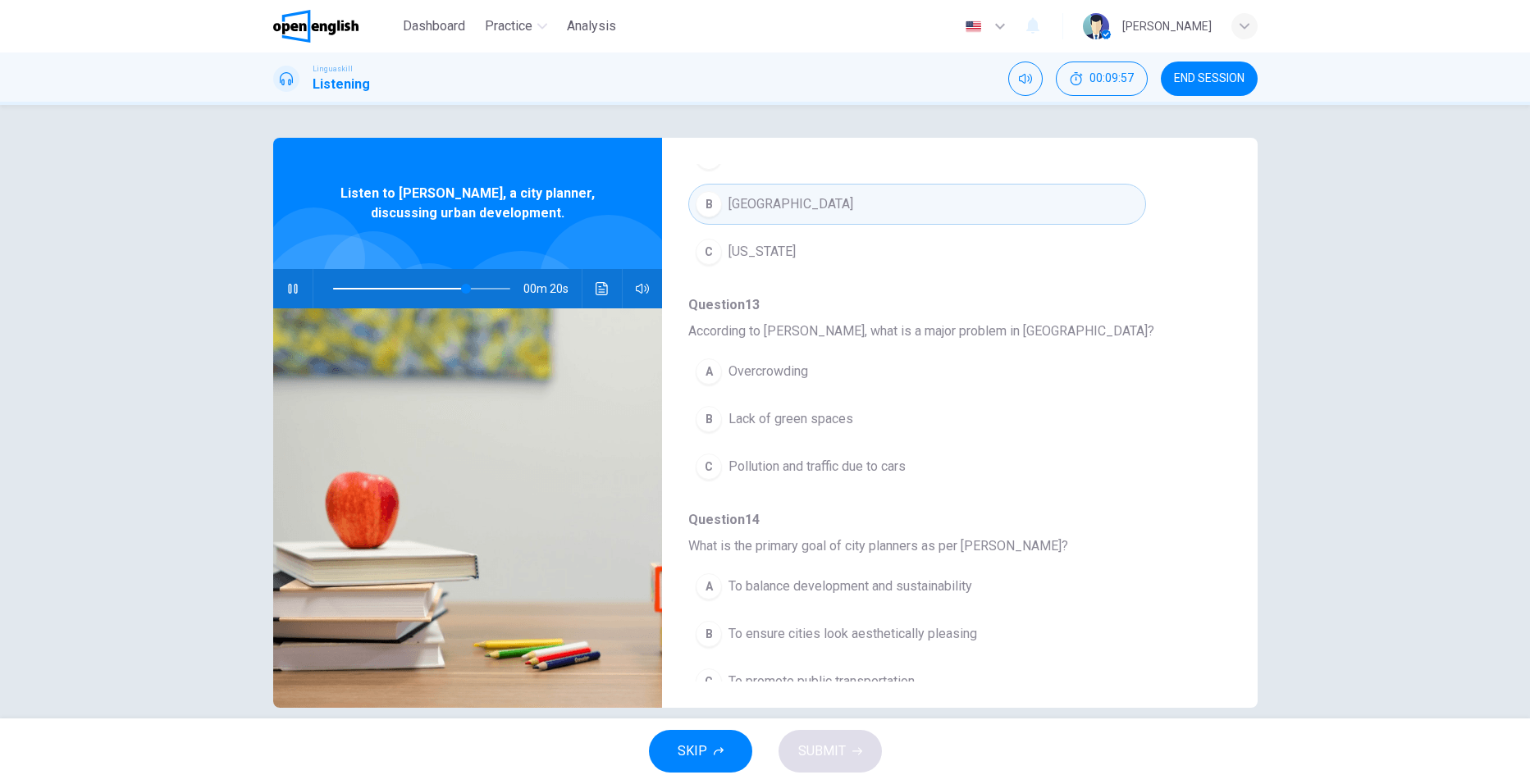
scroll to position [707, 0]
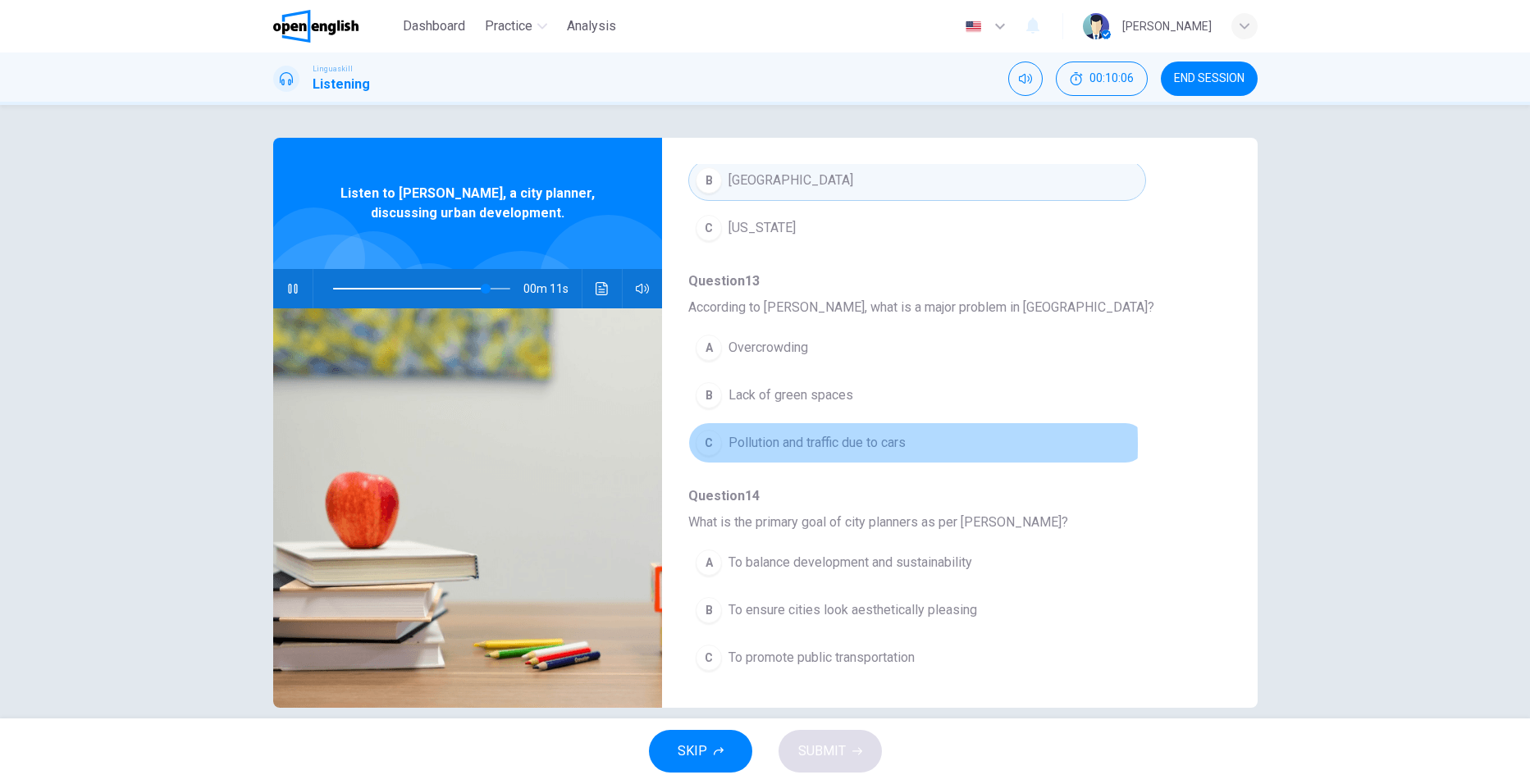
click at [702, 444] on div "C" at bounding box center [709, 443] width 26 height 26
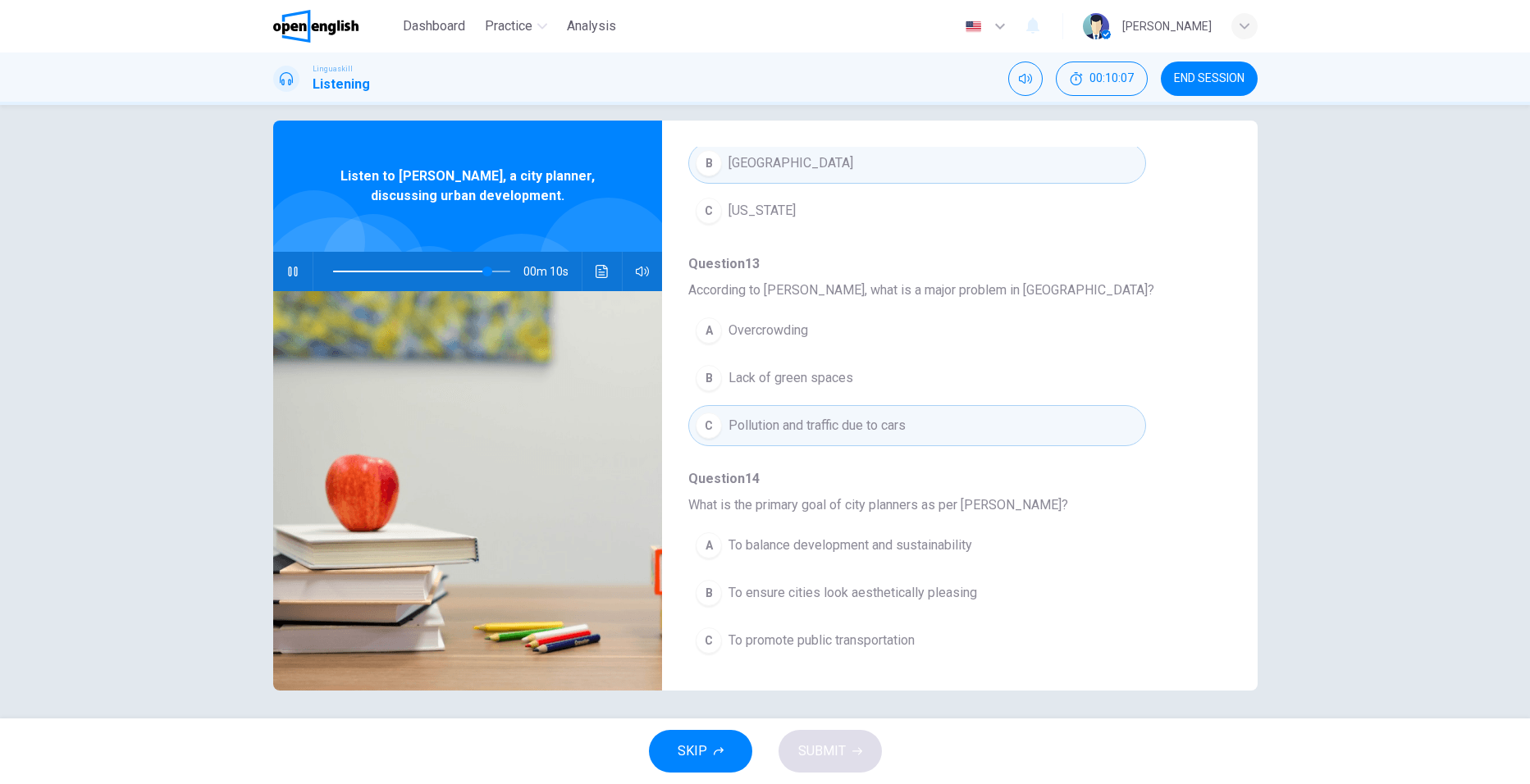
scroll to position [22, 0]
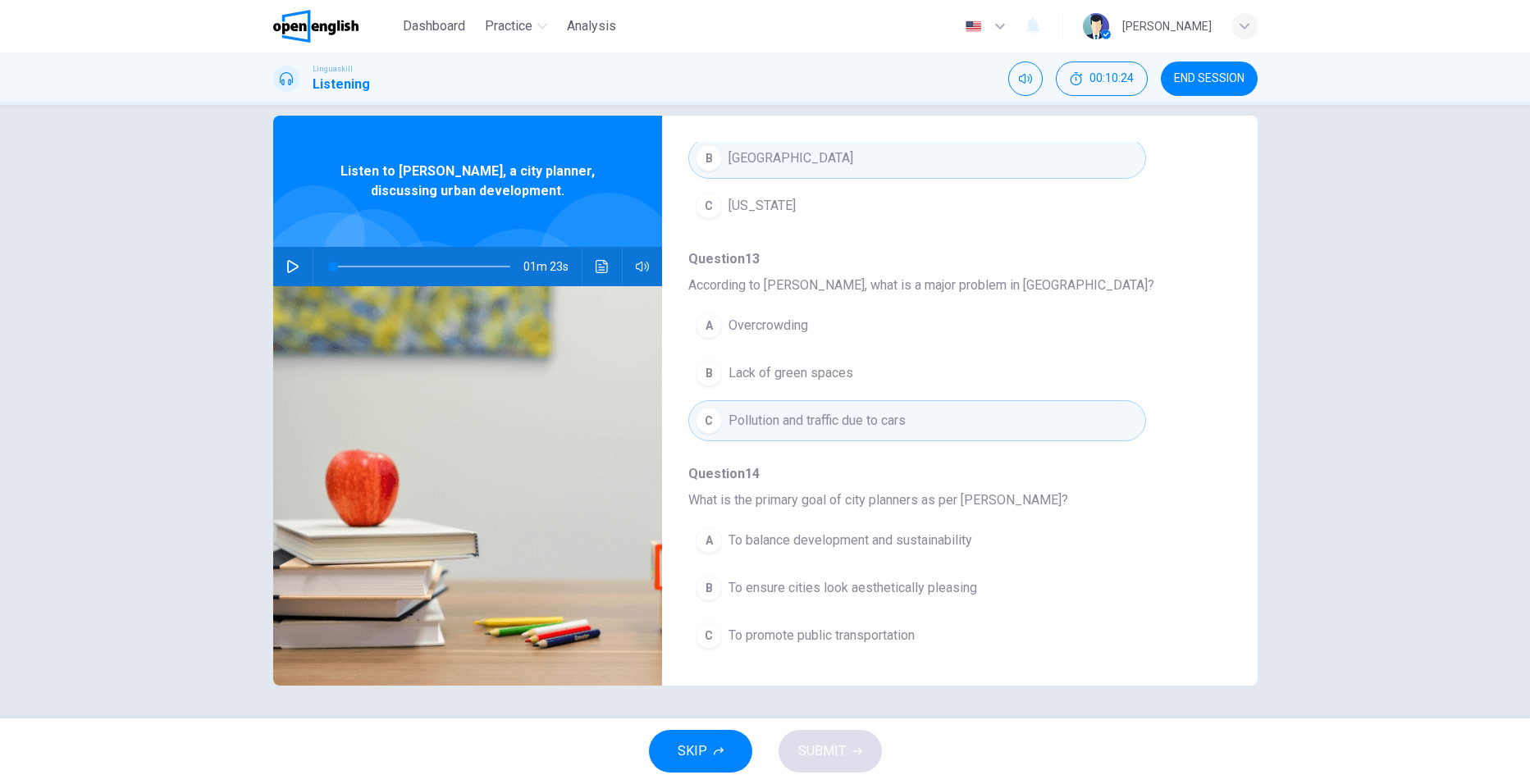
click at [705, 542] on div "A" at bounding box center [709, 540] width 26 height 26
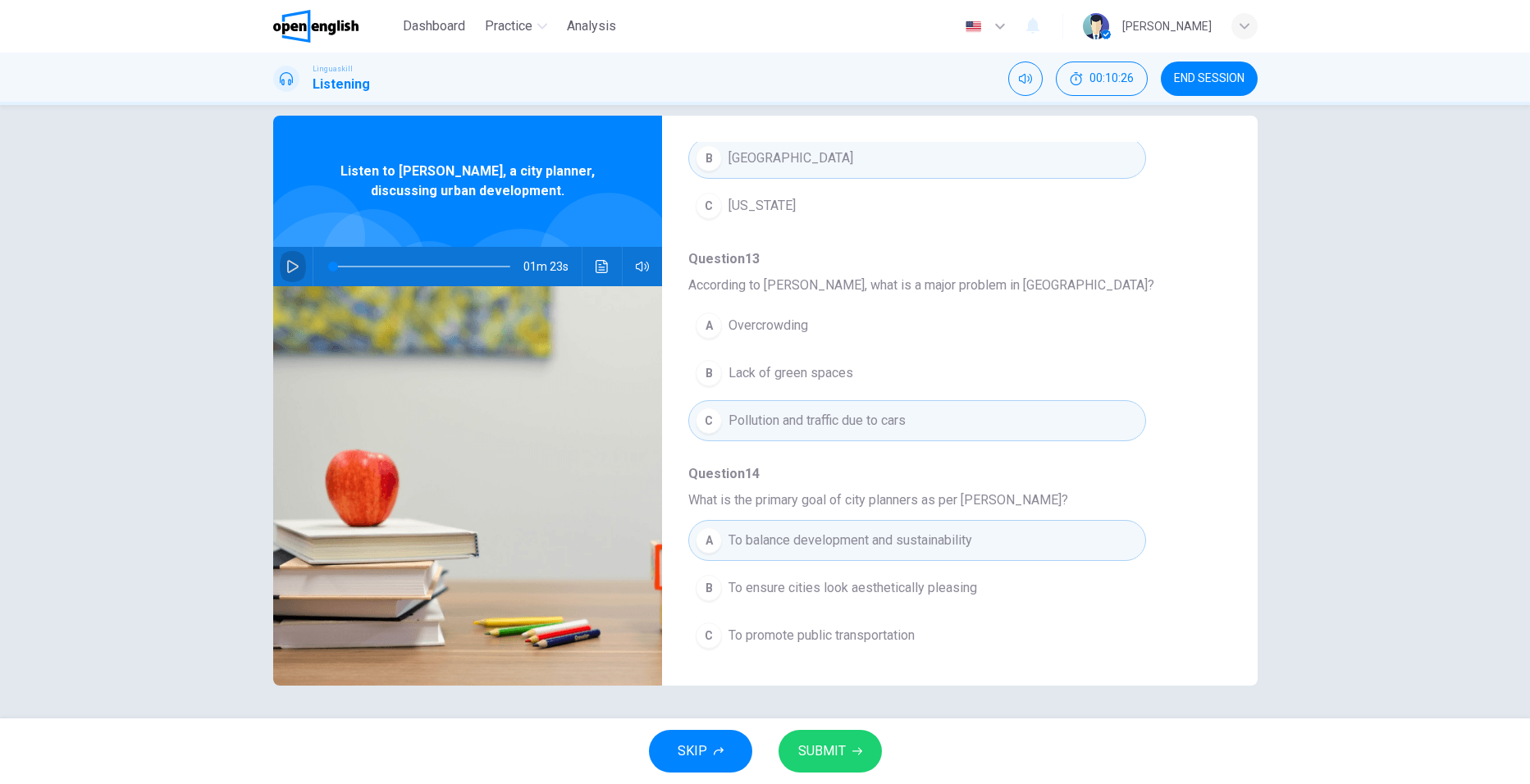
click at [290, 265] on icon "button" at bounding box center [293, 266] width 11 height 13
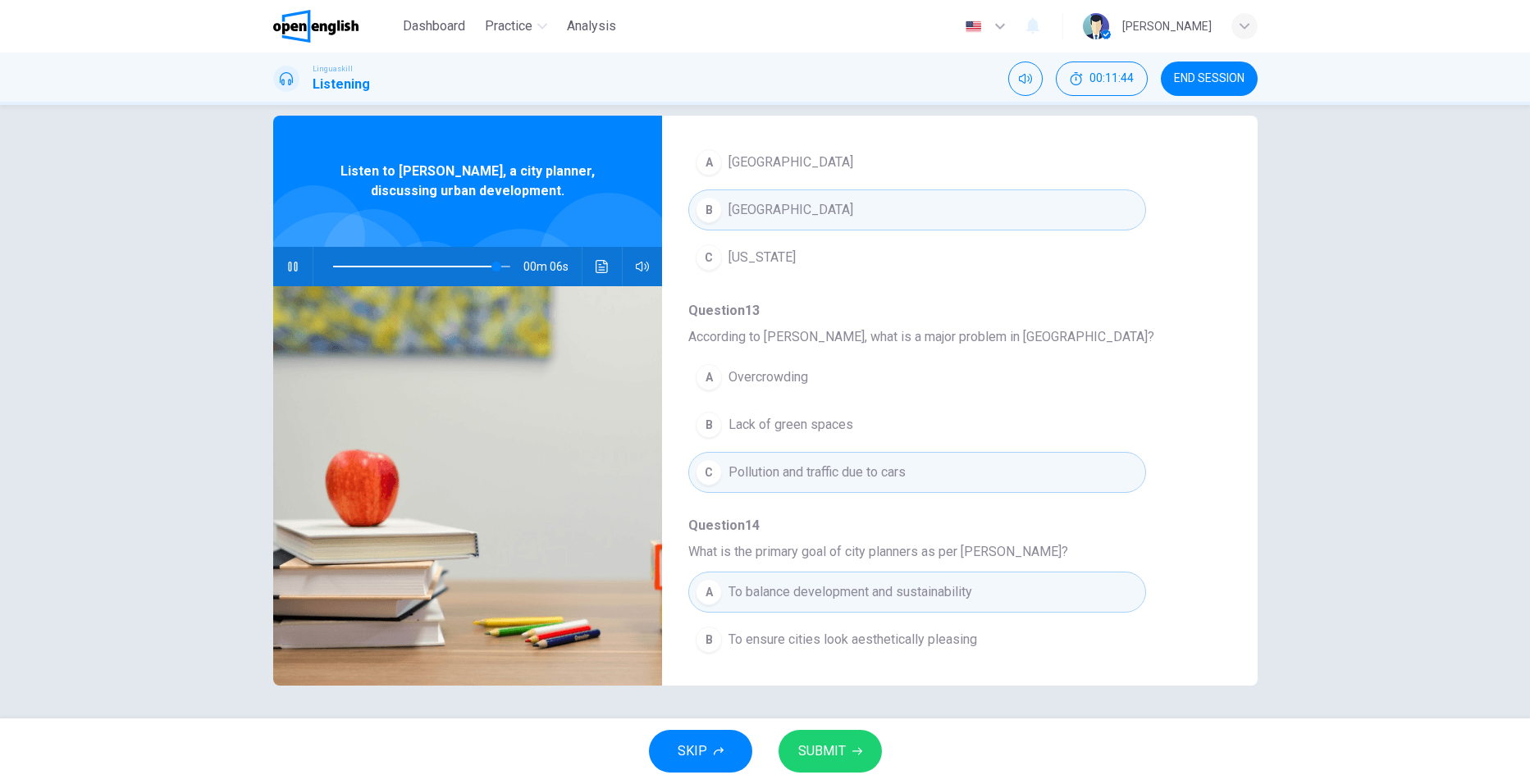
scroll to position [707, 0]
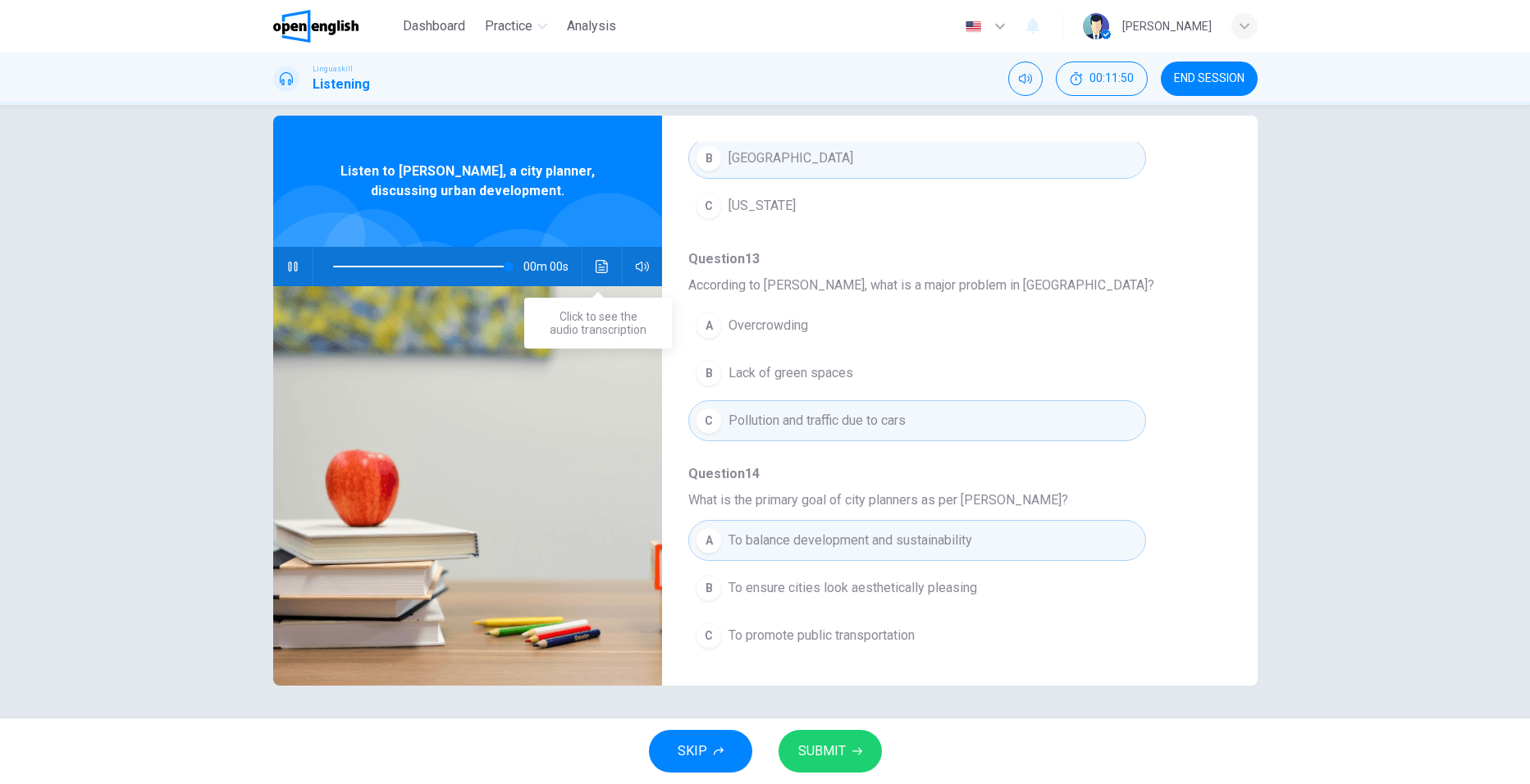
click at [596, 268] on icon "Click to see the audio transcription" at bounding box center [602, 266] width 13 height 13
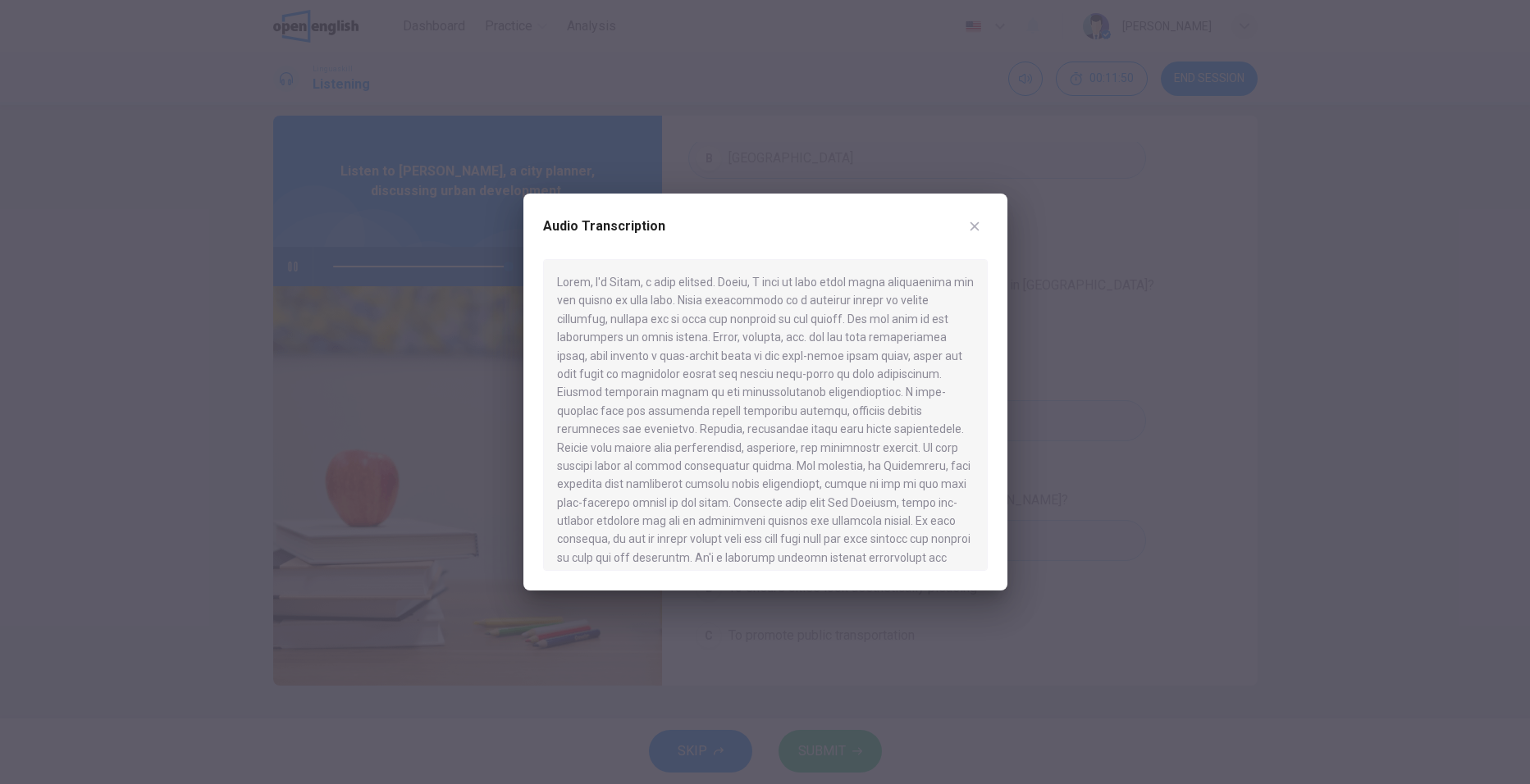
type input "*"
click at [971, 230] on icon "button" at bounding box center [974, 226] width 9 height 9
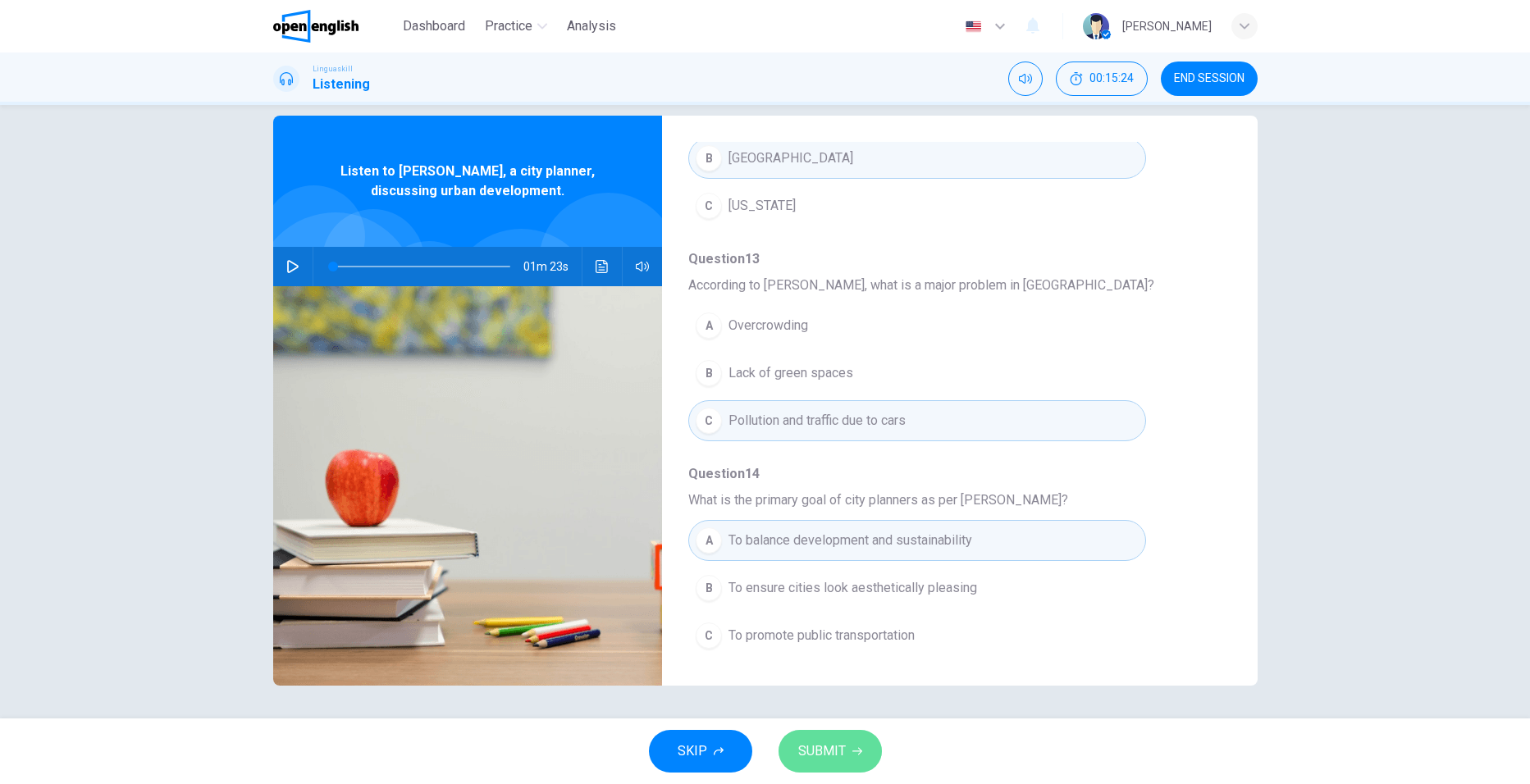
click at [839, 750] on span "SUBMIT" at bounding box center [822, 751] width 48 height 23
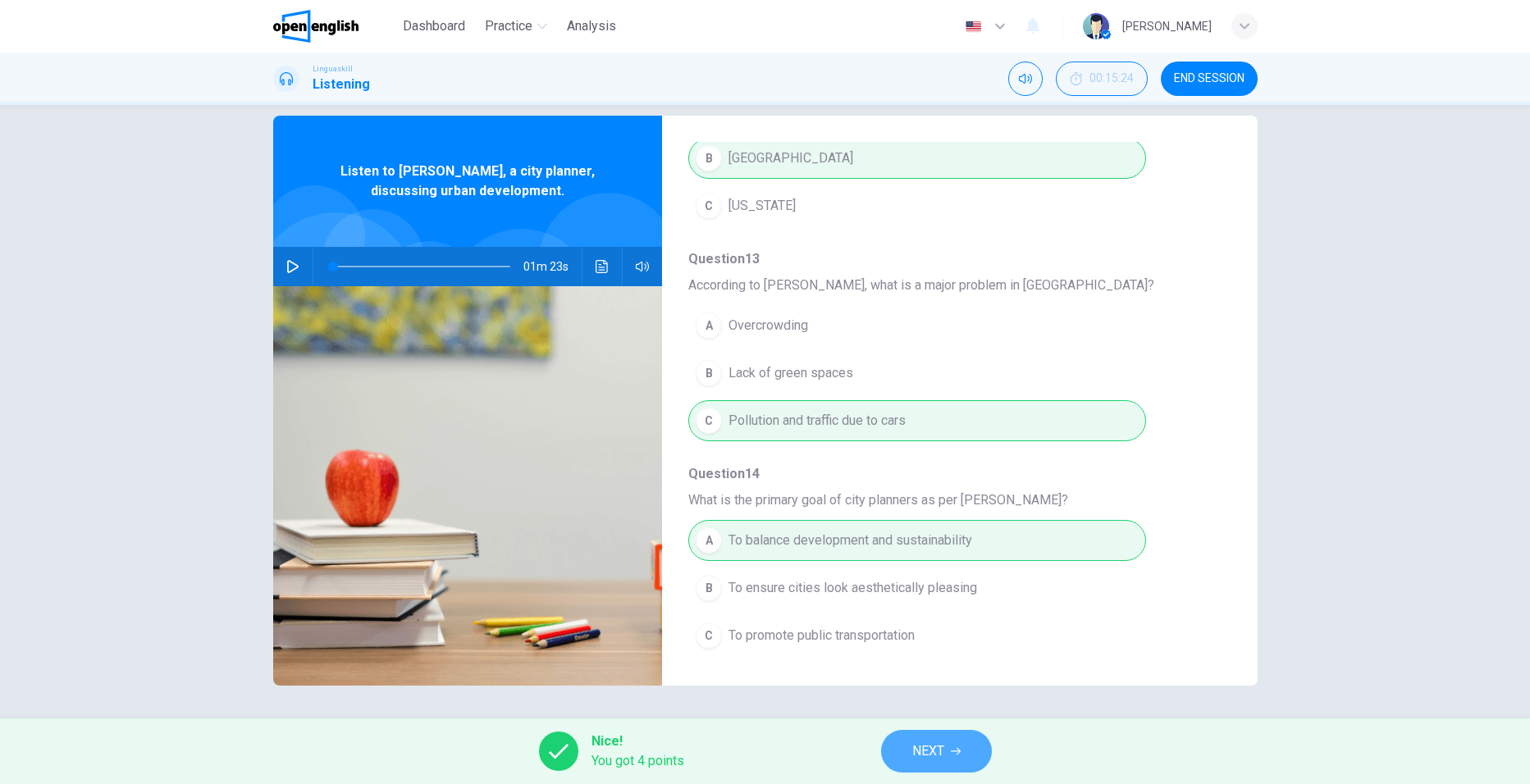
click at [940, 758] on span "NEXT" at bounding box center [928, 751] width 32 height 23
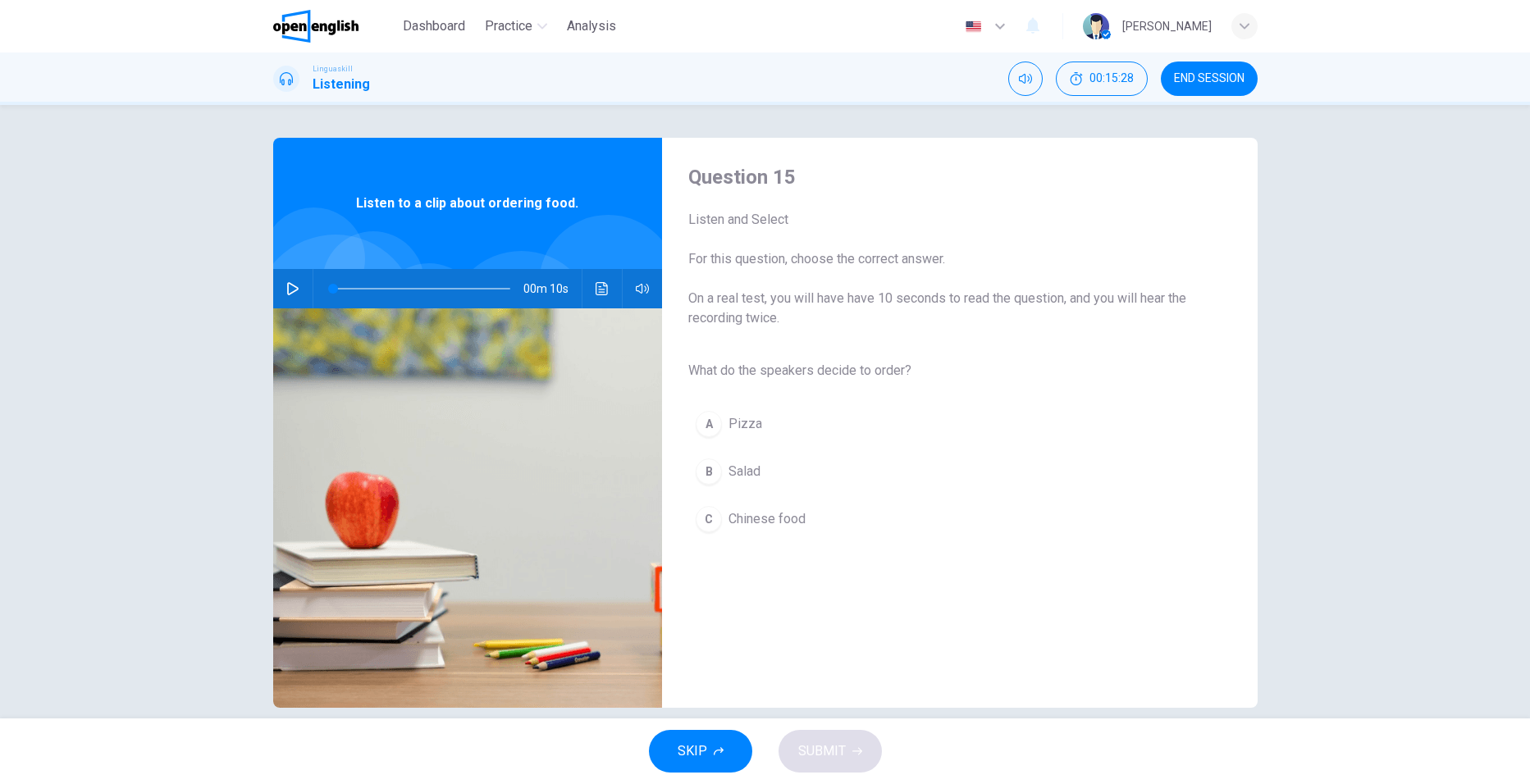
click at [280, 288] on button "button" at bounding box center [293, 288] width 26 height 40
click at [705, 474] on div "B" at bounding box center [709, 471] width 26 height 26
type input "*"
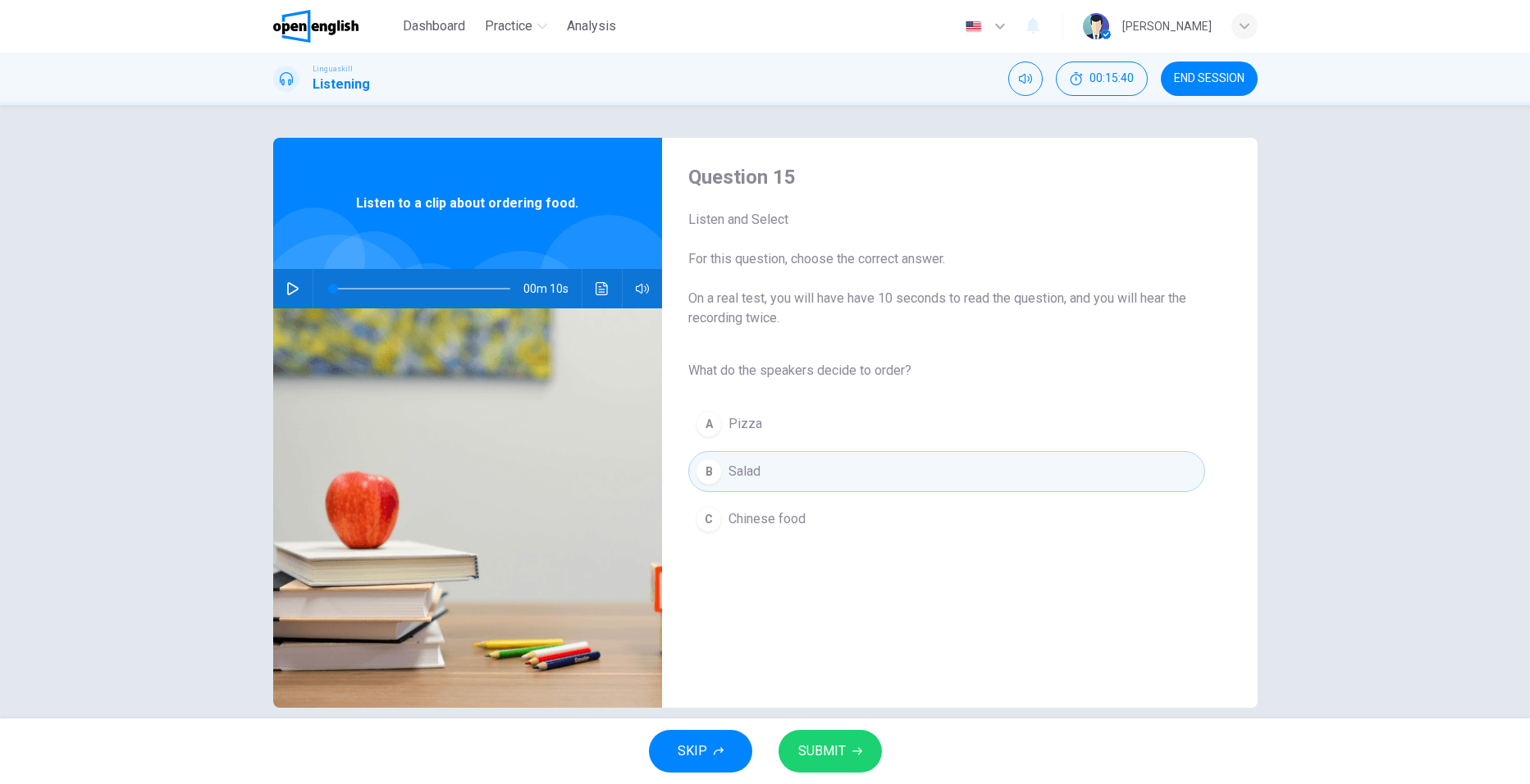
click at [822, 753] on span "SUBMIT" at bounding box center [822, 751] width 48 height 23
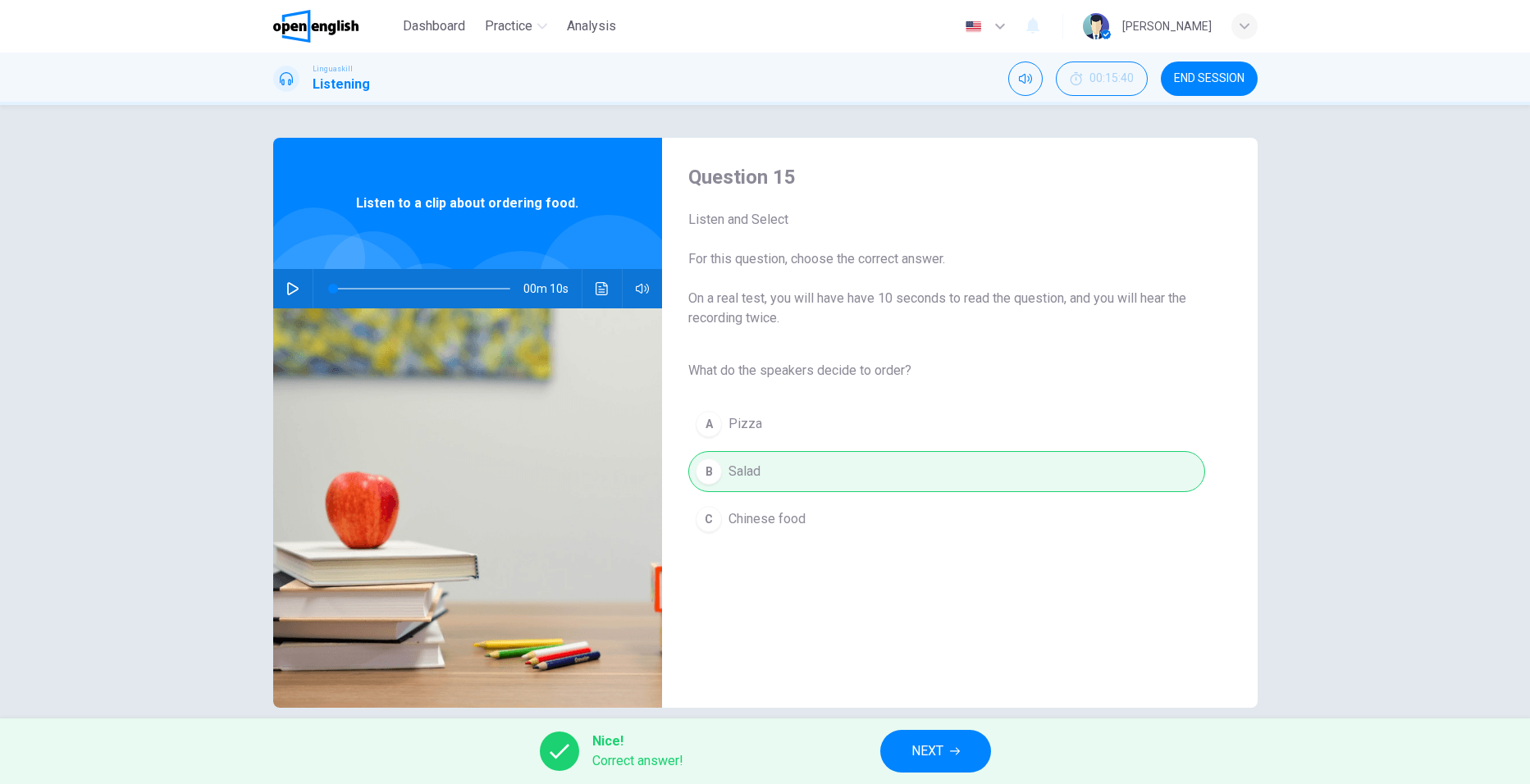
click at [912, 757] on span "NEXT" at bounding box center [927, 751] width 32 height 23
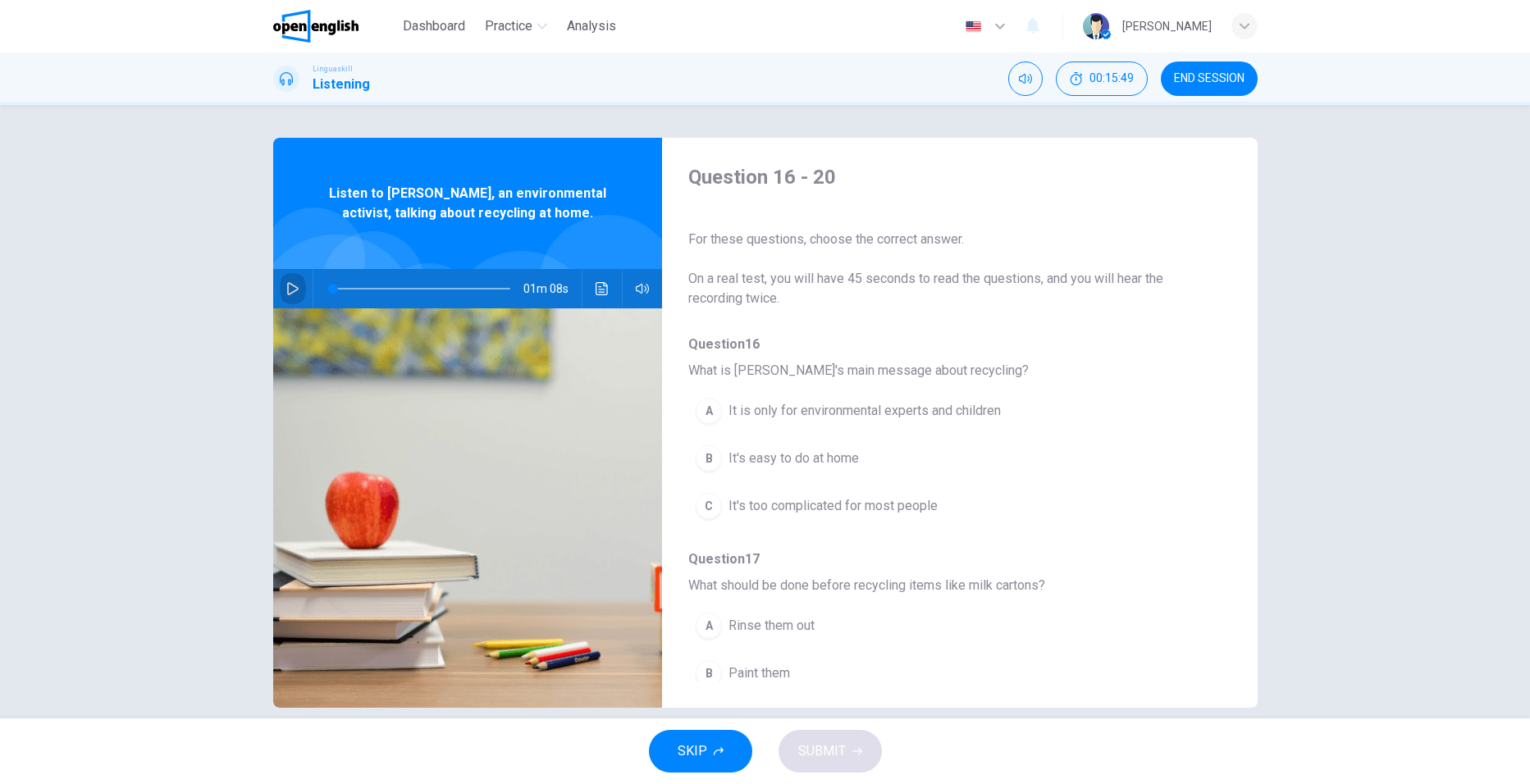
click at [287, 290] on icon "button" at bounding box center [293, 288] width 13 height 13
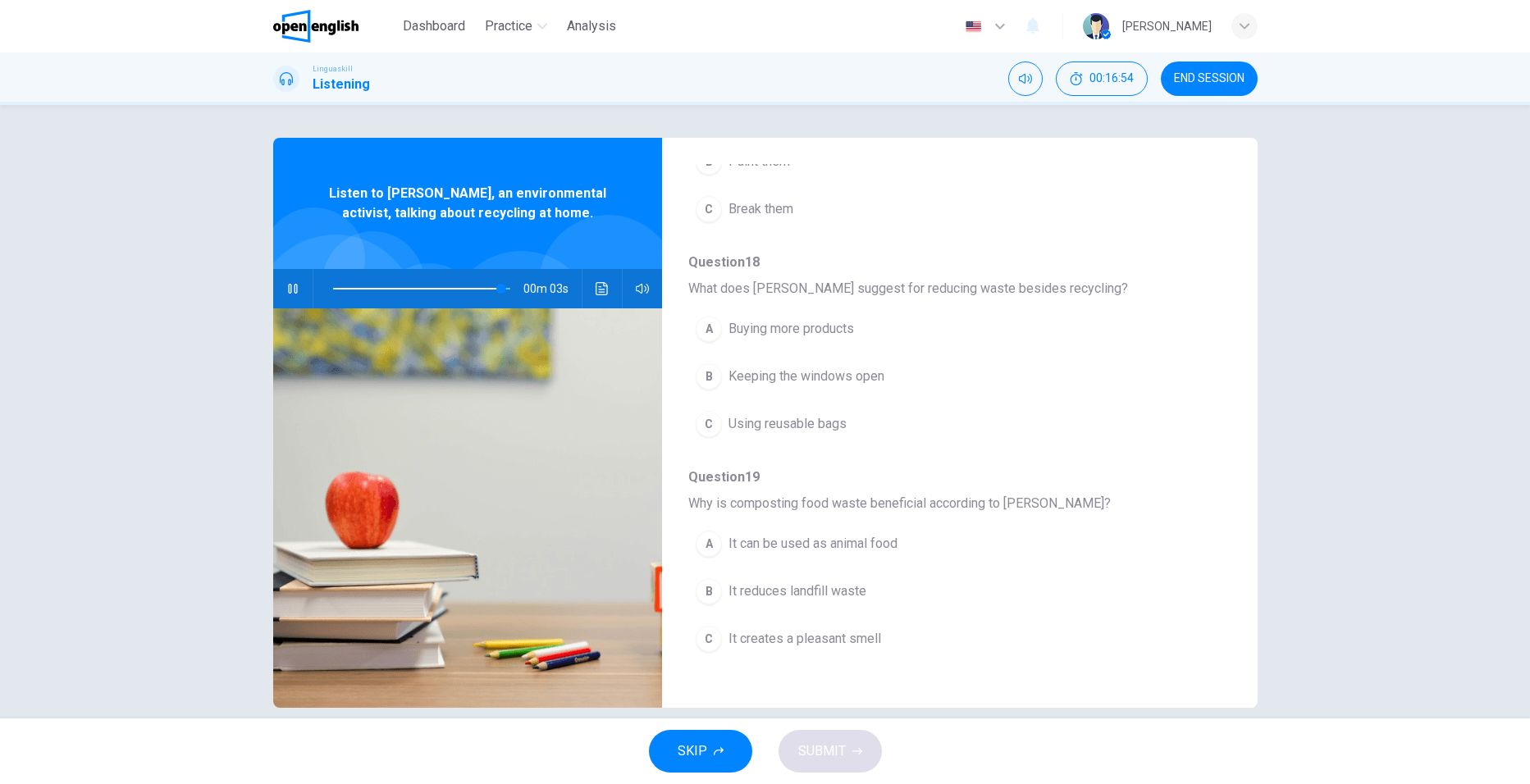
scroll to position [707, 0]
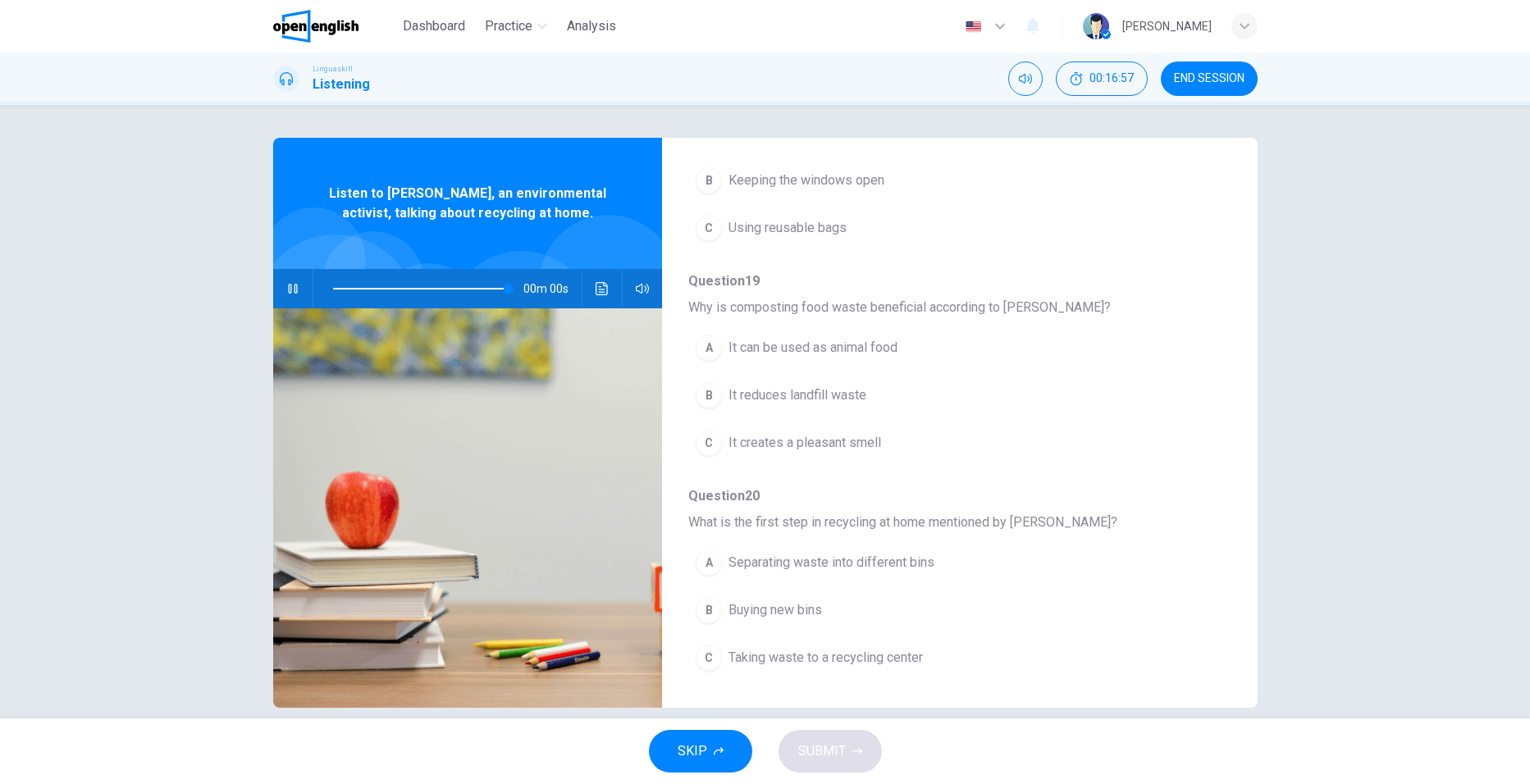
type input "*"
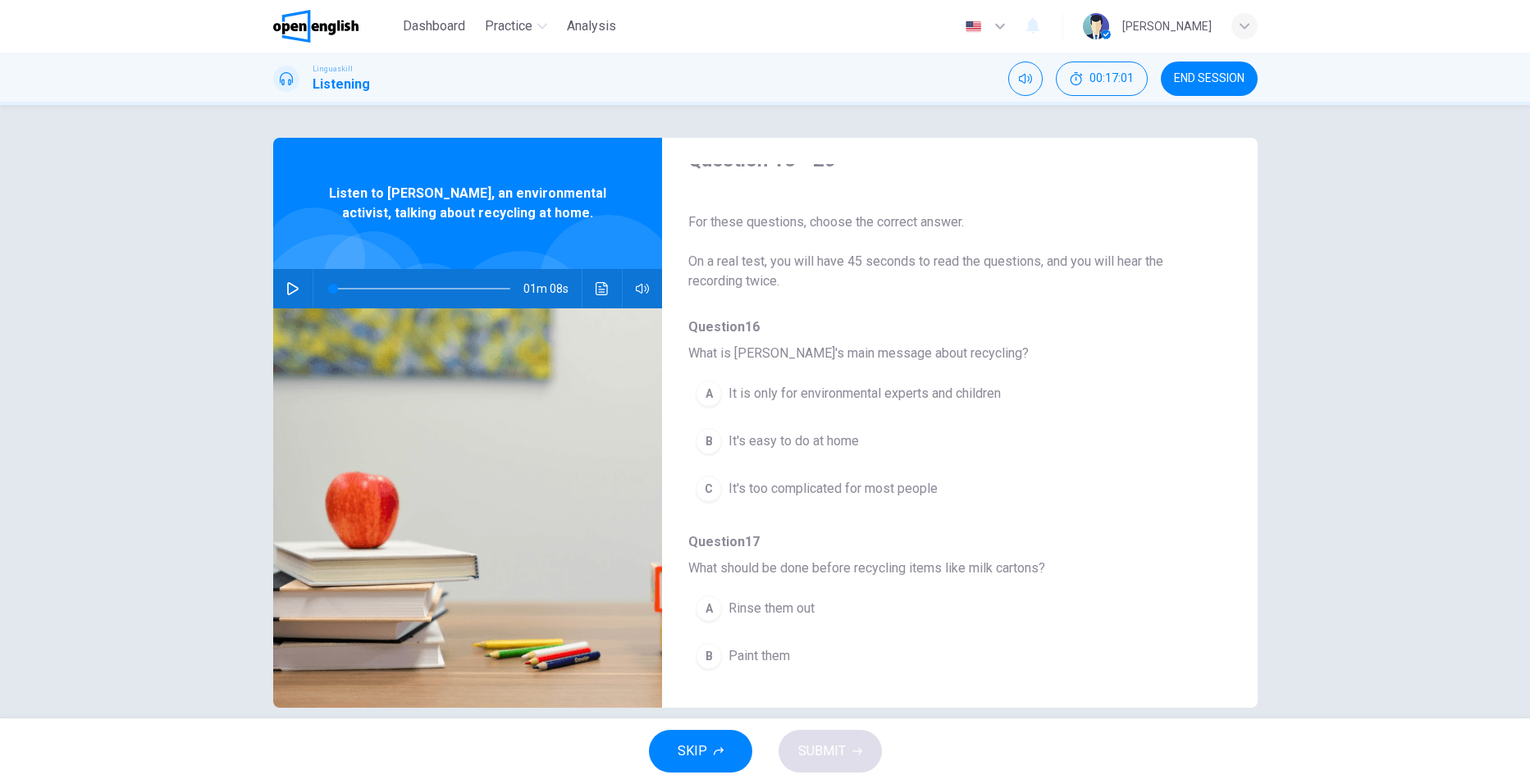
scroll to position [0, 0]
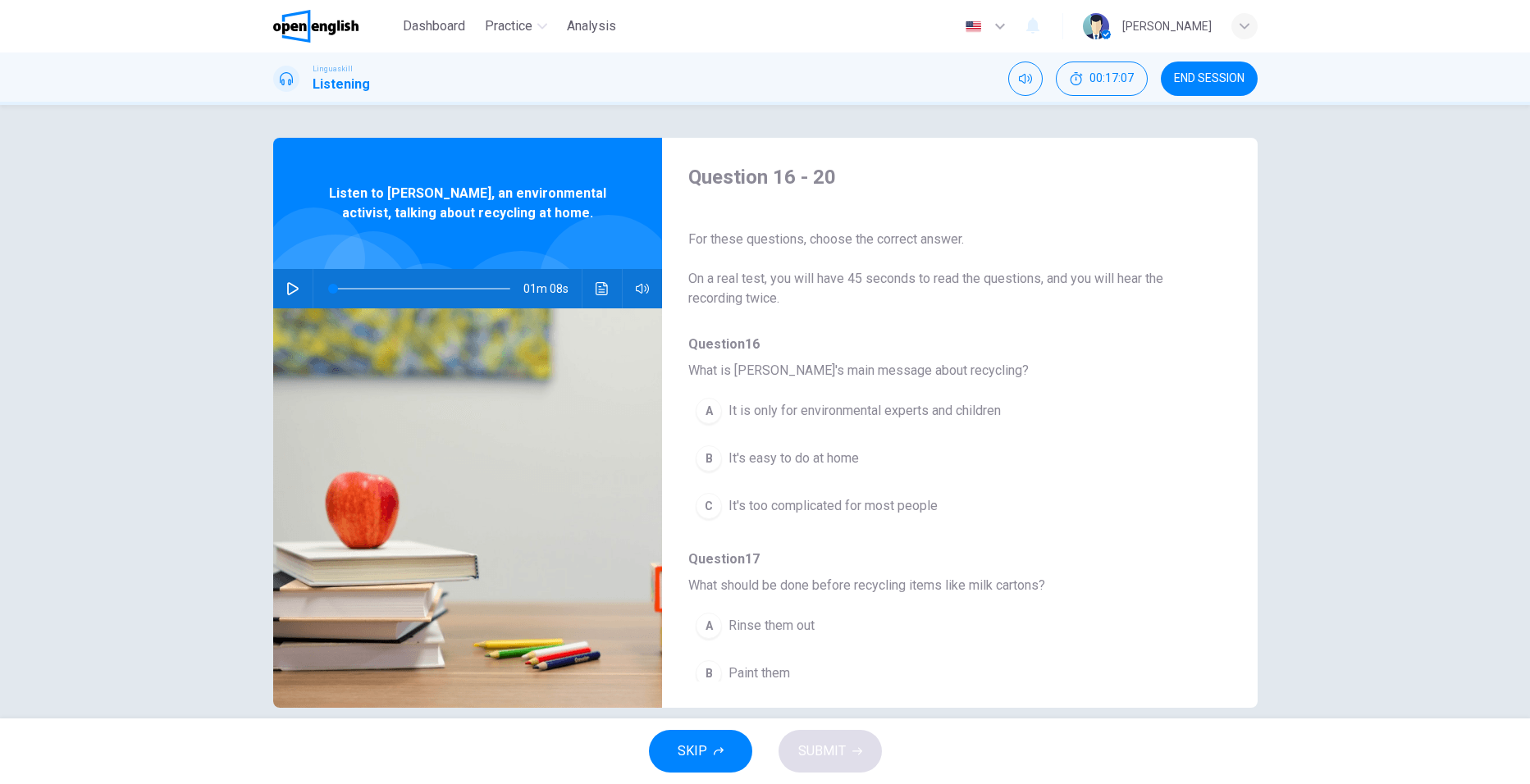
click at [702, 462] on div "B" at bounding box center [709, 458] width 26 height 26
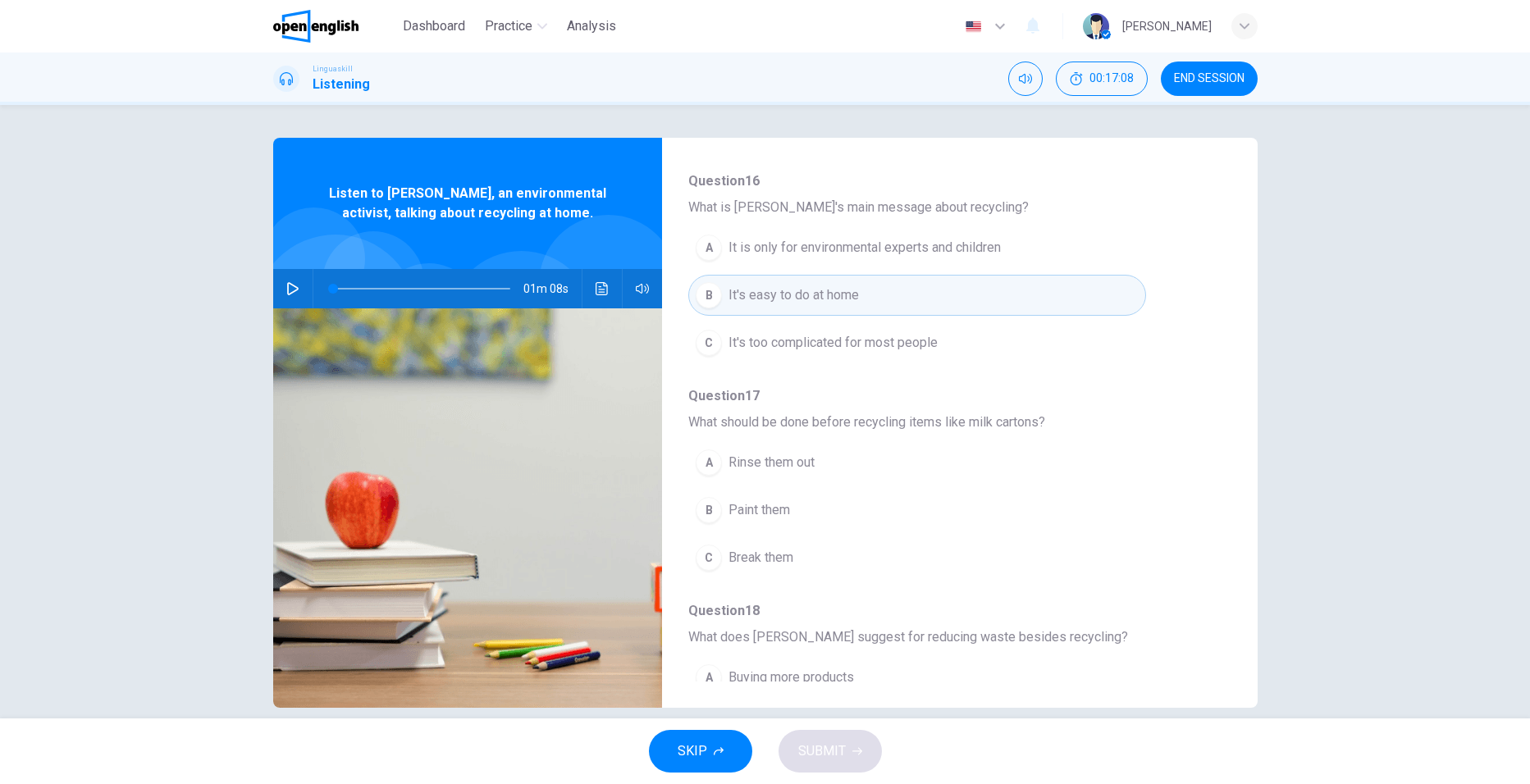
scroll to position [164, 0]
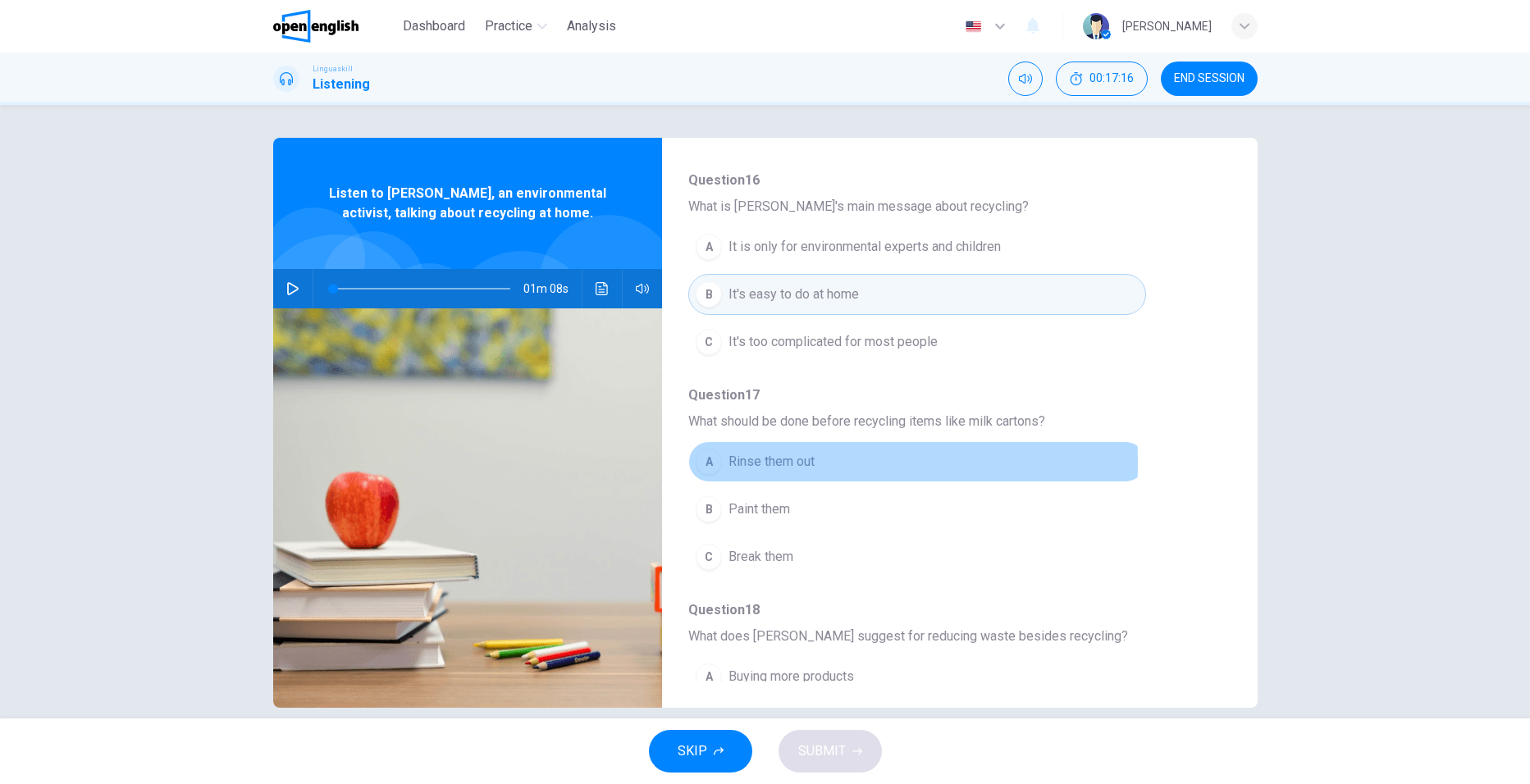
click at [702, 462] on div "A" at bounding box center [709, 462] width 26 height 26
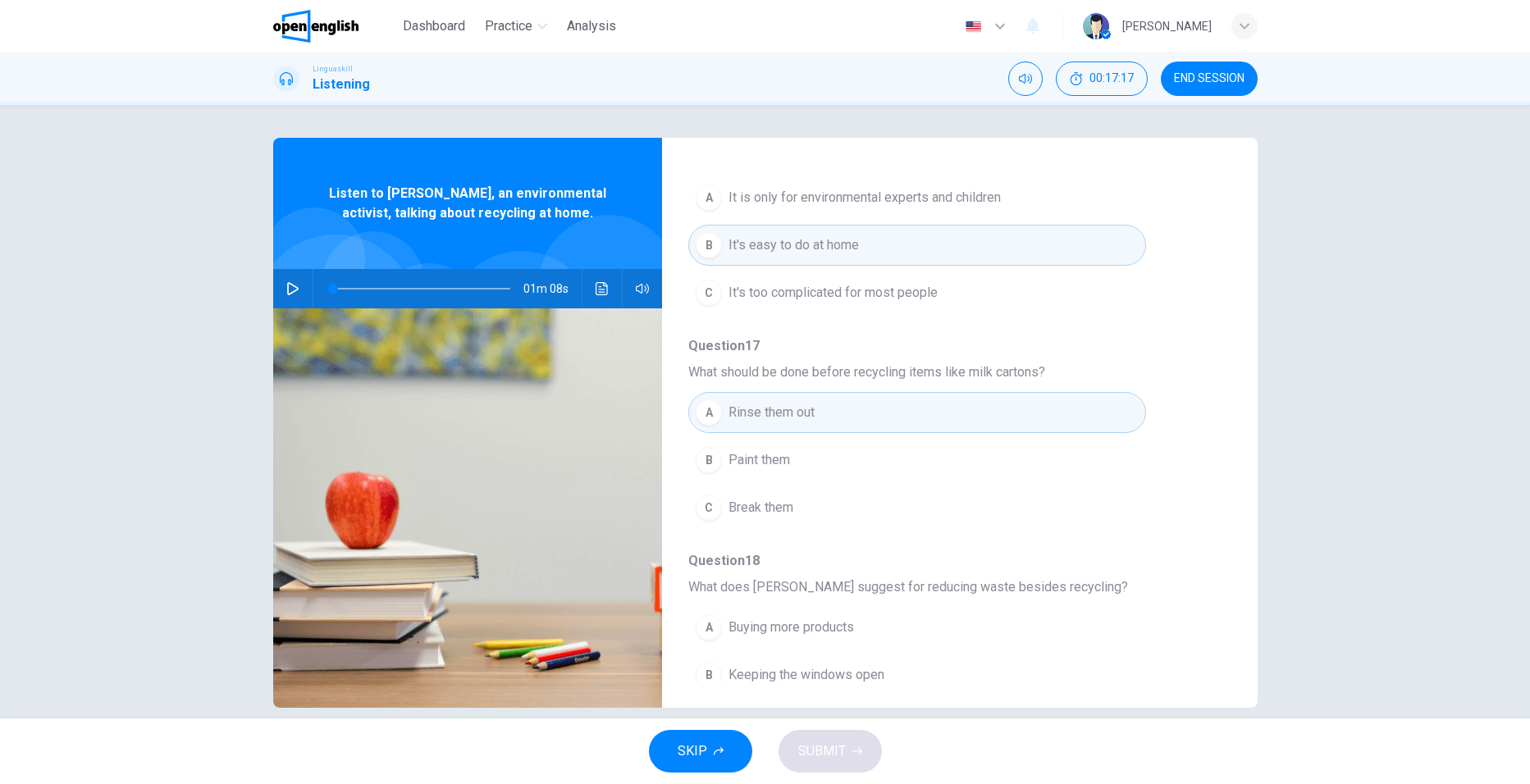
scroll to position [410, 0]
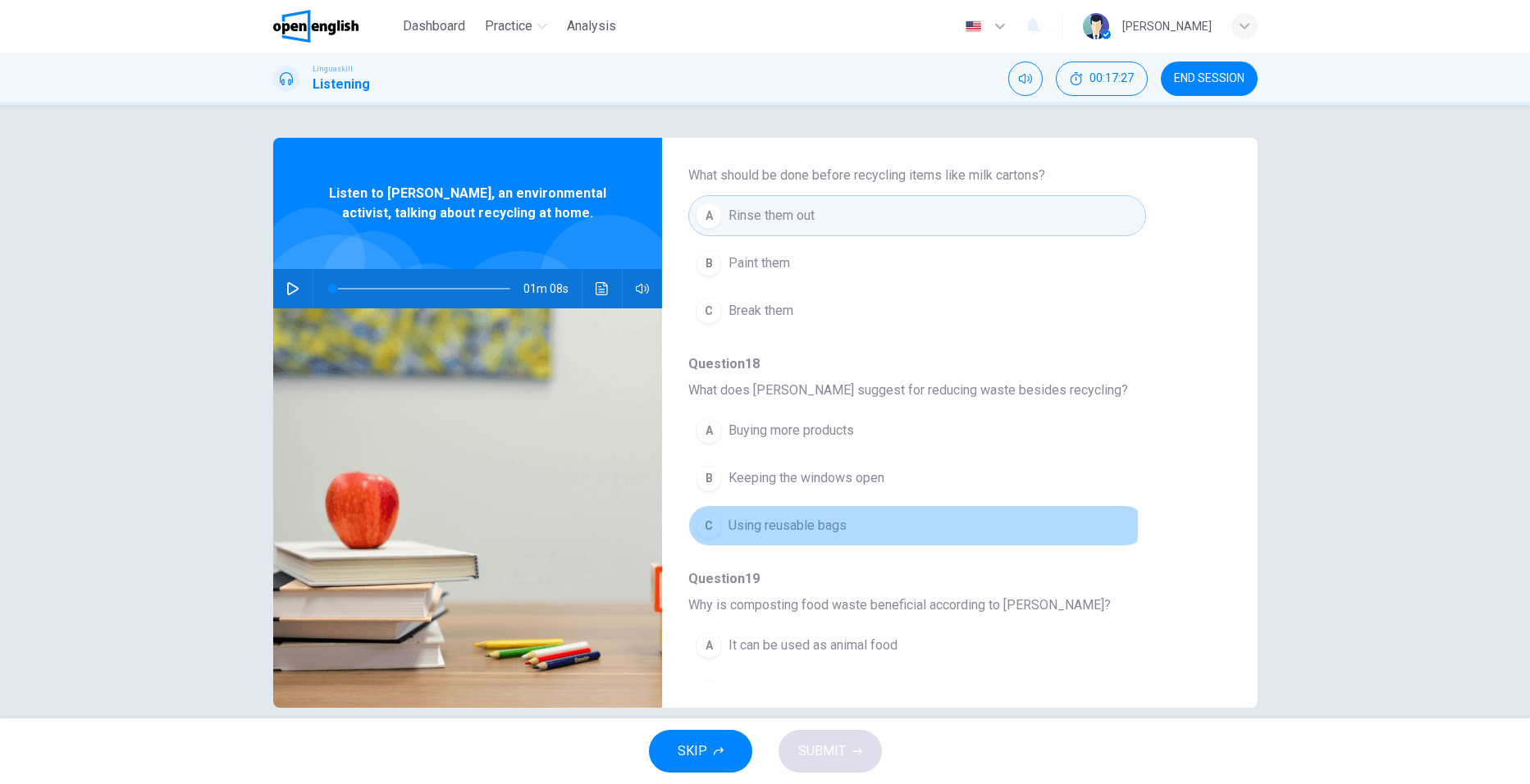
click at [704, 524] on div "C" at bounding box center [709, 526] width 26 height 26
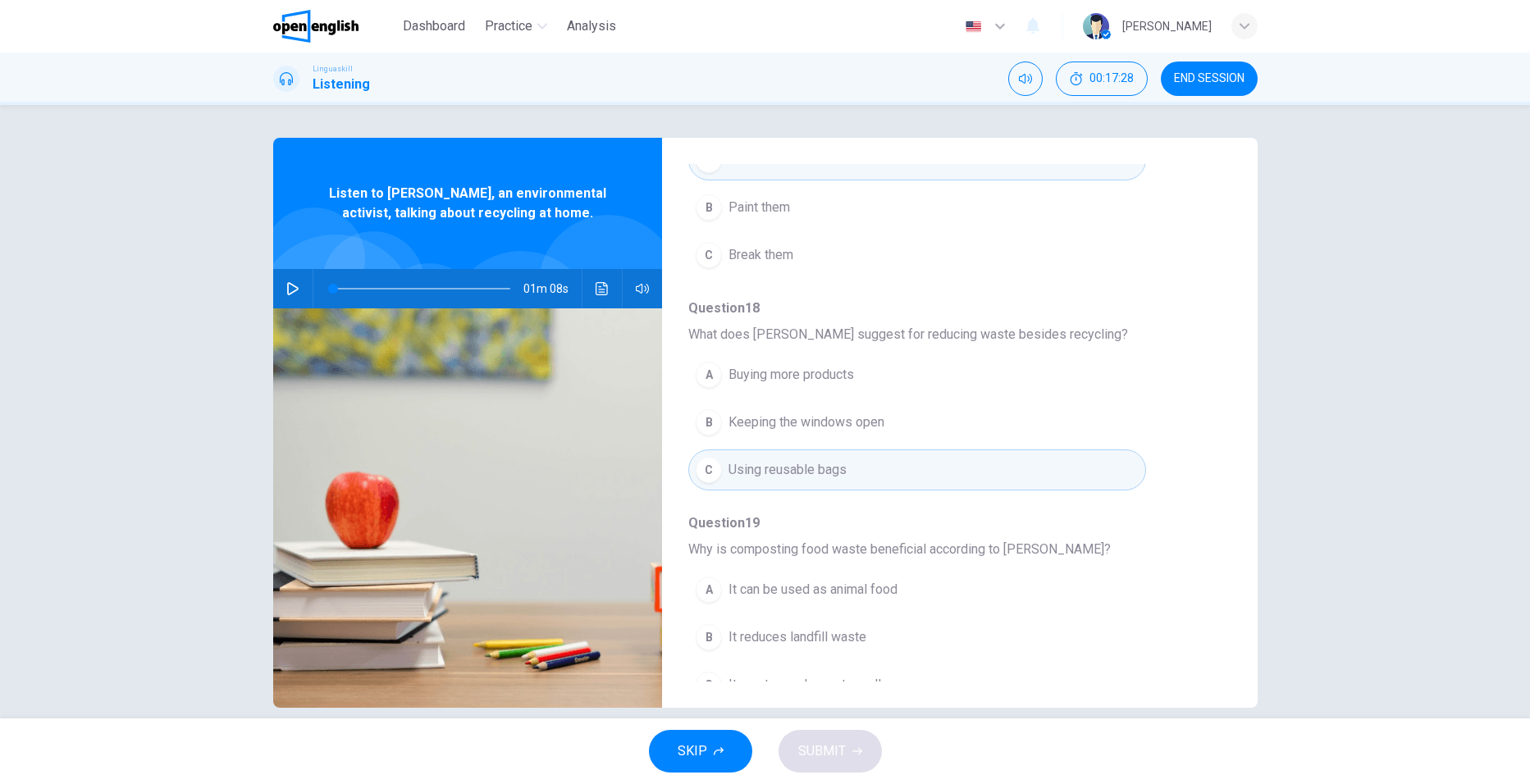
scroll to position [573, 0]
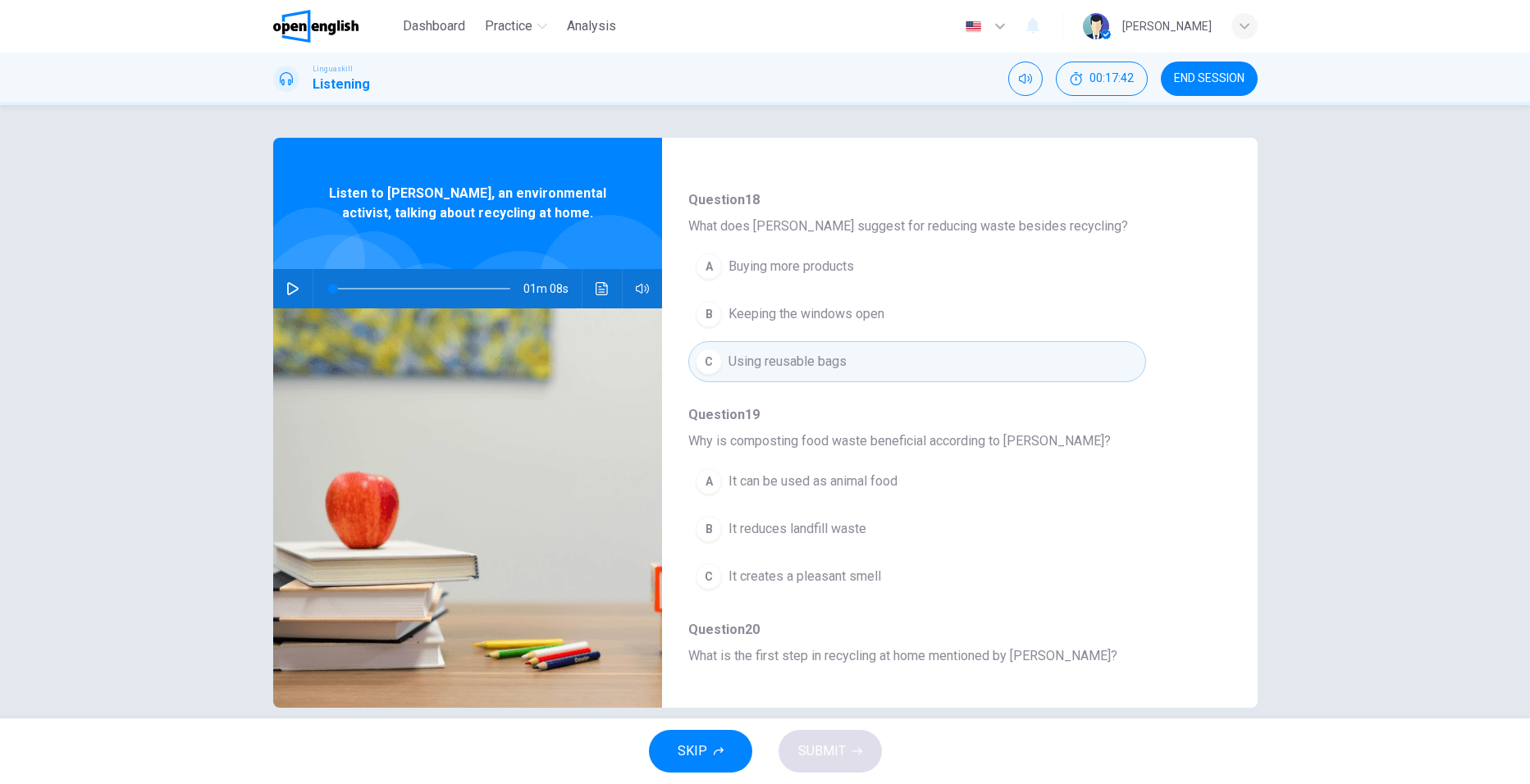
click at [708, 529] on div "B" at bounding box center [709, 529] width 26 height 26
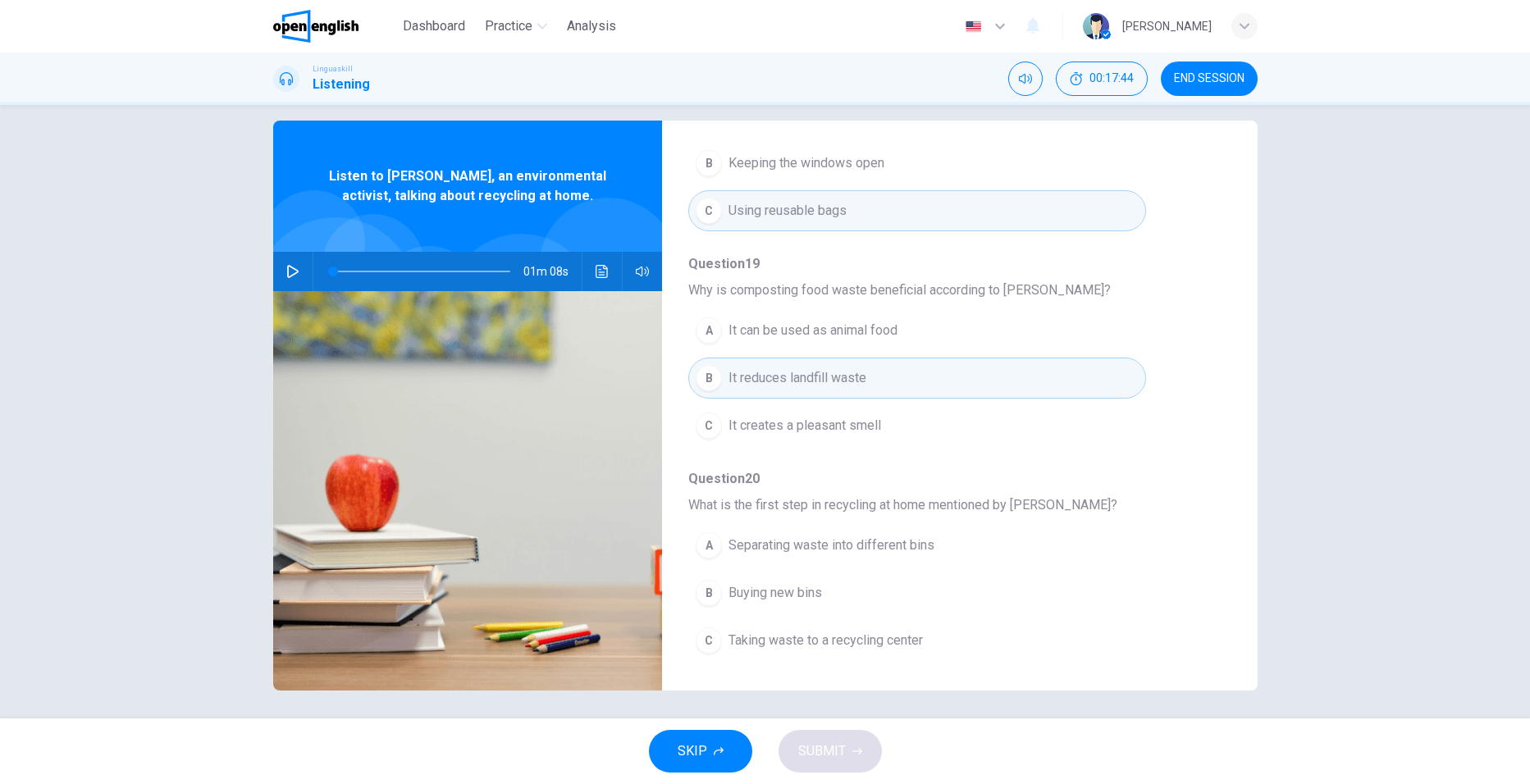
scroll to position [22, 0]
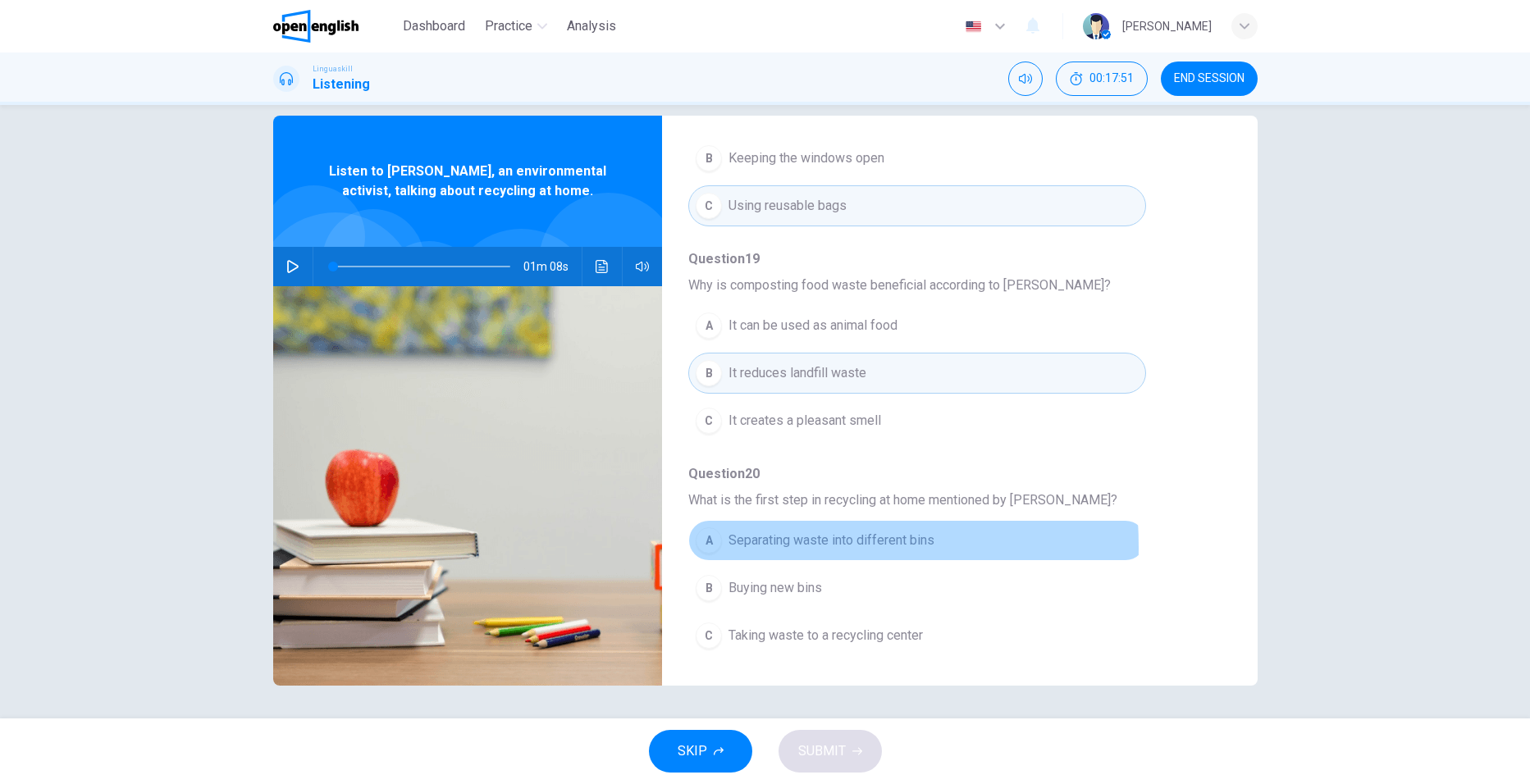
click at [707, 547] on div "A" at bounding box center [709, 540] width 26 height 26
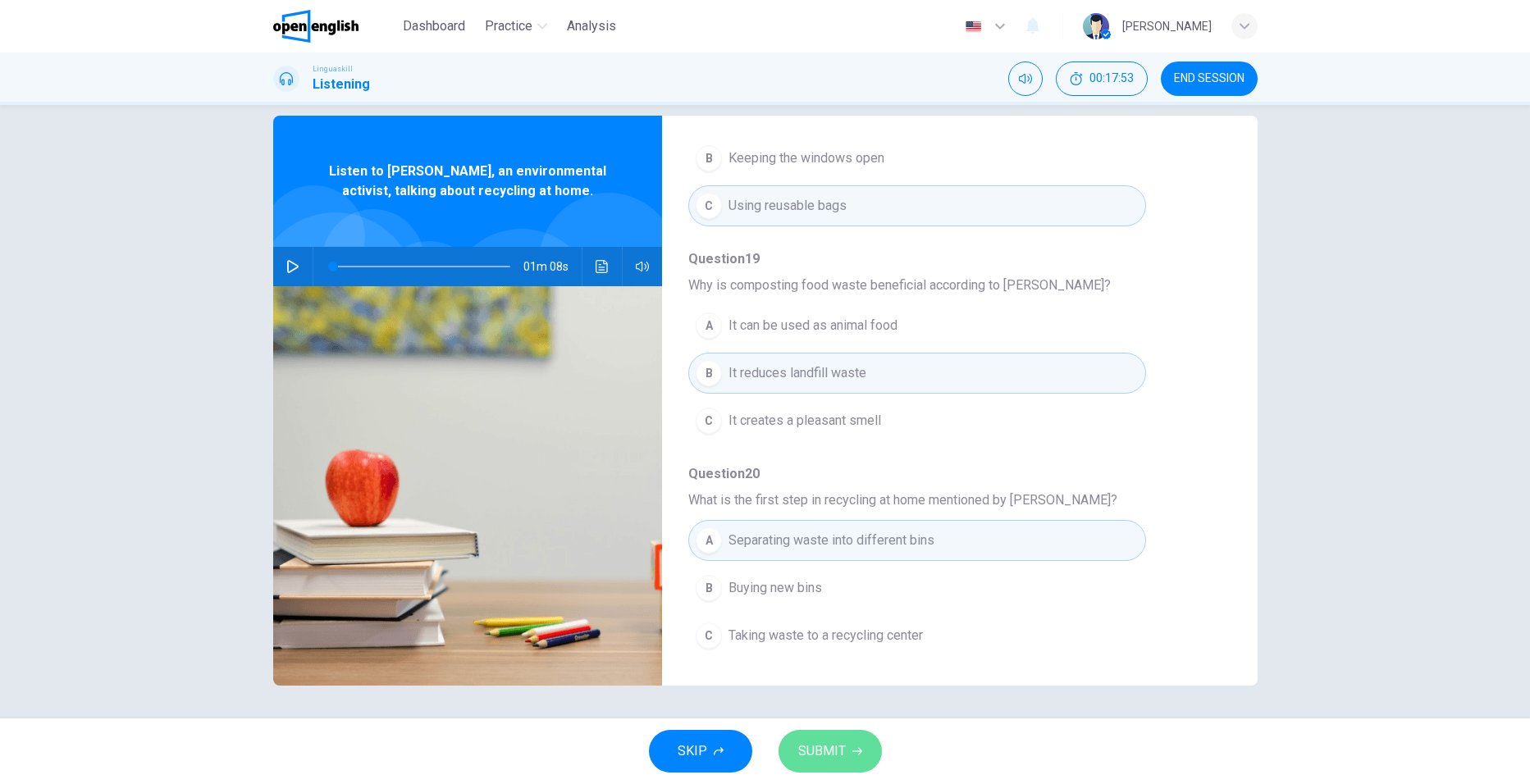
click at [842, 758] on span "SUBMIT" at bounding box center [822, 751] width 48 height 23
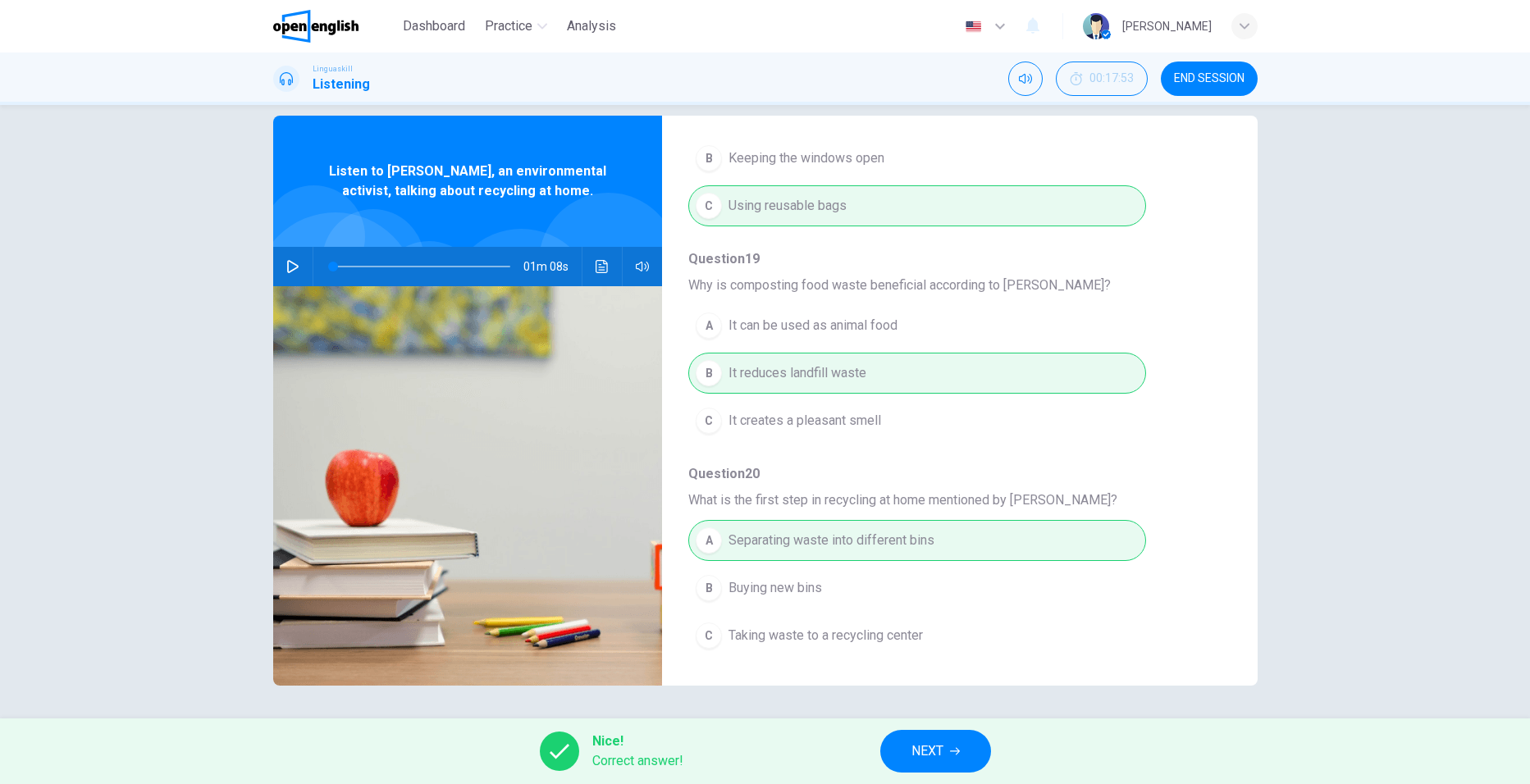
click at [966, 738] on button "NEXT" at bounding box center [936, 751] width 111 height 42
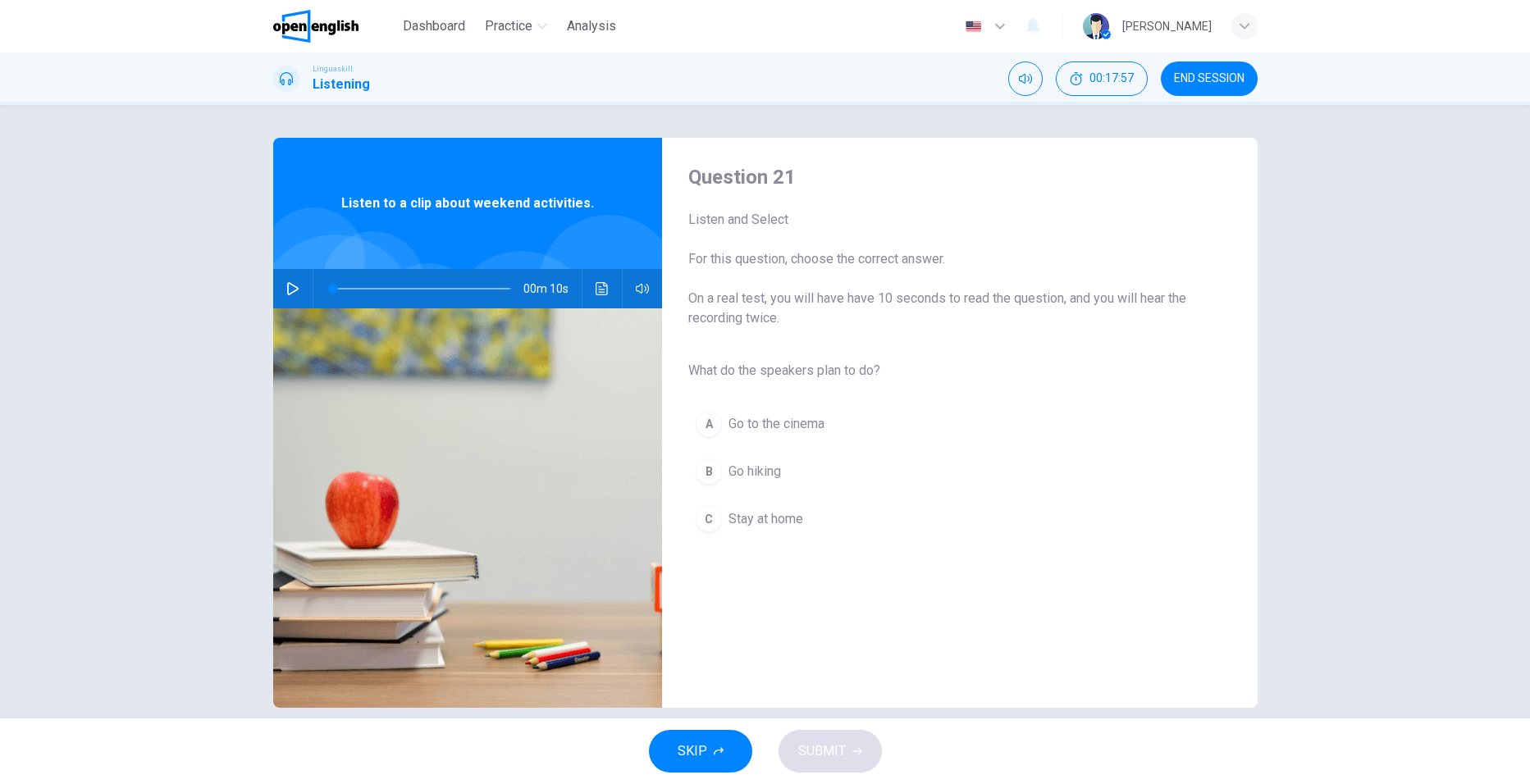
click at [279, 289] on button "button" at bounding box center [293, 288] width 26 height 40
click at [703, 475] on div "B" at bounding box center [709, 471] width 26 height 26
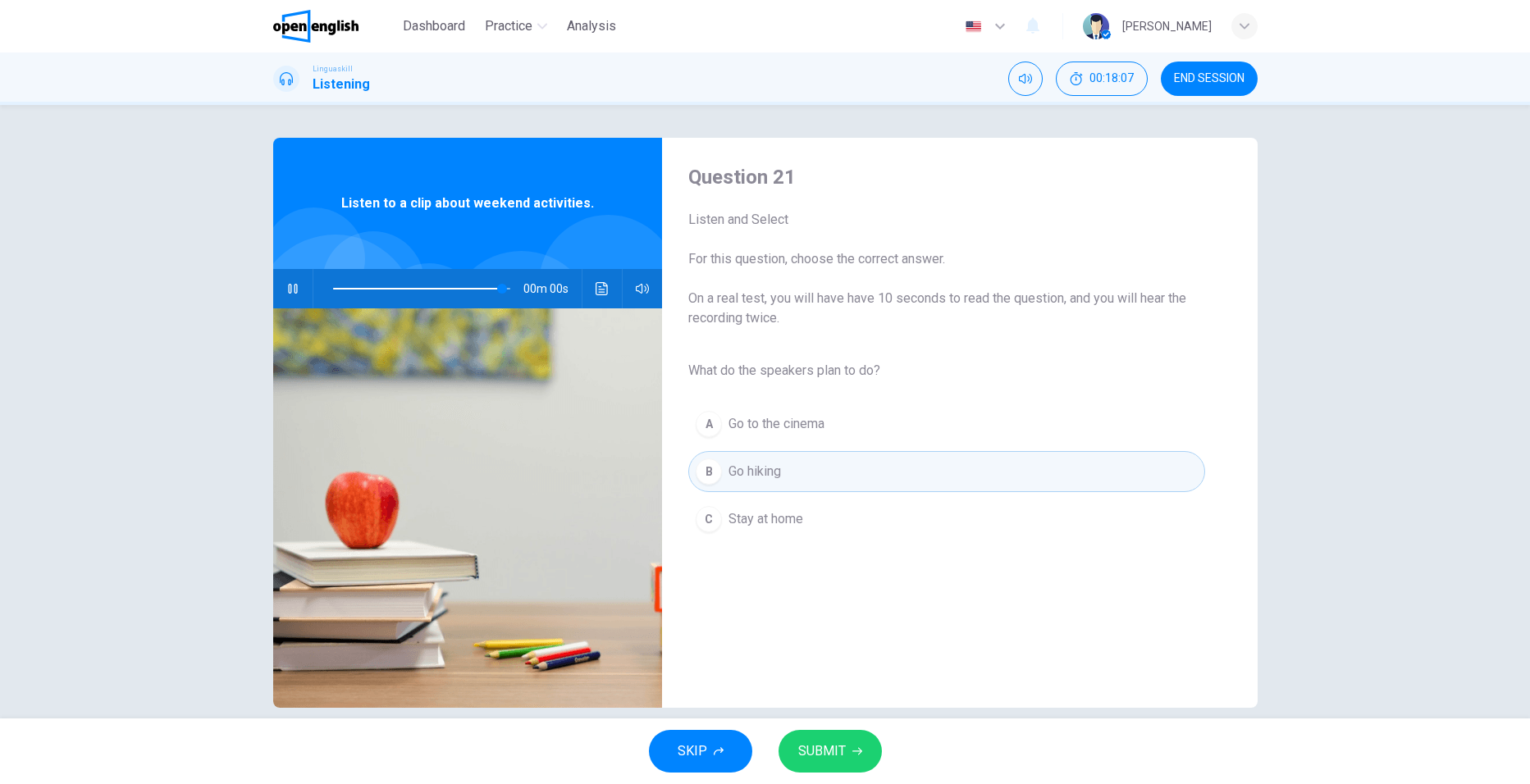
type input "*"
click at [846, 727] on div "SKIP SUBMIT" at bounding box center [765, 751] width 1530 height 65
click at [848, 741] on button "SUBMIT" at bounding box center [829, 751] width 103 height 42
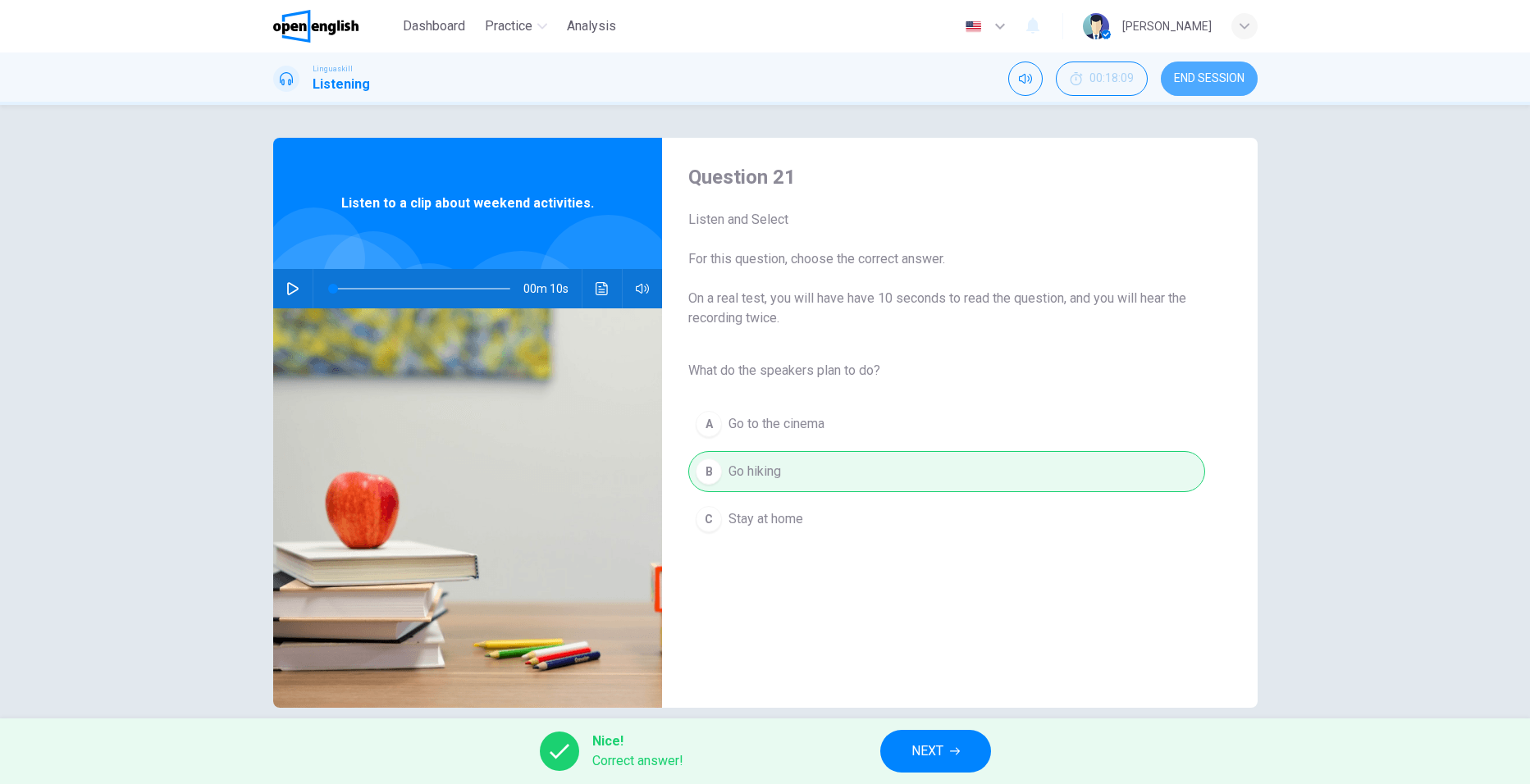
click at [1188, 79] on span "END SESSION" at bounding box center [1209, 78] width 71 height 13
